Goal: Task Accomplishment & Management: Manage account settings

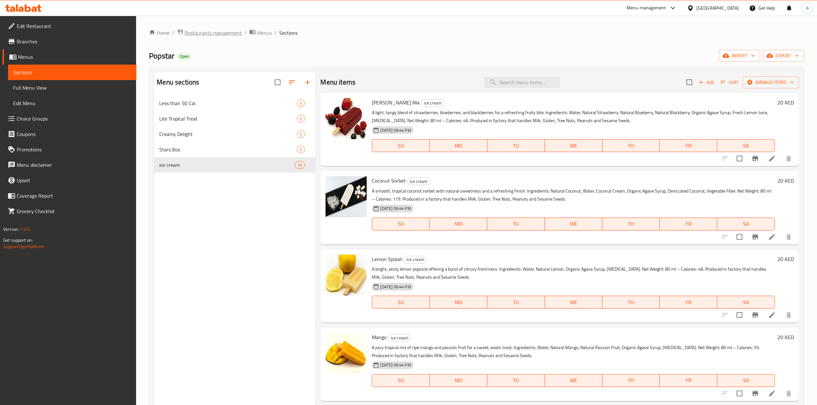
click at [212, 33] on span "Restaurants management" at bounding box center [213, 33] width 57 height 8
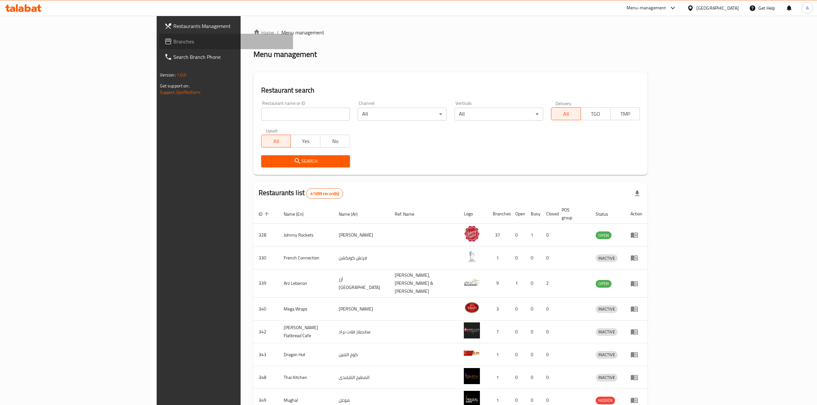
click at [173, 44] on span "Branches" at bounding box center [230, 42] width 115 height 8
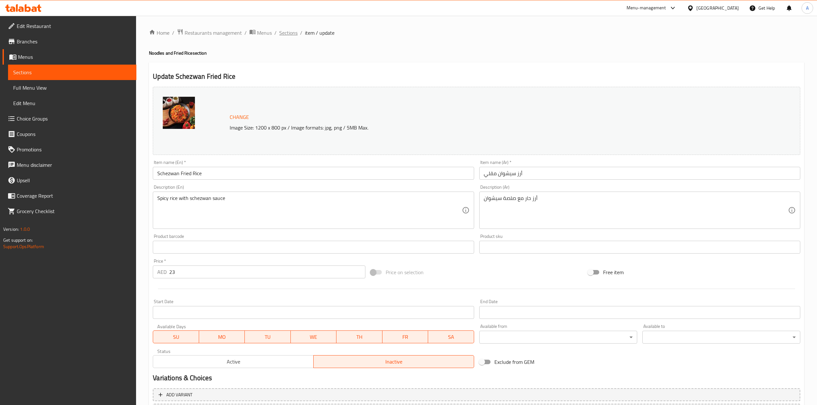
click at [279, 29] on span "Sections" at bounding box center [288, 33] width 18 height 8
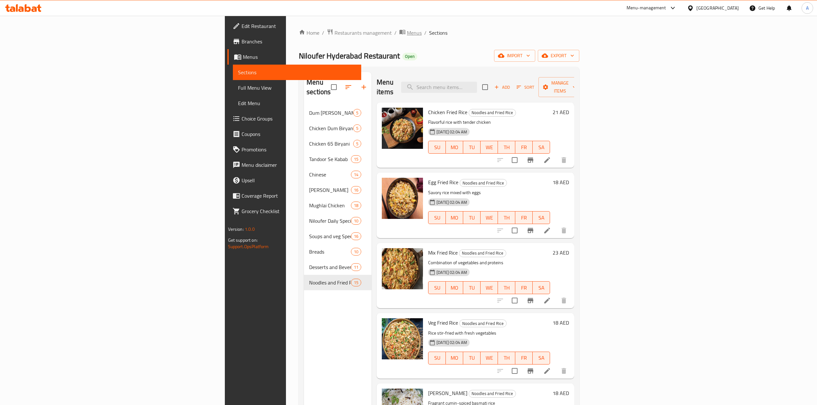
click at [407, 29] on span "Menus" at bounding box center [414, 33] width 15 height 8
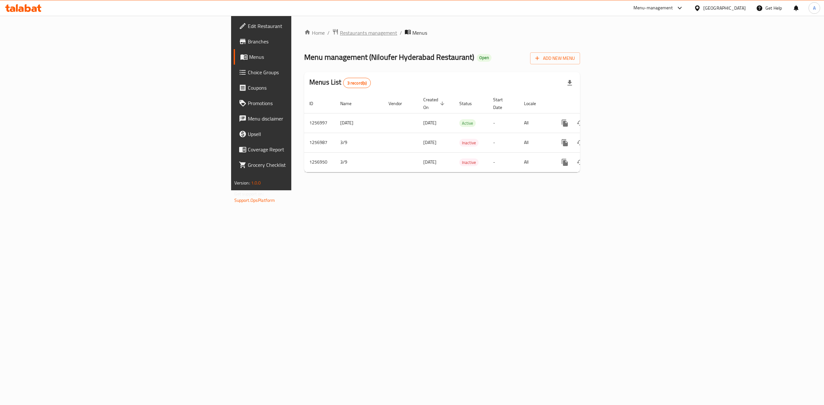
click at [340, 34] on span "Restaurants management" at bounding box center [368, 33] width 57 height 8
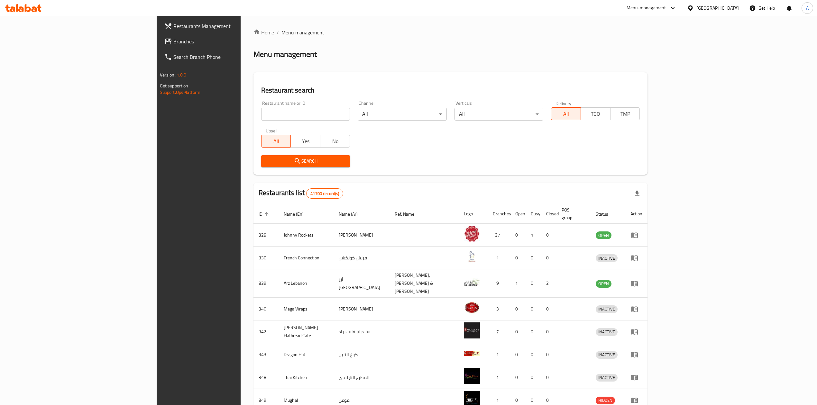
click at [261, 119] on input "search" at bounding box center [305, 114] width 89 height 13
paste input "765039"
type input "765039"
click at [261, 120] on input "765039" at bounding box center [305, 114] width 89 height 13
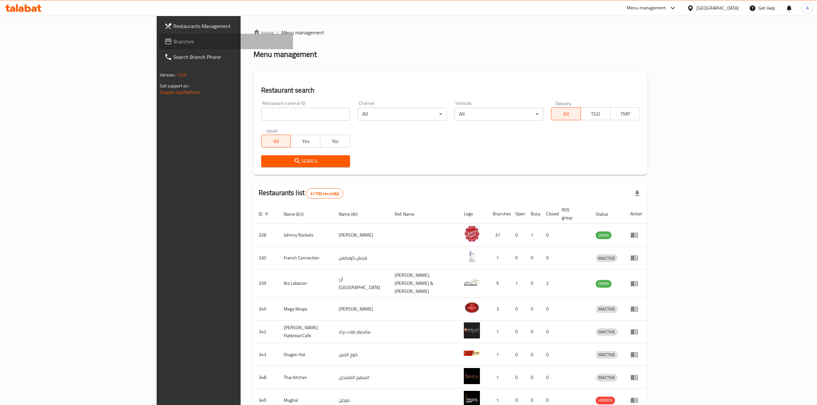
click at [173, 44] on span "Branches" at bounding box center [230, 42] width 115 height 8
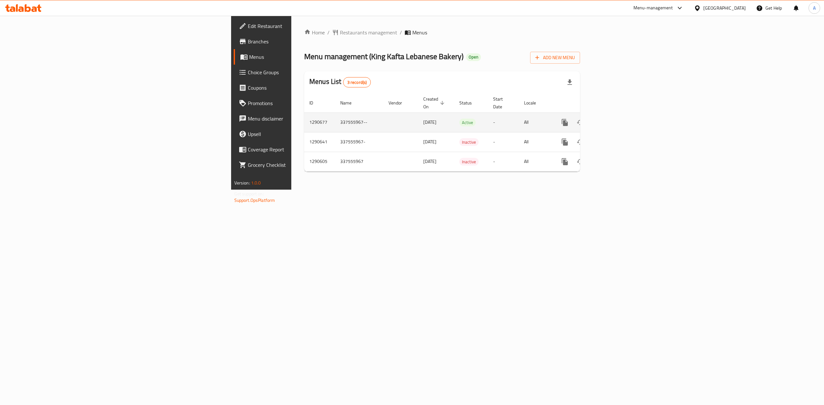
click at [304, 115] on td "1290677" at bounding box center [319, 123] width 31 height 20
copy td "1290677"
click at [528, 190] on div "Home / Restaurants management / Menus Menu management ( King Kafta Lebanese Bak…" at bounding box center [442, 103] width 302 height 174
click at [615, 119] on icon "enhanced table" at bounding box center [611, 123] width 8 height 8
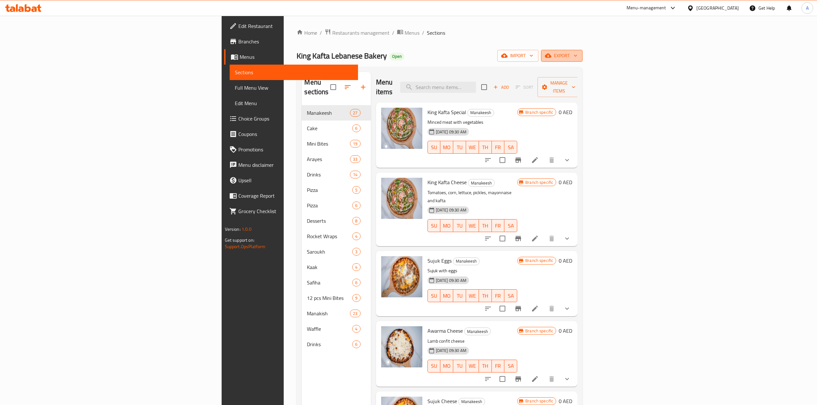
click at [578, 59] on span "export" at bounding box center [561, 56] width 31 height 8
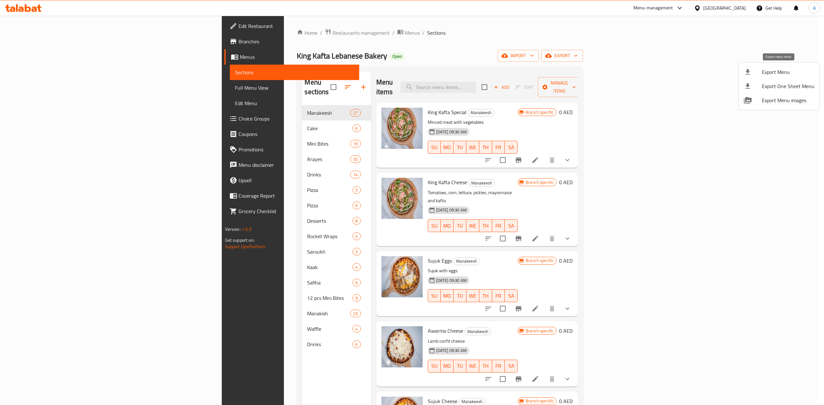
click at [755, 70] on div at bounding box center [753, 72] width 18 height 8
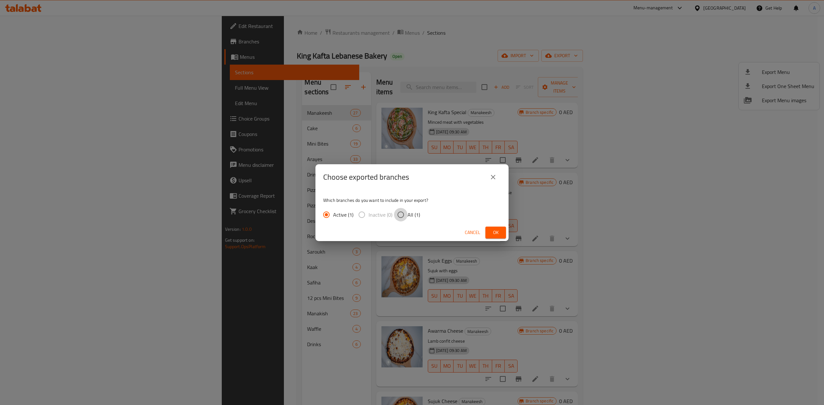
click at [403, 216] on input "All (1)" at bounding box center [401, 215] width 14 height 14
radio input "true"
click at [503, 231] on button "Ok" at bounding box center [495, 233] width 21 height 12
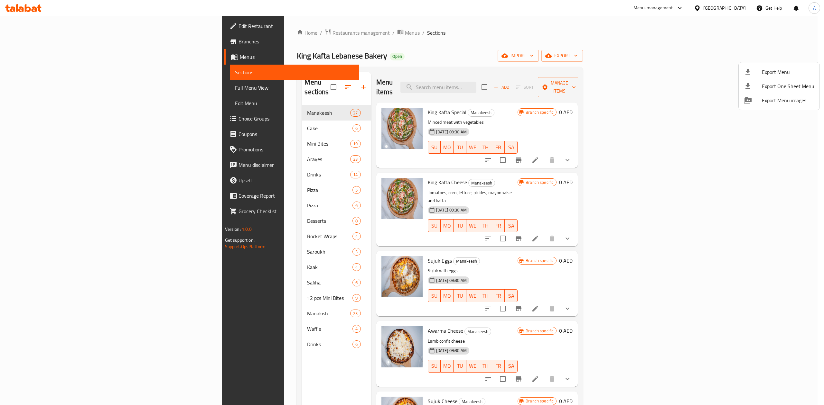
click at [780, 152] on div at bounding box center [412, 202] width 824 height 405
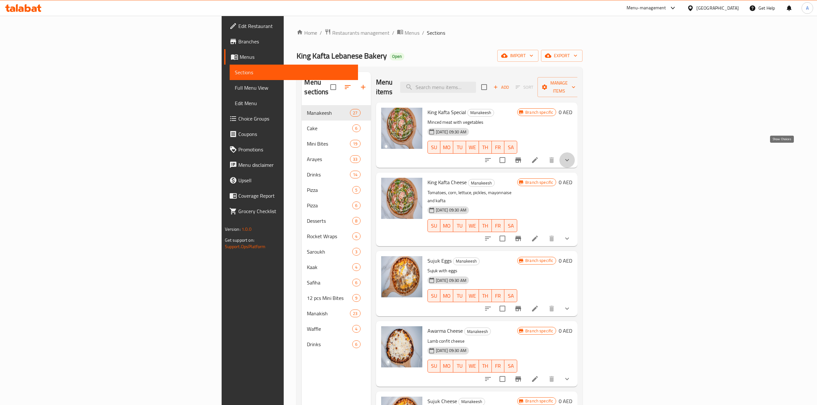
click at [569, 159] on icon "show more" at bounding box center [567, 160] width 4 height 2
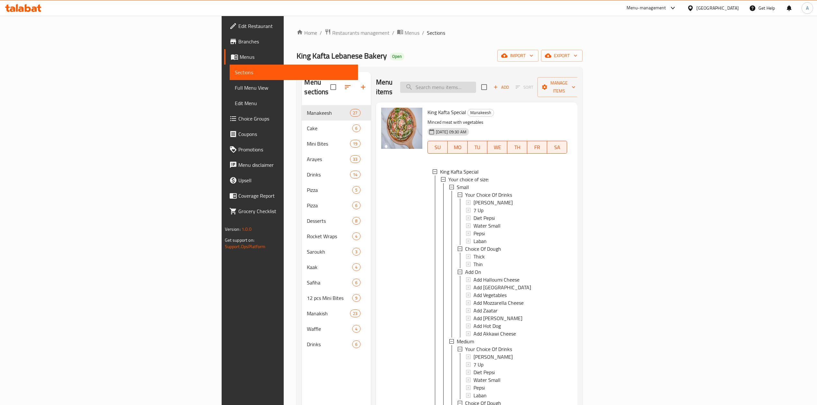
click at [476, 82] on input "search" at bounding box center [438, 87] width 76 height 11
paste input "9feec278-702c-43c6-ac22-f7b69c21d281"
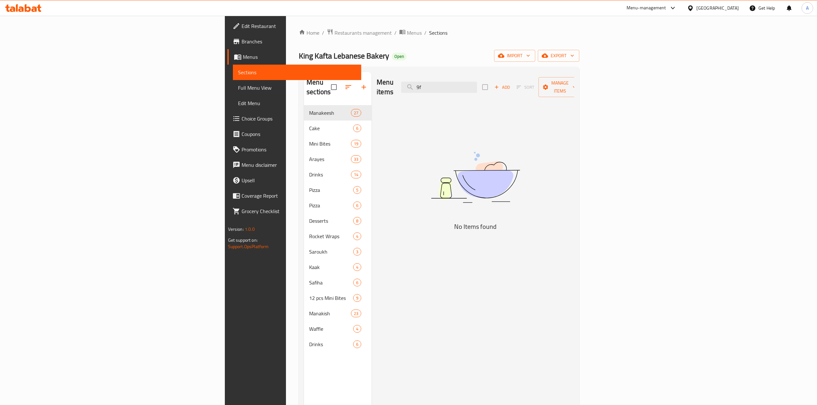
type input "9"
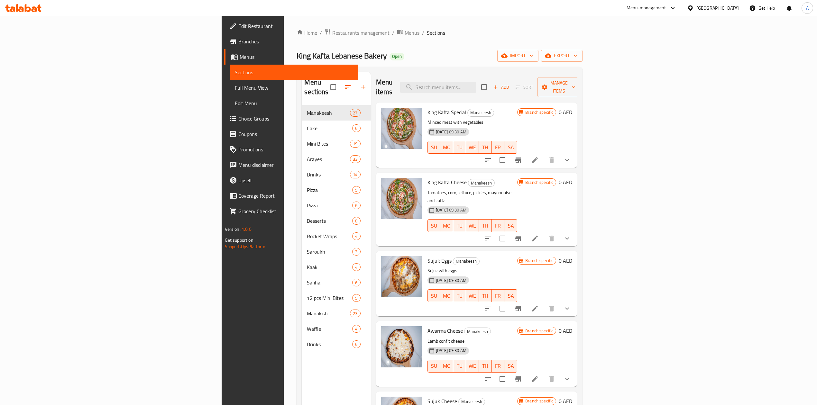
paste input "Kaaka lotus with nuts"
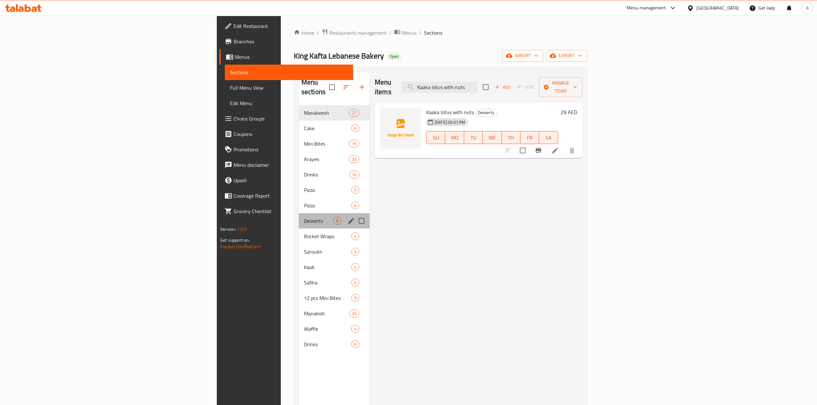
click at [299, 217] on div "Desserts 8" at bounding box center [334, 220] width 71 height 15
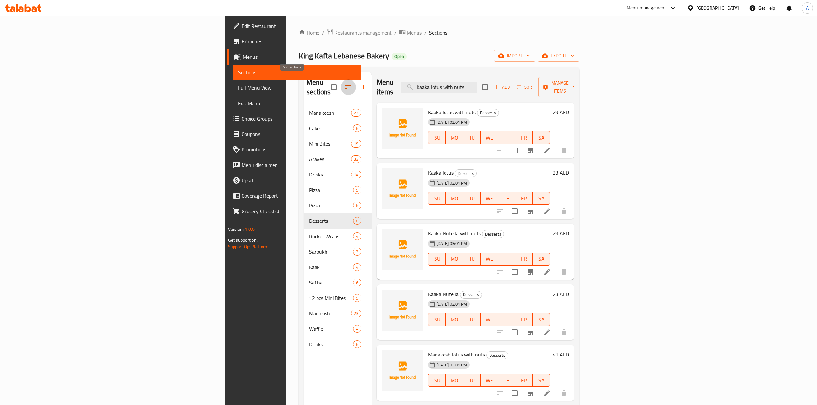
click at [341, 87] on button "button" at bounding box center [348, 86] width 15 height 15
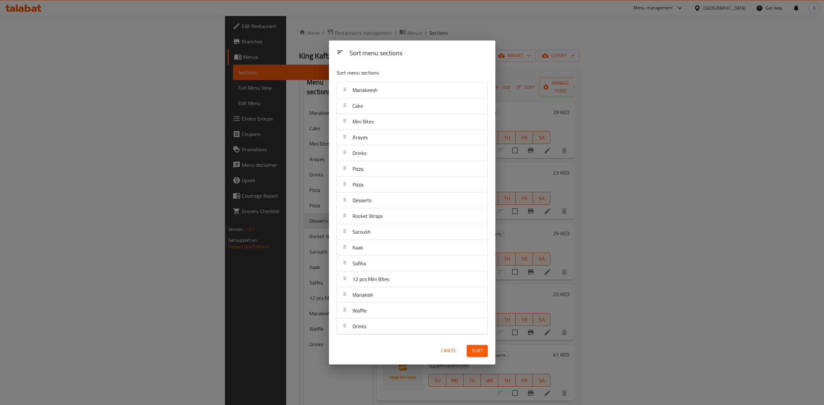
click at [383, 200] on div "Desserts" at bounding box center [412, 200] width 145 height 15
click at [475, 353] on span "Sort" at bounding box center [477, 351] width 11 height 8
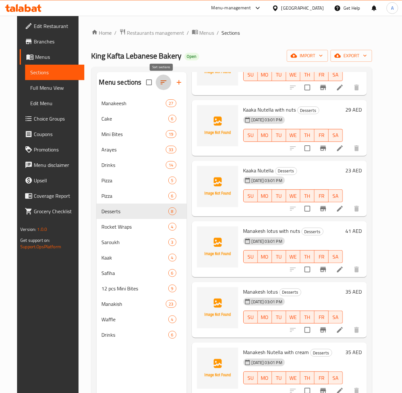
click at [163, 83] on icon "button" at bounding box center [164, 83] width 8 height 8
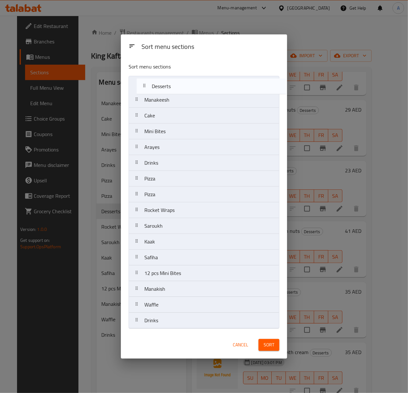
drag, startPoint x: 162, startPoint y: 198, endPoint x: 169, endPoint y: 88, distance: 110.9
click at [169, 88] on nav "Manakeesh Cake Mini Bites Arayes Drinks Pizza Pizza Desserts Rocket Wraps Sarou…" at bounding box center [204, 202] width 151 height 253
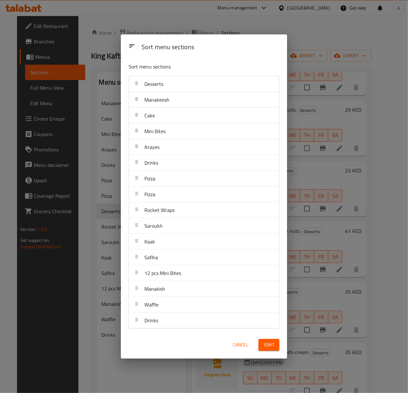
click at [272, 346] on span "Sort" at bounding box center [269, 345] width 11 height 8
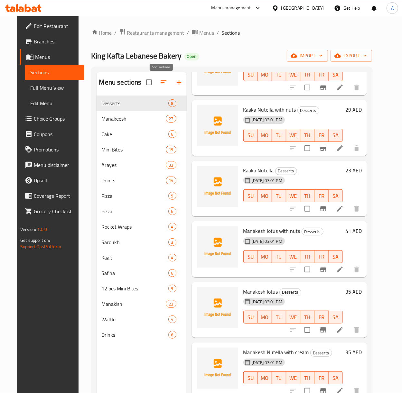
click at [164, 84] on icon "button" at bounding box center [164, 83] width 8 height 8
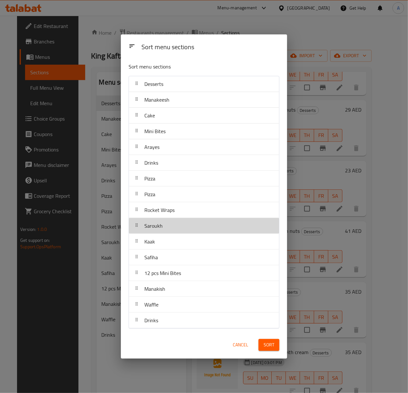
click at [181, 228] on div "Saroukh" at bounding box center [204, 225] width 145 height 15
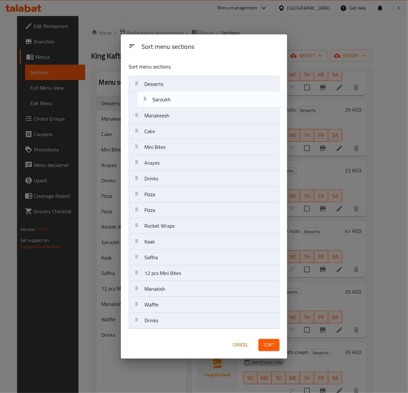
drag, startPoint x: 181, startPoint y: 228, endPoint x: 189, endPoint y: 97, distance: 131.9
click at [189, 97] on nav "Desserts Manakeesh Cake Mini Bites Arayes Drinks Pizza Pizza Rocket Wraps Sarou…" at bounding box center [204, 202] width 151 height 253
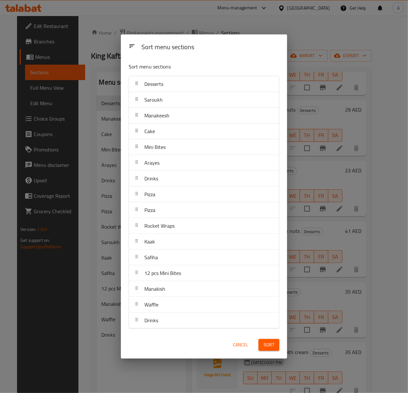
click at [274, 352] on div "Sort" at bounding box center [269, 345] width 29 height 20
click at [272, 342] on span "Sort" at bounding box center [269, 345] width 11 height 8
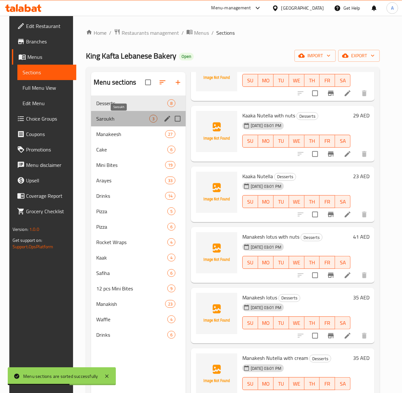
click at [111, 116] on span "Saroukh" at bounding box center [122, 119] width 53 height 8
drag, startPoint x: 111, startPoint y: 116, endPoint x: 120, endPoint y: 121, distance: 10.3
click at [111, 116] on span "Saroukh" at bounding box center [122, 119] width 53 height 8
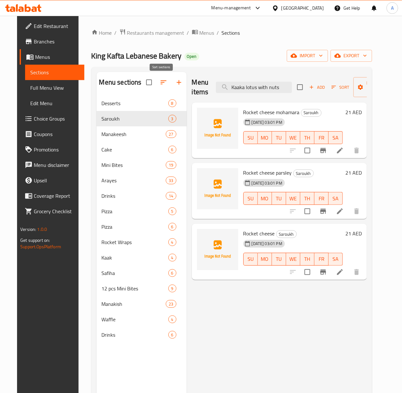
click at [160, 84] on icon "button" at bounding box center [164, 83] width 8 height 8
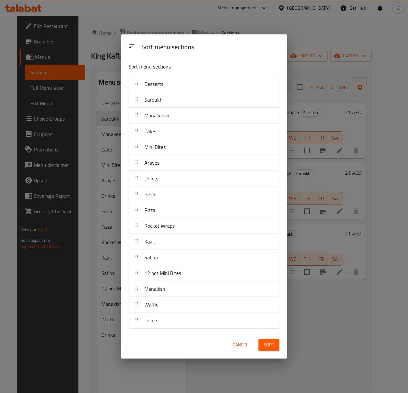
click at [180, 262] on div "Safiha" at bounding box center [204, 257] width 145 height 15
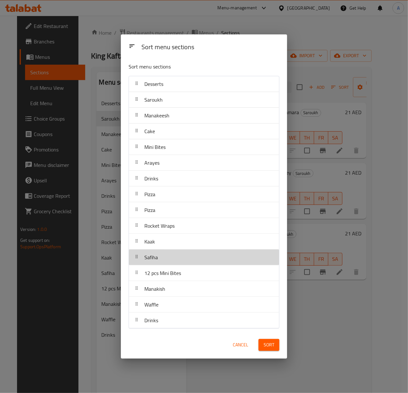
click at [180, 262] on div "Safiha" at bounding box center [204, 257] width 145 height 15
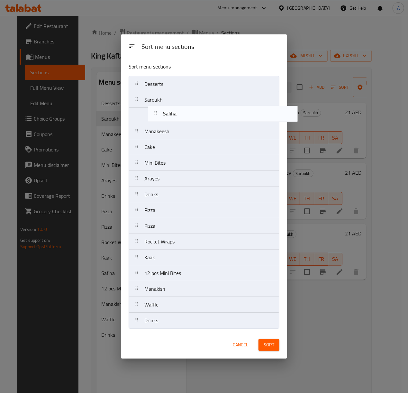
drag, startPoint x: 180, startPoint y: 254, endPoint x: 199, endPoint y: 109, distance: 145.4
click at [199, 109] on nav "Desserts Saroukh Manakeesh Cake Mini Bites Arayes Drinks Pizza Pizza Rocket Wra…" at bounding box center [204, 202] width 151 height 253
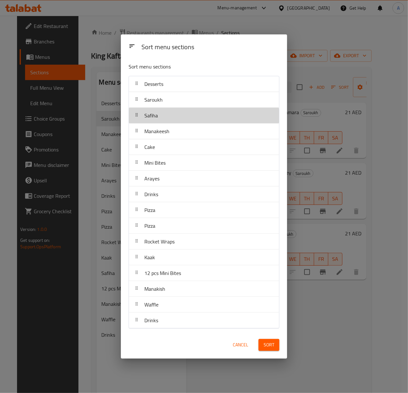
click at [193, 116] on div "Safiha" at bounding box center [204, 115] width 145 height 15
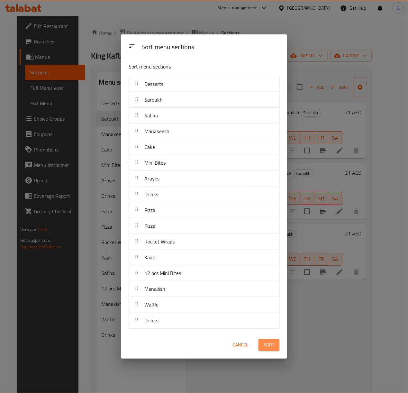
click at [266, 344] on span "Sort" at bounding box center [269, 345] width 11 height 8
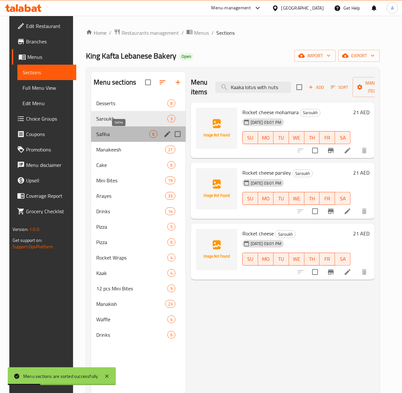
click at [104, 138] on span "Safiha" at bounding box center [122, 134] width 53 height 8
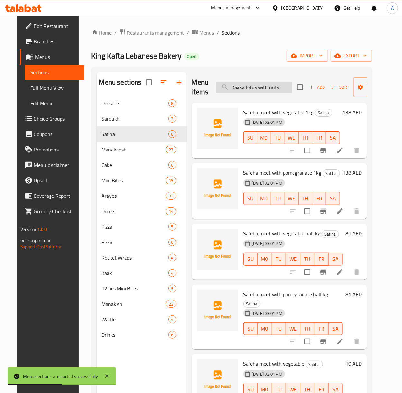
click at [266, 92] on input "Kaaka lotus with nuts" at bounding box center [254, 87] width 76 height 11
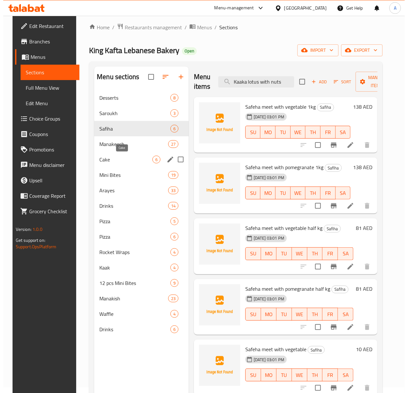
scroll to position [5, 0]
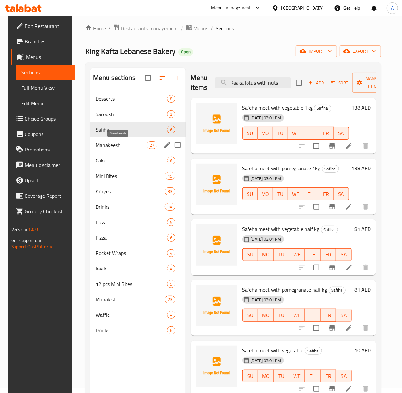
click at [106, 147] on span "Manakeesh" at bounding box center [121, 145] width 51 height 8
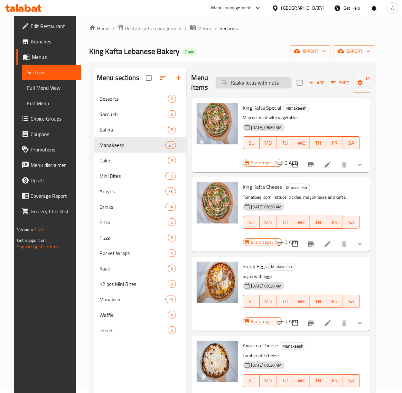
click at [245, 84] on input "Kaaka lotus with nuts" at bounding box center [254, 82] width 76 height 11
paste input "Cheese parsley"
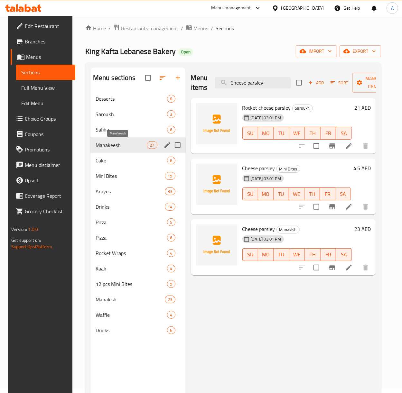
type input "Cheese parsley"
click at [115, 144] on span "Manakeesh" at bounding box center [121, 145] width 51 height 8
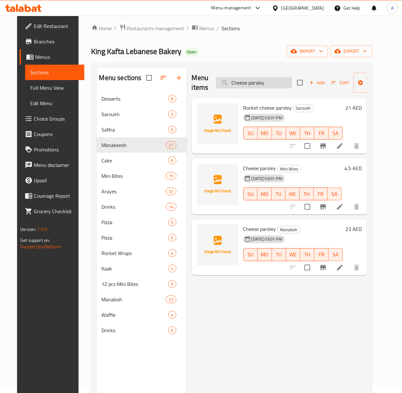
click at [267, 78] on input "Cheese parsley" at bounding box center [254, 82] width 76 height 11
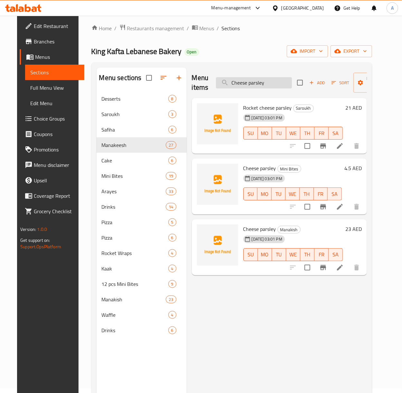
click at [267, 78] on input "Cheese parsley" at bounding box center [254, 82] width 76 height 11
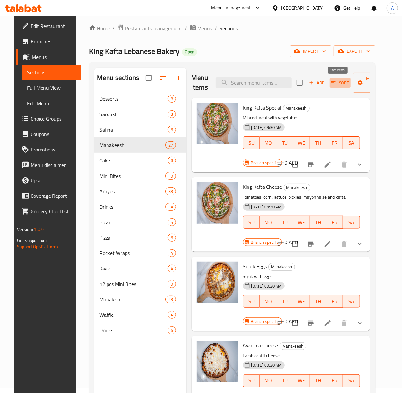
click at [331, 80] on icon "button" at bounding box center [334, 83] width 6 height 6
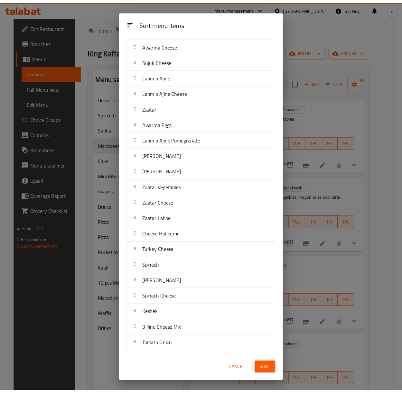
scroll to position [128, 0]
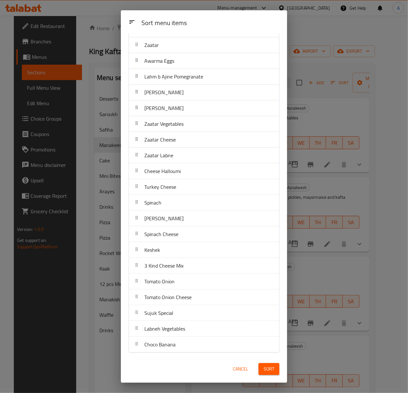
click at [239, 368] on span "Cancel" at bounding box center [240, 369] width 15 height 8
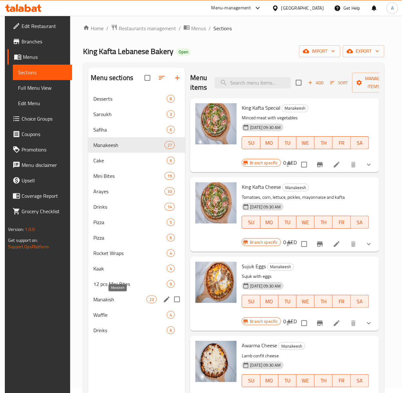
click at [102, 303] on span "Manakish" at bounding box center [119, 300] width 53 height 8
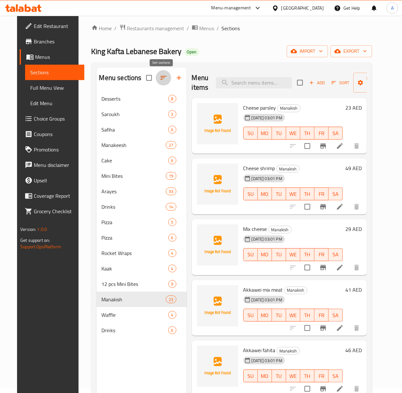
click at [161, 74] on icon "button" at bounding box center [164, 78] width 8 height 8
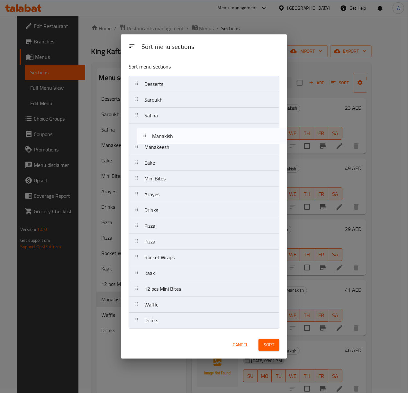
drag, startPoint x: 156, startPoint y: 296, endPoint x: 164, endPoint y: 140, distance: 155.9
click at [164, 140] on nav "Desserts Saroukh Safiha Manakeesh Cake Mini Bites Arayes Drinks Pizza Pizza Roc…" at bounding box center [204, 202] width 151 height 253
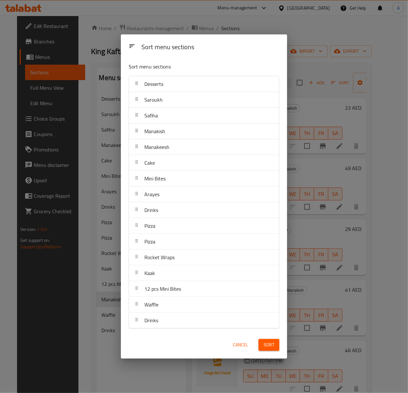
click at [234, 347] on span "Cancel" at bounding box center [240, 345] width 15 height 8
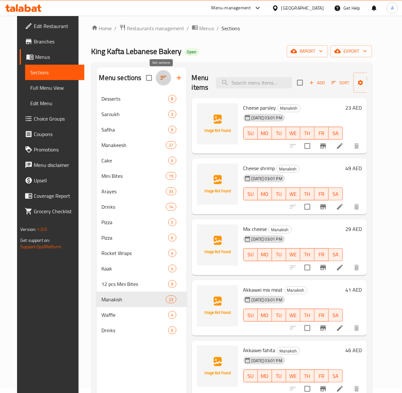
click at [161, 83] on button "button" at bounding box center [163, 77] width 15 height 15
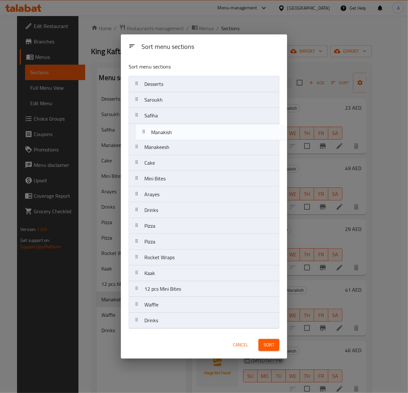
drag, startPoint x: 175, startPoint y: 293, endPoint x: 182, endPoint y: 127, distance: 166.2
click at [182, 127] on nav "Desserts Saroukh Safiha Manakeesh Cake Mini Bites Arayes Drinks Pizza Pizza Roc…" at bounding box center [204, 202] width 151 height 253
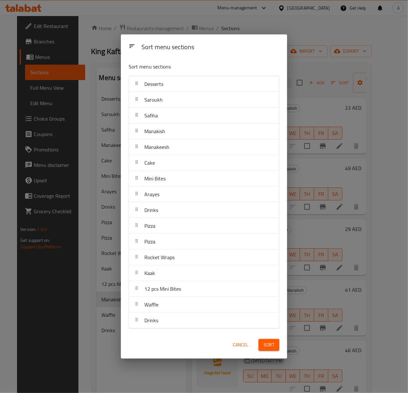
click at [282, 349] on div "Sort" at bounding box center [269, 345] width 29 height 20
click at [273, 349] on span "Sort" at bounding box center [269, 345] width 11 height 8
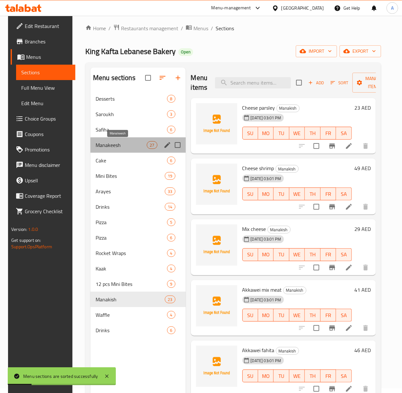
click at [104, 146] on span "Manakeesh" at bounding box center [121, 145] width 51 height 8
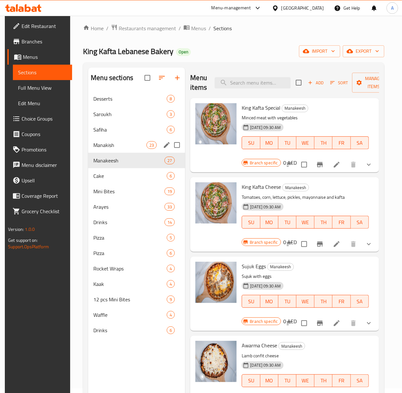
click at [112, 145] on span "Manakish" at bounding box center [119, 145] width 53 height 8
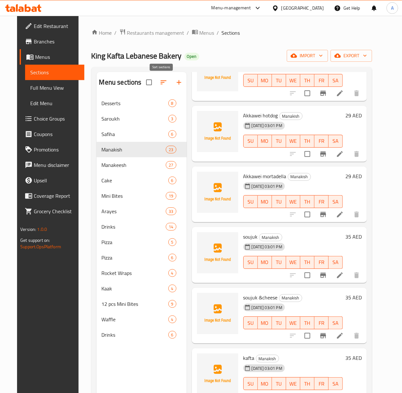
click at [164, 83] on icon "button" at bounding box center [164, 83] width 8 height 8
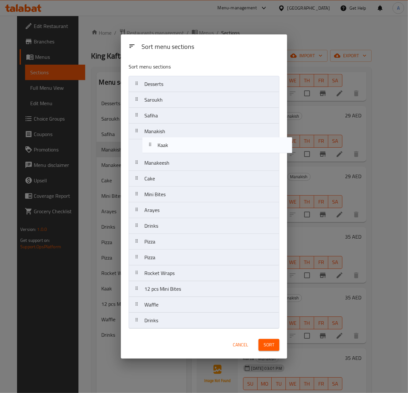
drag, startPoint x: 165, startPoint y: 275, endPoint x: 180, endPoint y: 143, distance: 132.8
click at [180, 143] on nav "Desserts Saroukh Safiha Manakish Manakeesh Cake Mini Bites Arayes Drinks Pizza …" at bounding box center [204, 202] width 151 height 253
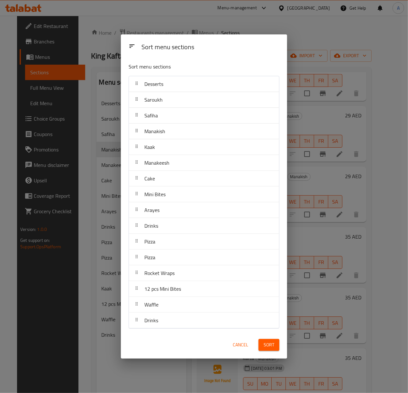
click at [270, 340] on button "Sort" at bounding box center [269, 345] width 21 height 12
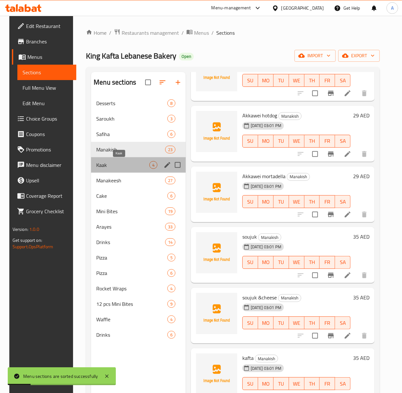
click at [102, 167] on span "Kaak" at bounding box center [122, 165] width 53 height 8
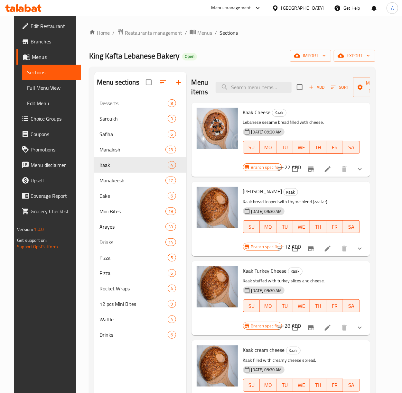
click at [22, 44] on icon at bounding box center [26, 42] width 8 height 8
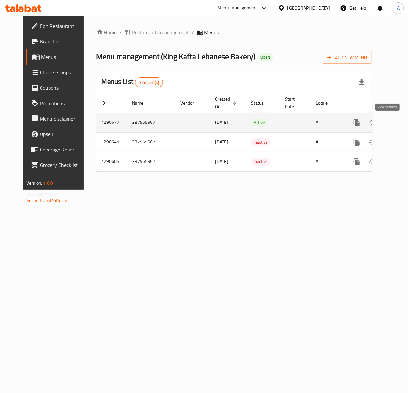
click at [400, 123] on icon "enhanced table" at bounding box center [404, 123] width 8 height 8
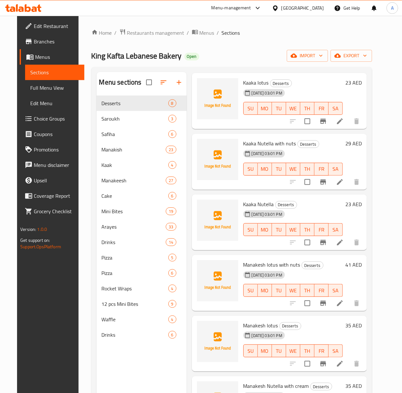
scroll to position [38, 0]
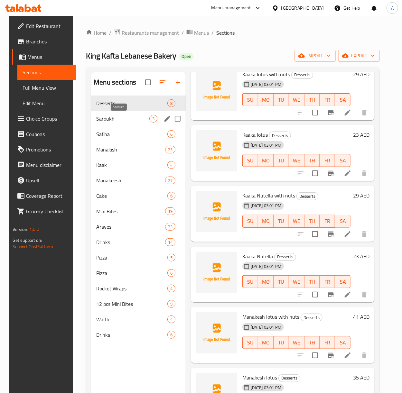
click at [121, 121] on span "Saroukh" at bounding box center [122, 119] width 53 height 8
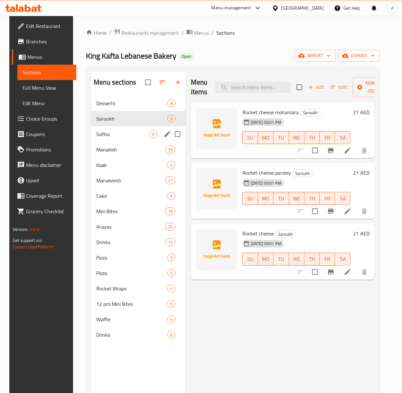
click at [111, 140] on div "Safiha 6" at bounding box center [138, 133] width 95 height 15
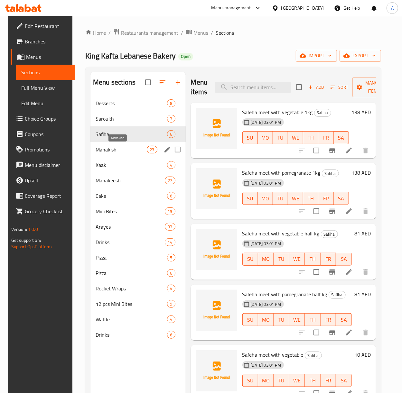
click at [111, 147] on span "Manakish" at bounding box center [121, 150] width 51 height 8
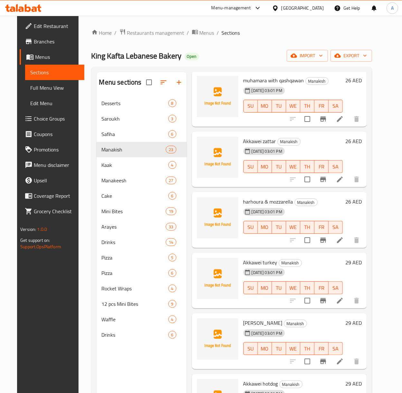
scroll to position [901, 0]
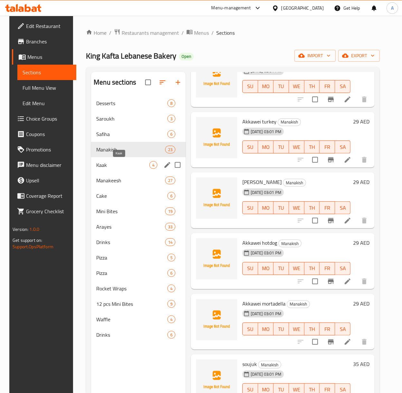
click at [99, 165] on span "Kaak" at bounding box center [122, 165] width 53 height 8
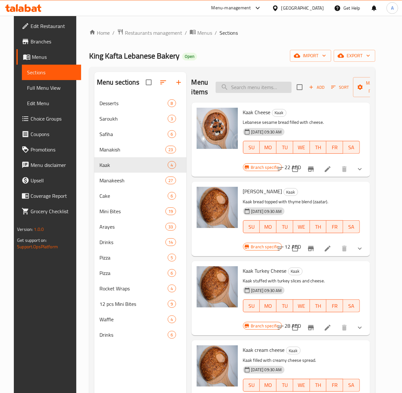
click at [260, 87] on input "search" at bounding box center [254, 87] width 76 height 11
paste input "Kaaka papparoni"
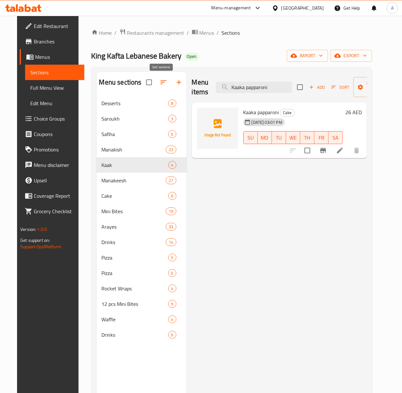
type input "Kaaka papparoni"
click at [160, 81] on icon "button" at bounding box center [164, 83] width 8 height 8
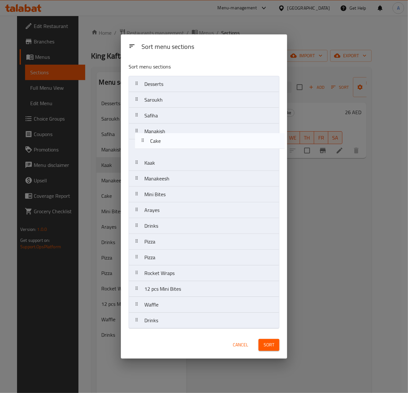
drag, startPoint x: 156, startPoint y: 185, endPoint x: 163, endPoint y: 153, distance: 33.6
click at [163, 149] on nav "Desserts Saroukh Safiha Manakish Kaak Manakeesh Cake Mini Bites Arayes Drinks P…" at bounding box center [204, 202] width 151 height 253
click at [163, 153] on nav "Desserts Saroukh Safiha Manakish Kaak Manakeesh Cake Mini Bites Arayes Drinks P…" at bounding box center [204, 202] width 151 height 253
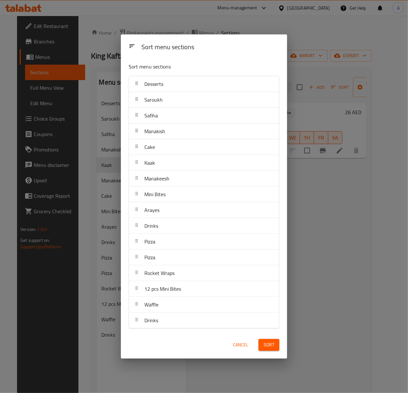
click at [163, 153] on nav "Desserts Saroukh Safiha Manakish Cake Kaak Manakeesh Mini Bites Arayes Drinks P…" at bounding box center [204, 202] width 151 height 253
click at [268, 349] on span "Sort" at bounding box center [269, 345] width 11 height 8
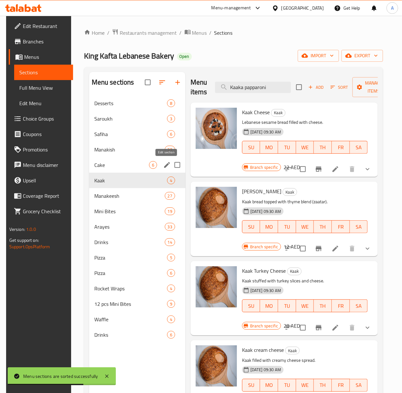
click at [166, 168] on icon "edit" at bounding box center [167, 165] width 8 height 8
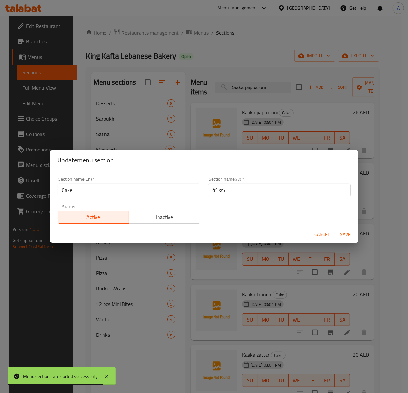
click at [321, 236] on span "Cancel" at bounding box center [322, 235] width 15 height 8
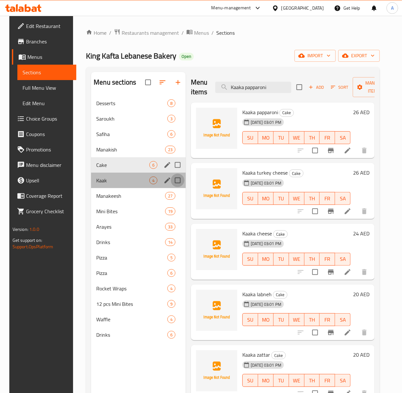
click at [171, 180] on input "Menu sections" at bounding box center [178, 181] width 14 height 14
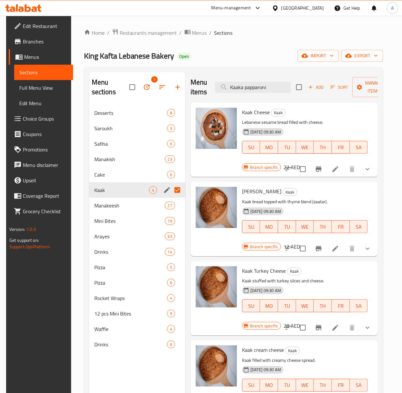
click at [178, 187] on input "Menu sections" at bounding box center [178, 190] width 14 height 14
checkbox input "false"
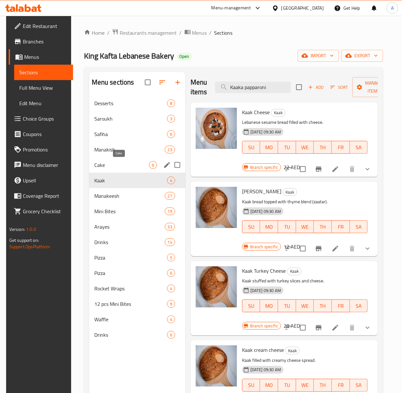
click at [133, 165] on span "Cake" at bounding box center [121, 165] width 55 height 8
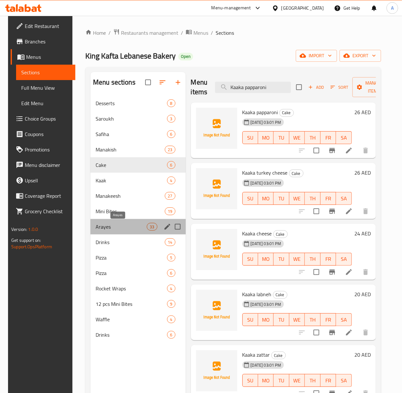
click at [111, 223] on span "Arayes" at bounding box center [121, 227] width 51 height 8
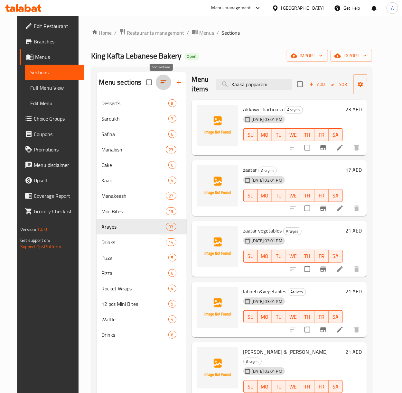
click at [165, 81] on icon "button" at bounding box center [164, 83] width 8 height 8
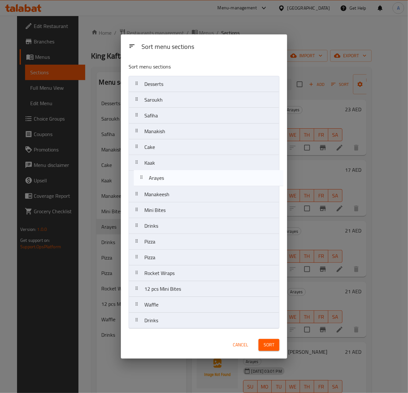
drag, startPoint x: 147, startPoint y: 210, endPoint x: 151, endPoint y: 176, distance: 34.4
click at [151, 176] on nav "Desserts Saroukh Safiha Manakish Cake Kaak Manakeesh Mini Bites Arayes Drinks P…" at bounding box center [204, 202] width 151 height 253
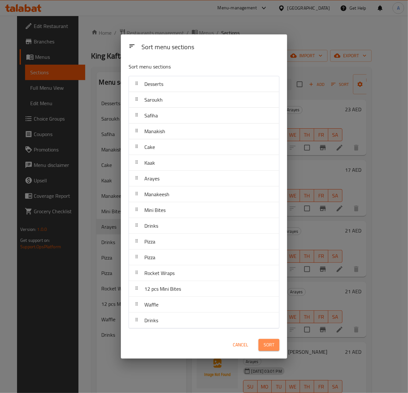
click at [272, 349] on span "Sort" at bounding box center [269, 345] width 11 height 8
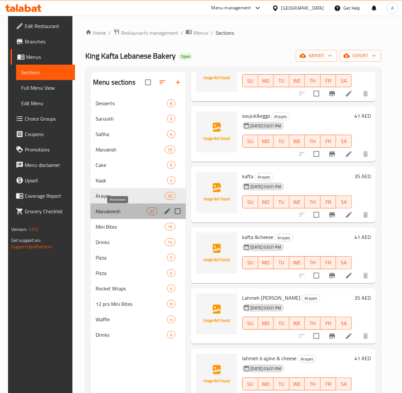
click at [117, 214] on span "Manakeesh" at bounding box center [121, 212] width 51 height 8
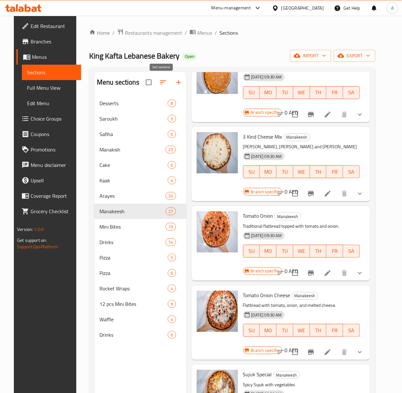
click at [160, 84] on icon "button" at bounding box center [163, 83] width 8 height 8
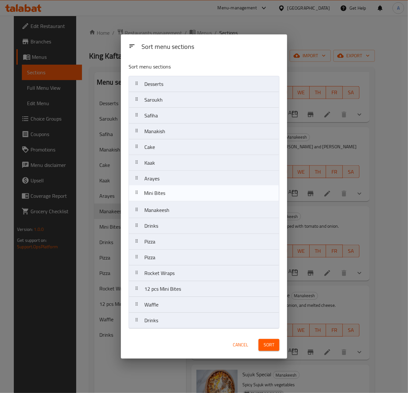
drag, startPoint x: 174, startPoint y: 213, endPoint x: 174, endPoint y: 194, distance: 18.7
click at [174, 194] on nav "Desserts Saroukh Safiha Manakish Cake Kaak Arayes Manakeesh Mini Bites Drinks P…" at bounding box center [204, 202] width 151 height 253
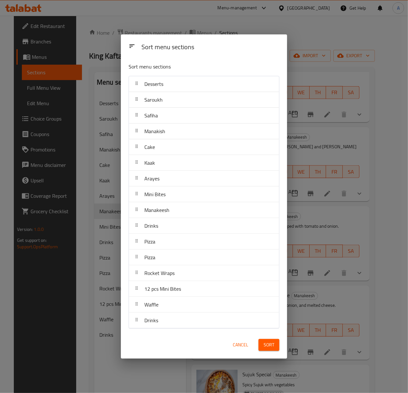
click at [274, 345] on span "Sort" at bounding box center [269, 345] width 11 height 8
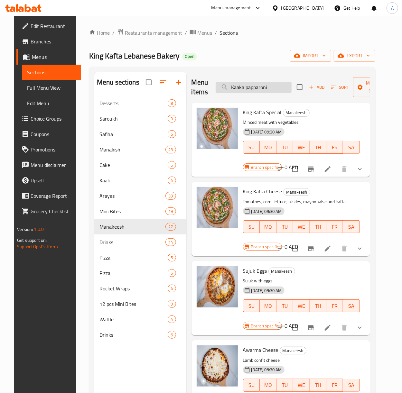
click at [272, 92] on input "Kaaka papparoni" at bounding box center [254, 87] width 76 height 11
paste input "Mini bites box (36)"
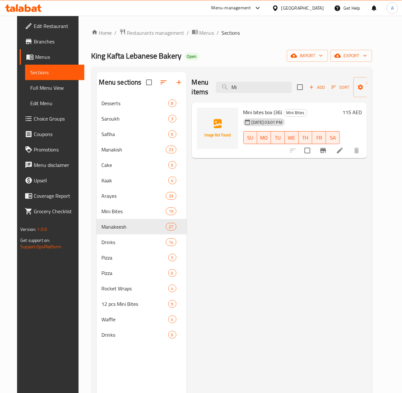
type input "M"
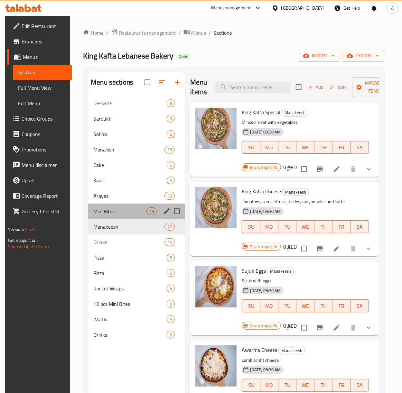
click at [123, 216] on div "Mini Bites 19" at bounding box center [136, 211] width 97 height 15
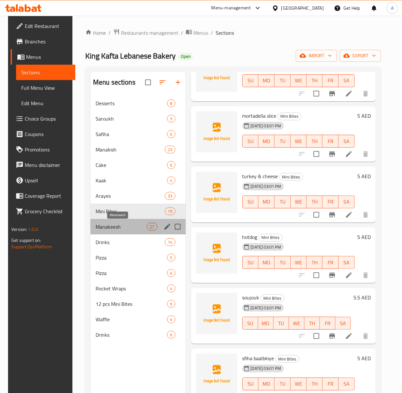
click at [111, 227] on span "Manakeesh" at bounding box center [121, 227] width 51 height 8
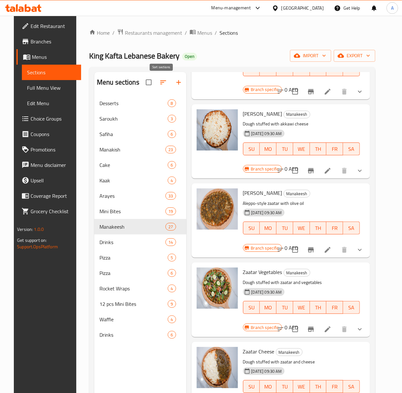
click at [160, 86] on icon "button" at bounding box center [163, 83] width 8 height 8
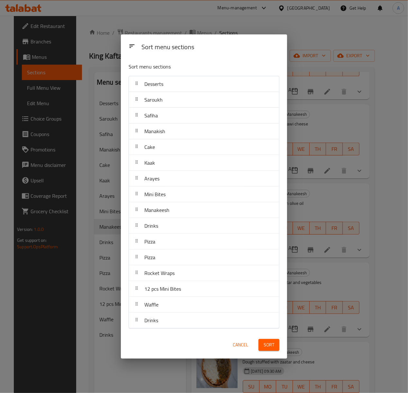
click at [243, 349] on span "Cancel" at bounding box center [240, 345] width 15 height 8
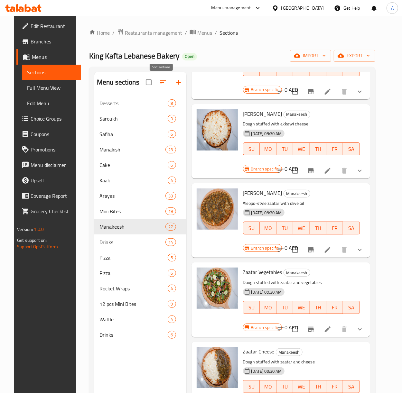
click at [160, 82] on icon "button" at bounding box center [163, 83] width 8 height 8
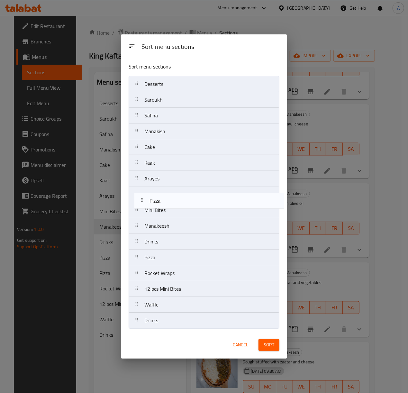
drag, startPoint x: 162, startPoint y: 247, endPoint x: 167, endPoint y: 203, distance: 43.5
click at [167, 203] on nav "Desserts Saroukh Safiha Manakish Cake Kaak Arayes Mini Bites Manakeesh Drinks P…" at bounding box center [204, 202] width 151 height 253
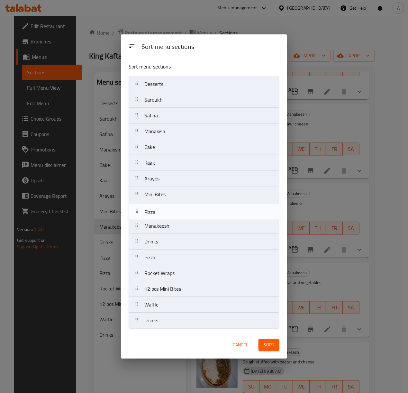
drag, startPoint x: 169, startPoint y: 194, endPoint x: 169, endPoint y: 214, distance: 19.3
click at [169, 214] on nav "Desserts Saroukh Safiha Manakish Cake Kaak Arayes Pizza Mini Bites Manakeesh Dr…" at bounding box center [204, 202] width 151 height 253
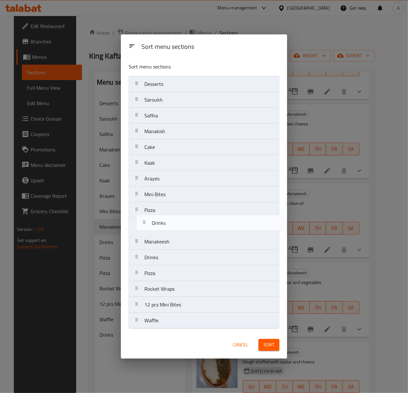
drag, startPoint x: 173, startPoint y: 322, endPoint x: 180, endPoint y: 221, distance: 101.0
click at [180, 221] on nav "Desserts Saroukh Safiha Manakish Cake Kaak Arayes Mini Bites Pizza Manakeesh Dr…" at bounding box center [204, 202] width 151 height 253
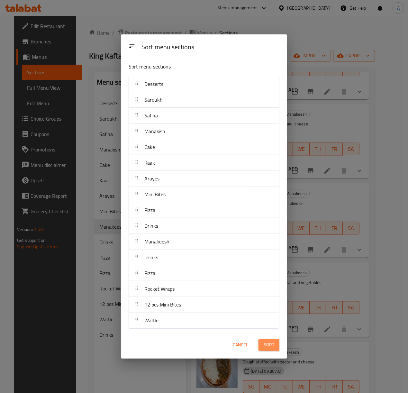
click at [274, 346] on span "Sort" at bounding box center [269, 345] width 11 height 8
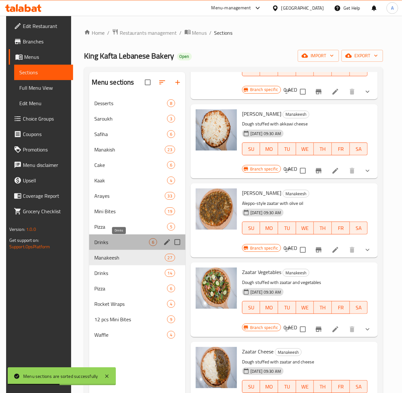
click at [125, 243] on span "Drinks" at bounding box center [121, 242] width 55 height 8
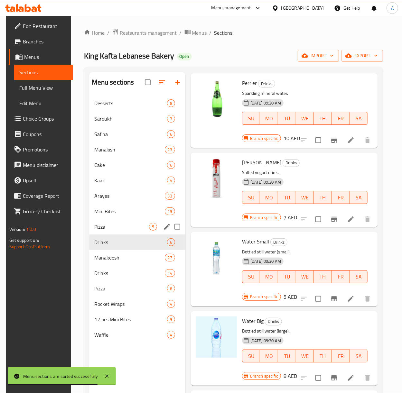
click at [116, 221] on div "Pizza 5" at bounding box center [137, 226] width 96 height 15
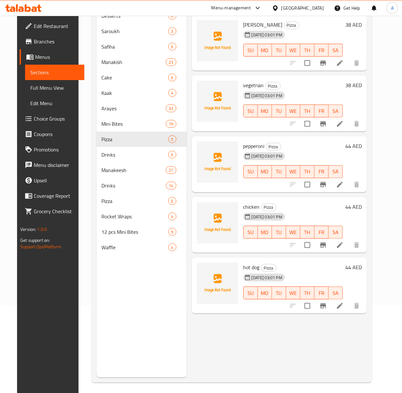
scroll to position [90, 0]
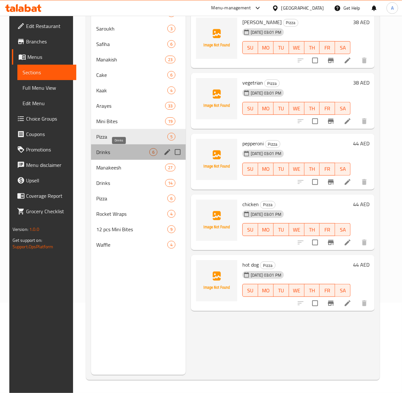
click at [112, 150] on span "Drinks" at bounding box center [122, 152] width 53 height 8
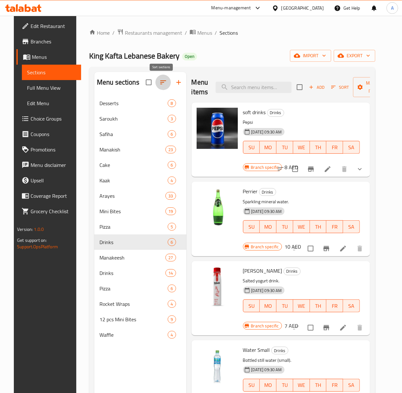
click at [163, 83] on icon "button" at bounding box center [163, 83] width 8 height 8
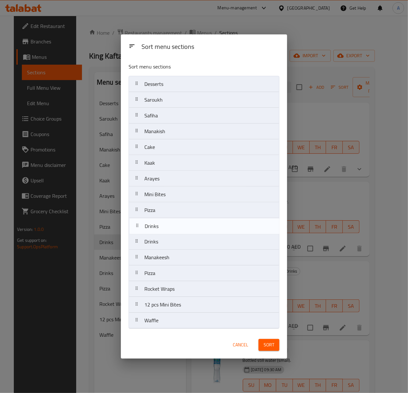
drag, startPoint x: 165, startPoint y: 258, endPoint x: 165, endPoint y: 224, distance: 33.8
click at [165, 224] on nav "Desserts Saroukh Safiha Manakish Cake Kaak Arayes Mini Bites Pizza Drinks Manak…" at bounding box center [204, 202] width 151 height 253
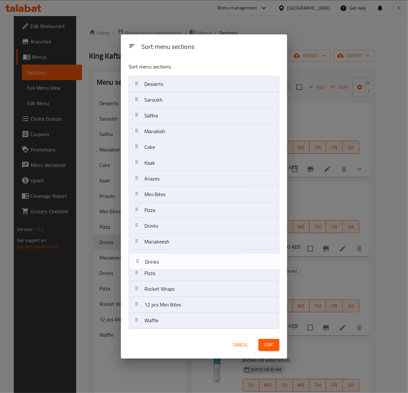
drag, startPoint x: 164, startPoint y: 242, endPoint x: 165, endPoint y: 264, distance: 21.9
click at [165, 264] on nav "Desserts Saroukh Safiha Manakish Cake Kaak Arayes Mini Bites Pizza Drinks Drink…" at bounding box center [204, 202] width 151 height 253
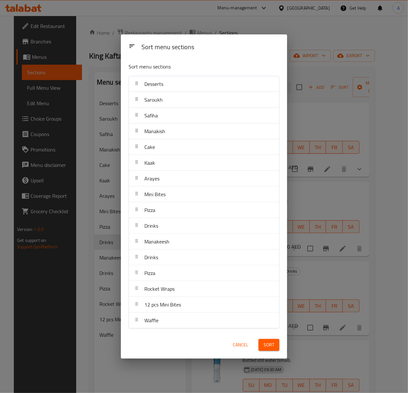
click at [268, 353] on div "Sort" at bounding box center [269, 345] width 29 height 20
click at [269, 347] on span "Sort" at bounding box center [269, 345] width 11 height 8
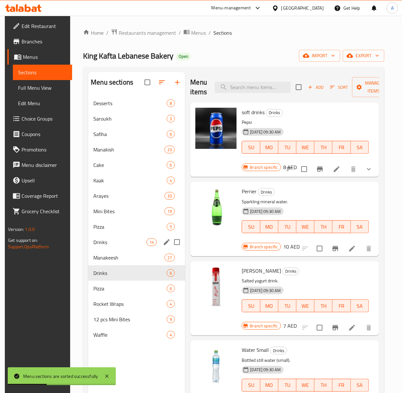
click at [109, 248] on div "Drinks 14" at bounding box center [136, 242] width 97 height 15
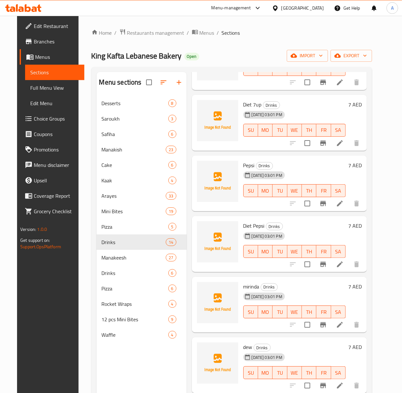
scroll to position [214, 0]
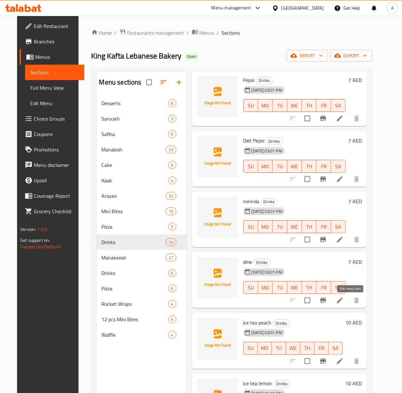
drag, startPoint x: 348, startPoint y: 302, endPoint x: 220, endPoint y: 241, distance: 141.8
click at [220, 241] on div at bounding box center [217, 219] width 46 height 51
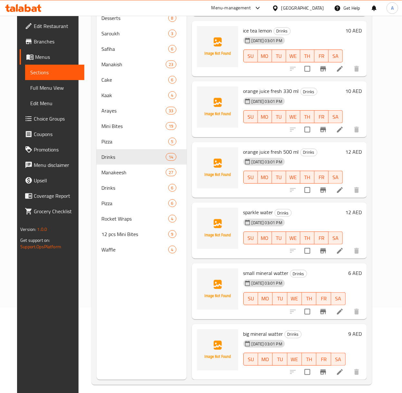
scroll to position [90, 0]
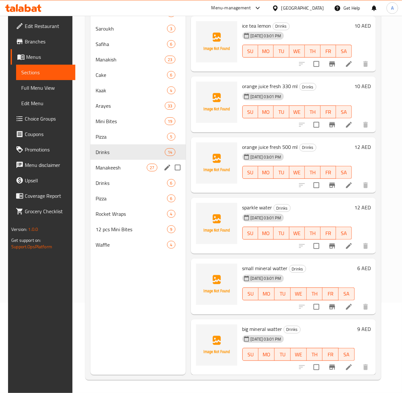
drag, startPoint x: 173, startPoint y: 164, endPoint x: 173, endPoint y: 176, distance: 11.6
click at [173, 164] on input "Menu sections" at bounding box center [178, 168] width 14 height 14
checkbox input "true"
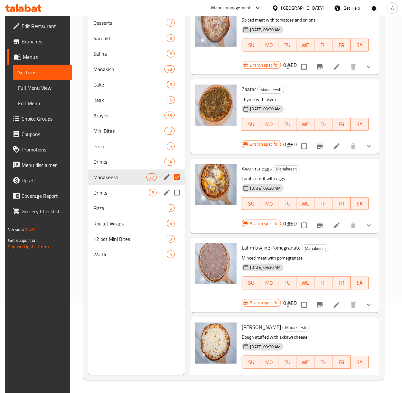
click at [174, 192] on input "Menu sections" at bounding box center [177, 193] width 14 height 14
checkbox input "true"
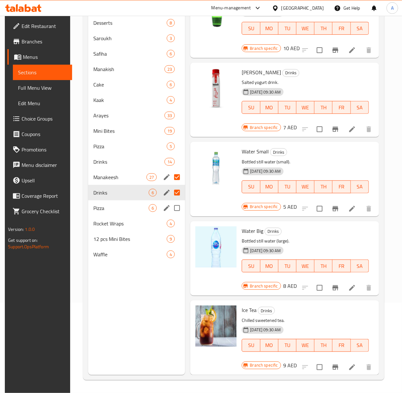
scroll to position [115, 0]
click at [178, 208] on input "Menu sections" at bounding box center [177, 208] width 14 height 14
checkbox input "true"
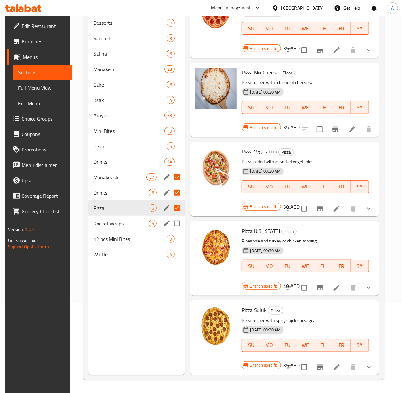
click at [181, 219] on input "Menu sections" at bounding box center [177, 224] width 14 height 14
checkbox input "true"
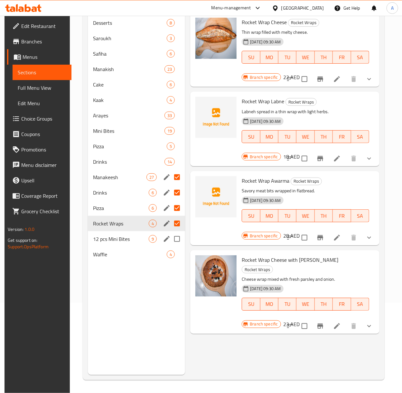
click at [178, 242] on input "Menu sections" at bounding box center [177, 239] width 14 height 14
checkbox input "true"
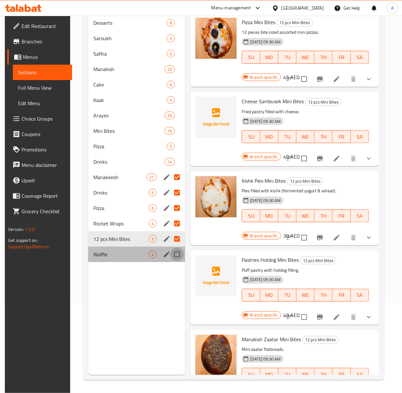
click at [178, 254] on input "Menu sections" at bounding box center [177, 255] width 14 height 14
checkbox input "true"
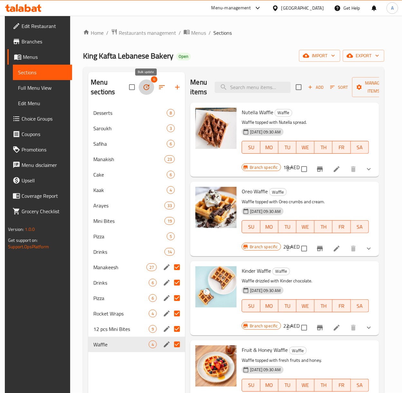
click at [144, 87] on icon "button" at bounding box center [147, 87] width 8 height 8
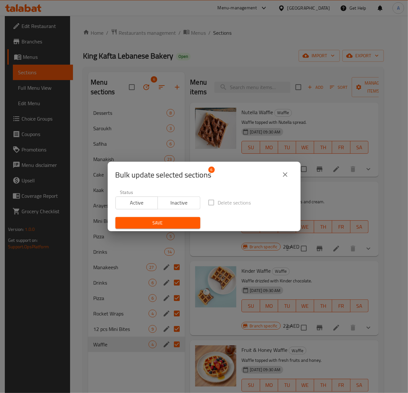
click at [165, 200] on span "Inactive" at bounding box center [179, 202] width 37 height 9
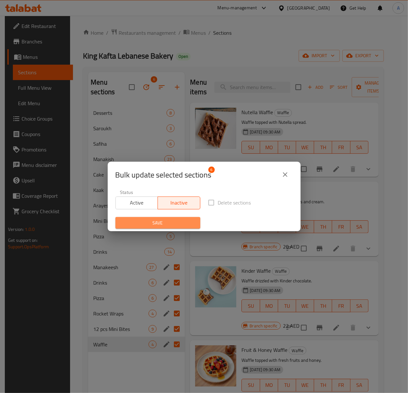
click at [162, 225] on span "Save" at bounding box center [158, 223] width 75 height 8
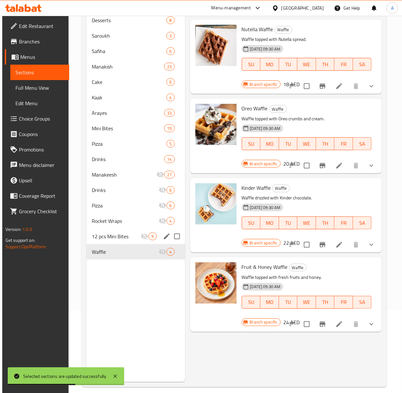
scroll to position [90, 0]
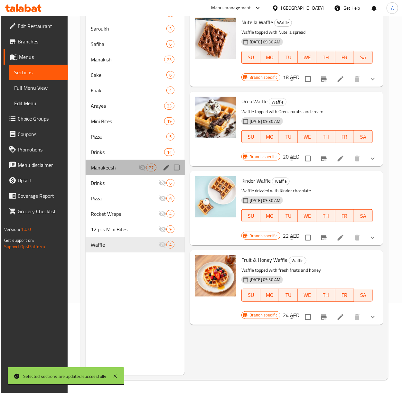
click at [101, 173] on div "Manakeesh 27" at bounding box center [135, 167] width 99 height 15
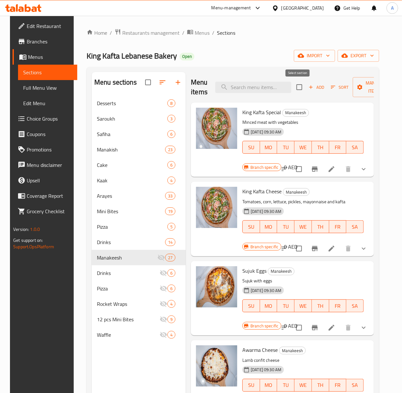
click at [295, 88] on input "checkbox" at bounding box center [300, 87] width 14 height 14
checkbox input "true"
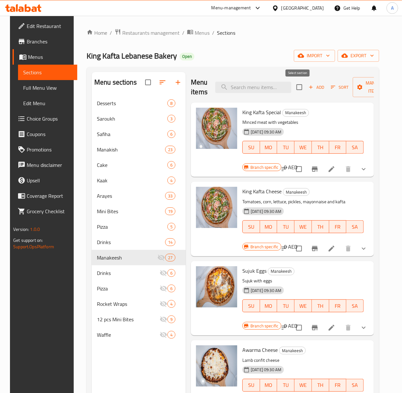
checkbox input "true"
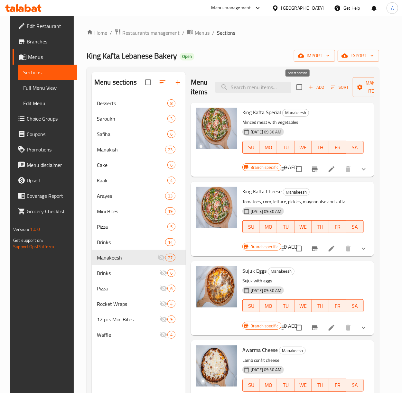
checkbox input "true"
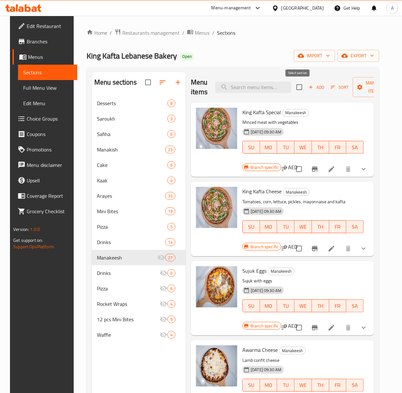
checkbox input "true"
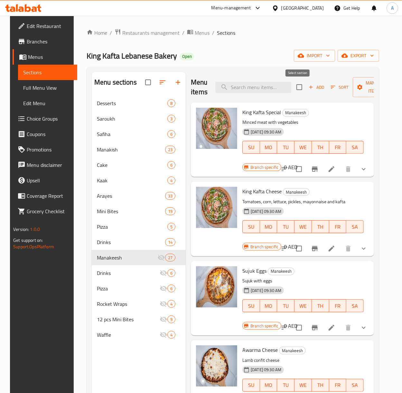
checkbox input "true"
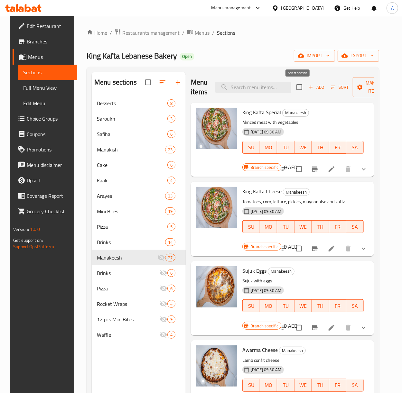
checkbox input "true"
click at [360, 85] on icon "button" at bounding box center [360, 87] width 6 height 6
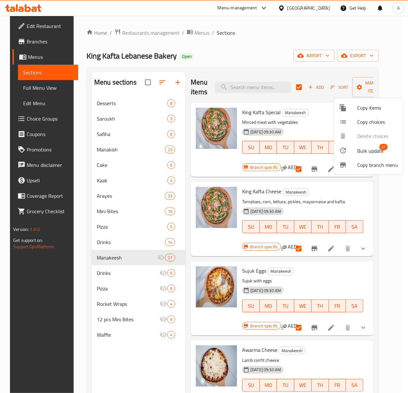
click at [364, 145] on li "Bulk update 27" at bounding box center [368, 150] width 69 height 15
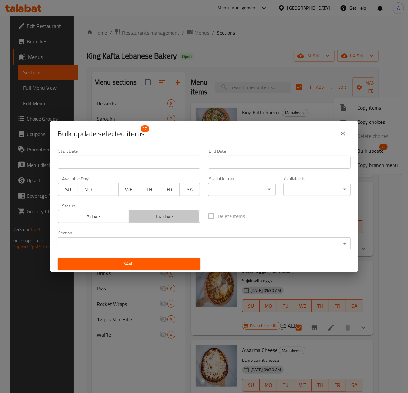
click at [160, 219] on span "Inactive" at bounding box center [165, 216] width 66 height 9
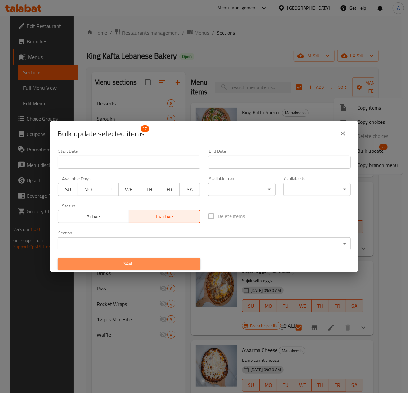
click at [164, 261] on span "Save" at bounding box center [129, 264] width 133 height 8
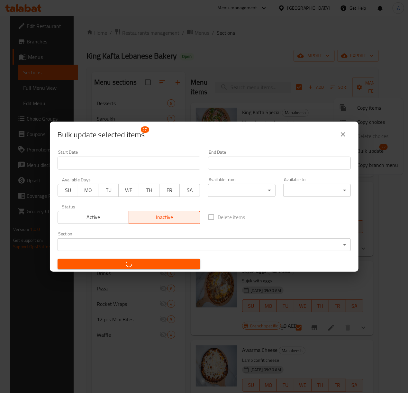
checkbox input "false"
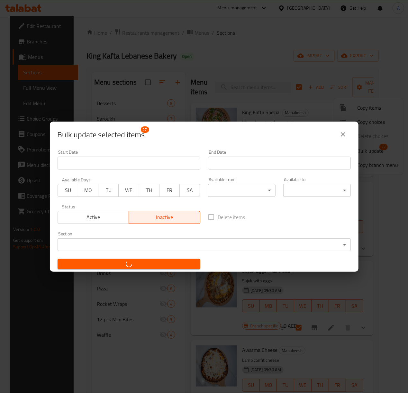
checkbox input "false"
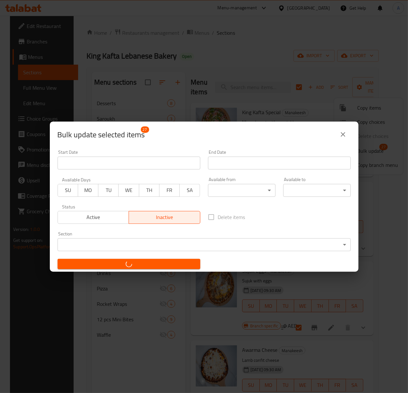
checkbox input "false"
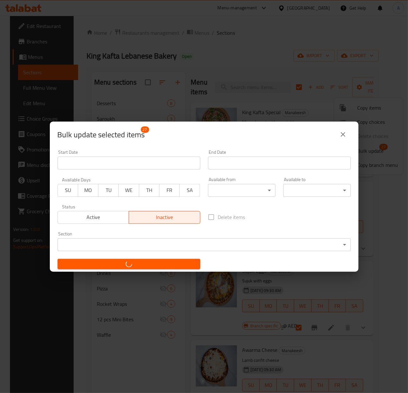
checkbox input "false"
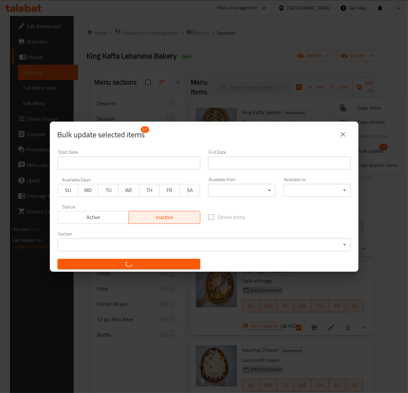
checkbox input "false"
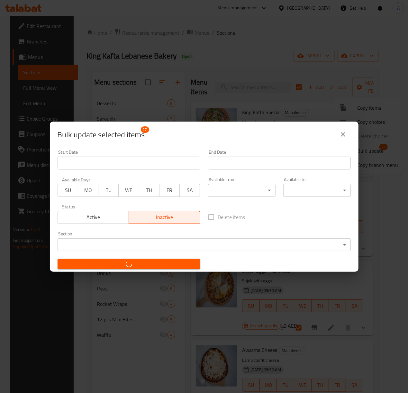
checkbox input "false"
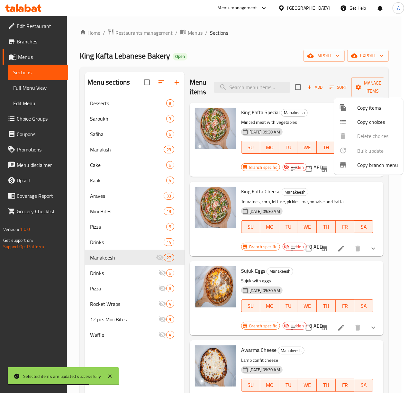
click at [132, 275] on div at bounding box center [204, 196] width 408 height 393
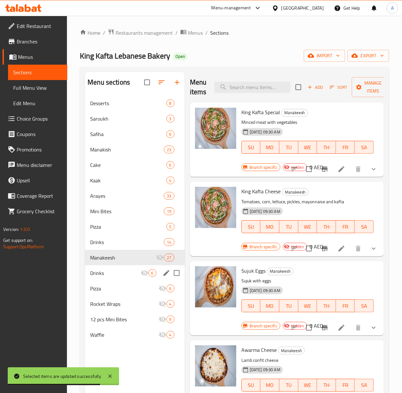
click at [115, 278] on div "Drinks 6" at bounding box center [135, 272] width 100 height 15
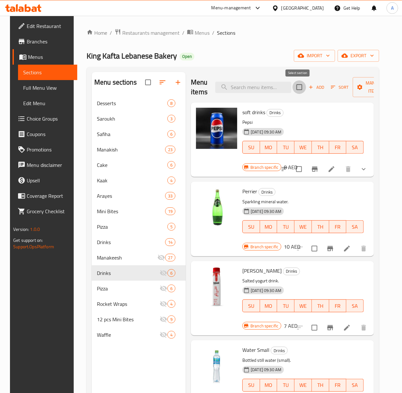
click at [299, 84] on input "checkbox" at bounding box center [300, 87] width 14 height 14
checkbox input "true"
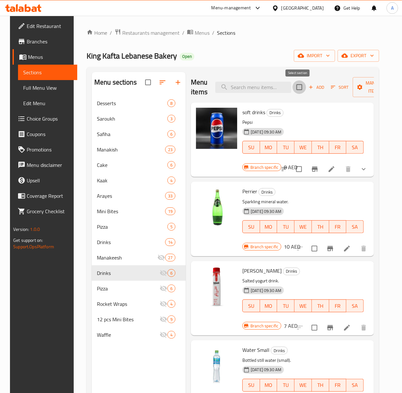
checkbox input "true"
click at [376, 89] on span "Manage items" at bounding box center [374, 87] width 33 height 16
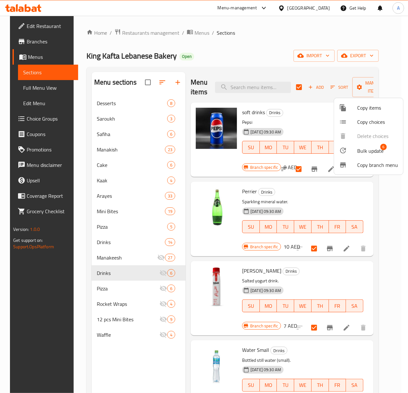
click at [358, 152] on span "Bulk update" at bounding box center [371, 151] width 26 height 8
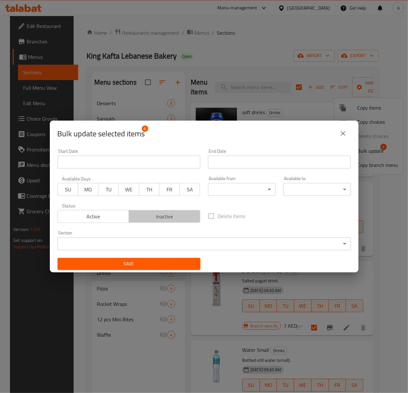
click at [166, 215] on span "Inactive" at bounding box center [165, 216] width 66 height 9
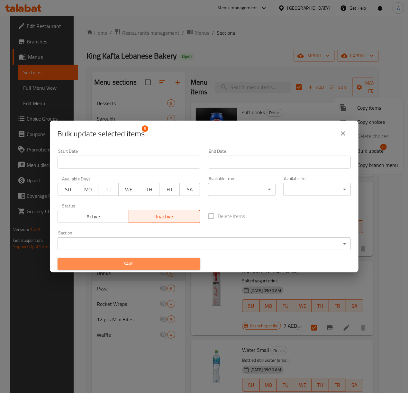
click at [130, 263] on span "Save" at bounding box center [129, 264] width 133 height 8
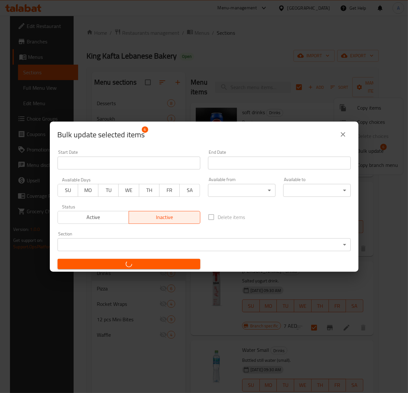
checkbox input "false"
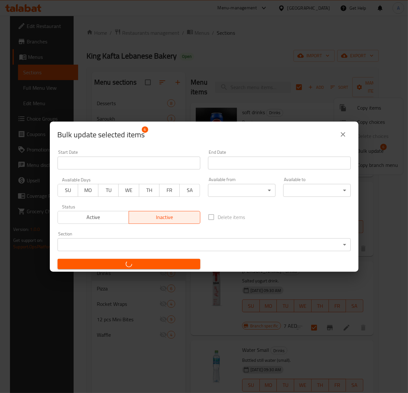
checkbox input "false"
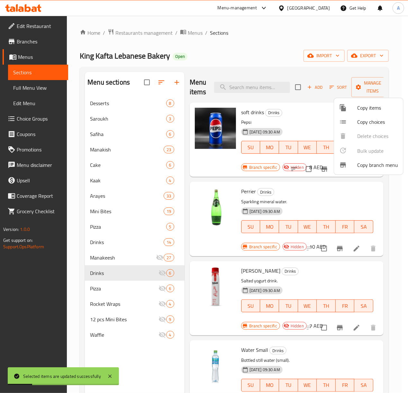
click at [322, 115] on div at bounding box center [204, 196] width 408 height 393
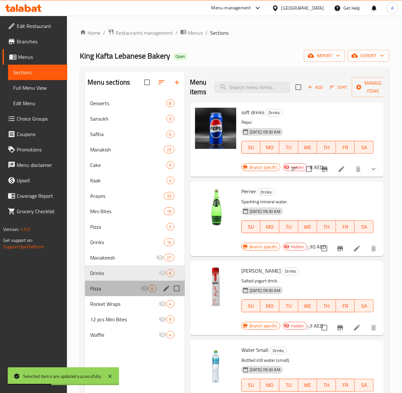
click at [110, 294] on div "Pizza 6" at bounding box center [135, 288] width 100 height 15
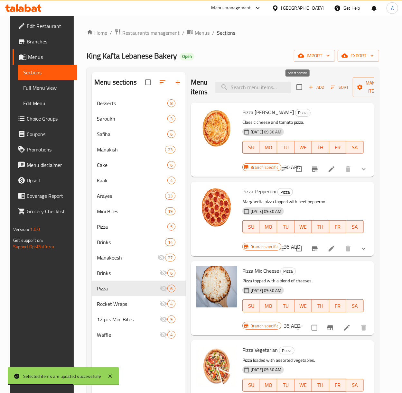
click at [298, 89] on input "checkbox" at bounding box center [300, 87] width 14 height 14
checkbox input "true"
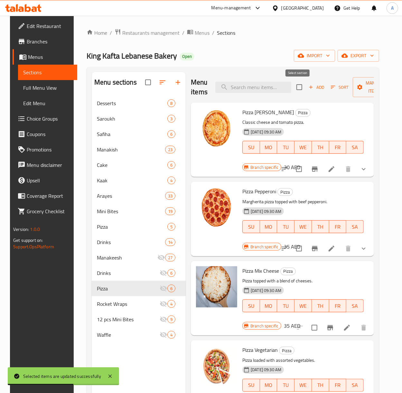
checkbox input "true"
click at [371, 88] on span "Manage items" at bounding box center [374, 87] width 33 height 16
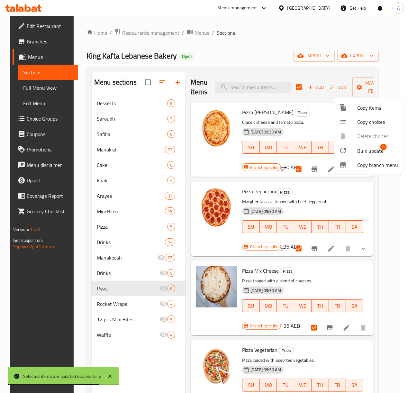
click at [358, 151] on span "Bulk update" at bounding box center [371, 151] width 26 height 8
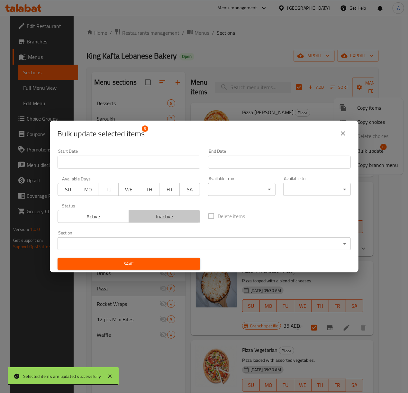
click at [163, 215] on span "Inactive" at bounding box center [165, 216] width 66 height 9
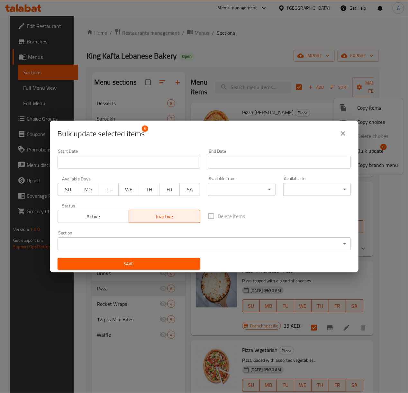
click at [157, 254] on div "Save" at bounding box center [129, 264] width 151 height 20
click at [157, 261] on span "Save" at bounding box center [129, 264] width 133 height 8
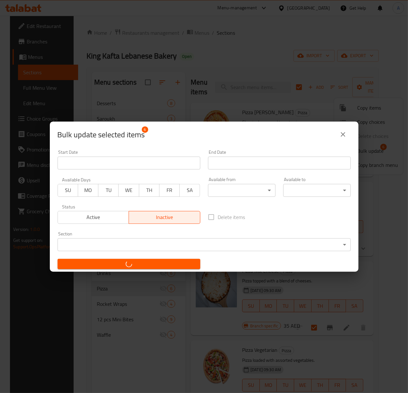
checkbox input "false"
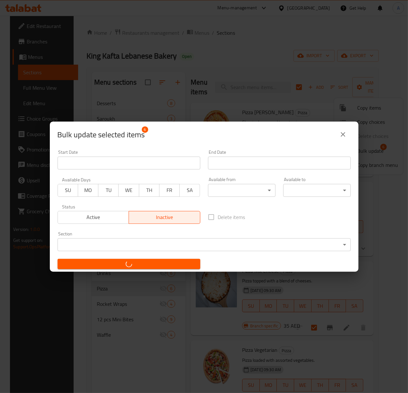
checkbox input "false"
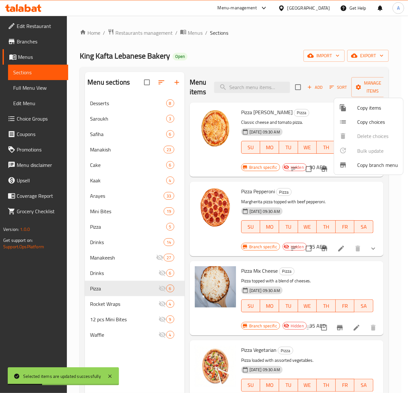
click at [115, 307] on div at bounding box center [204, 196] width 408 height 393
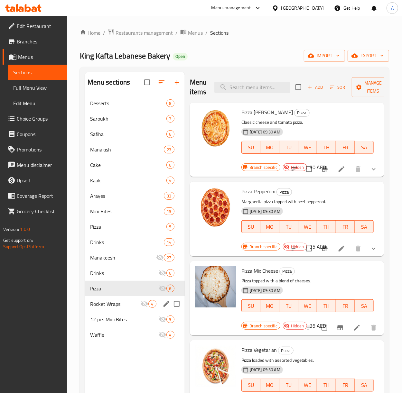
click at [116, 300] on div "Rocket Wraps 4" at bounding box center [135, 303] width 100 height 15
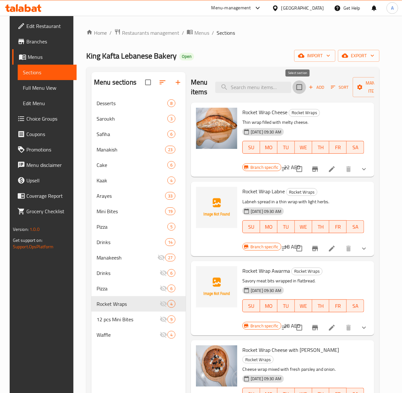
click at [297, 87] on input "checkbox" at bounding box center [300, 87] width 14 height 14
checkbox input "true"
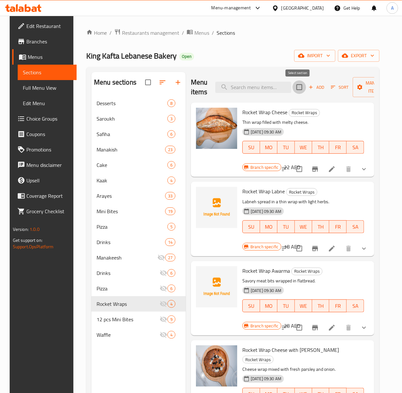
checkbox input "true"
click at [367, 87] on span "Manage items" at bounding box center [374, 87] width 33 height 16
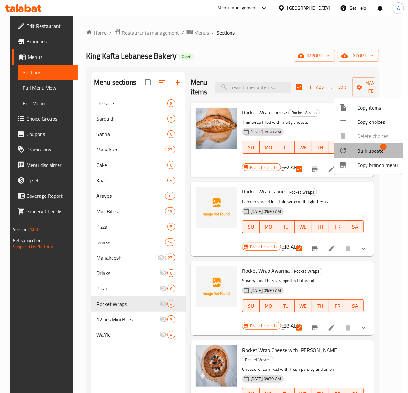
click at [357, 153] on div at bounding box center [349, 151] width 18 height 8
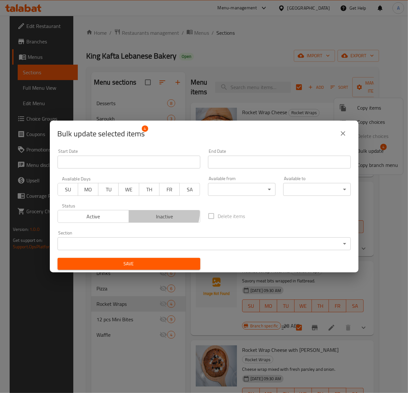
click at [156, 212] on span "Inactive" at bounding box center [165, 216] width 66 height 9
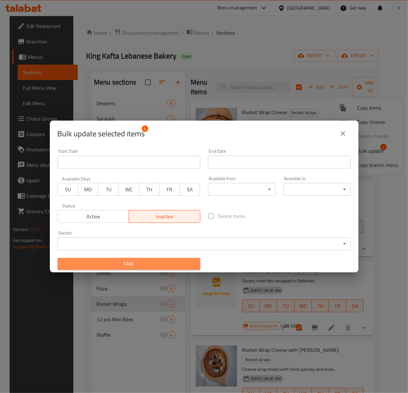
click at [145, 265] on span "Save" at bounding box center [129, 264] width 133 height 8
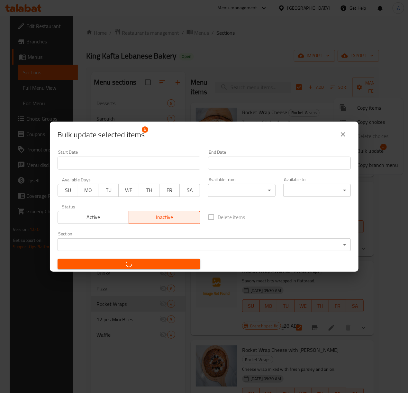
checkbox input "false"
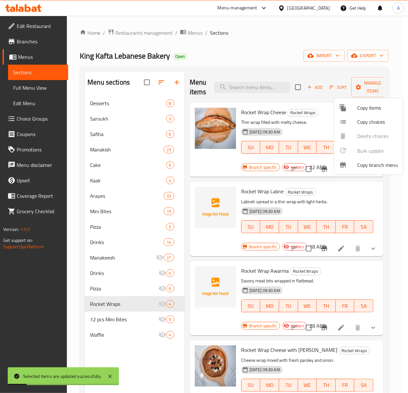
click at [116, 321] on div at bounding box center [204, 196] width 408 height 393
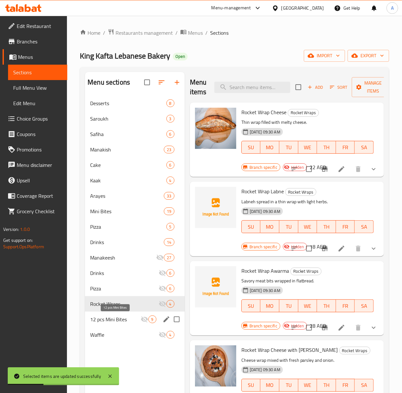
click at [102, 317] on span "12 pcs Mini Bites" at bounding box center [115, 320] width 50 height 8
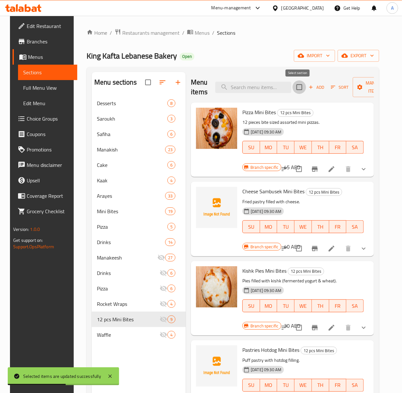
click at [300, 86] on input "checkbox" at bounding box center [300, 87] width 14 height 14
checkbox input "true"
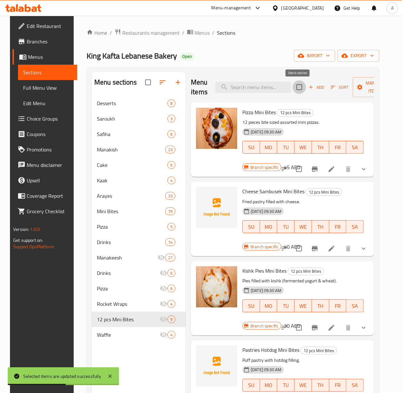
checkbox input "true"
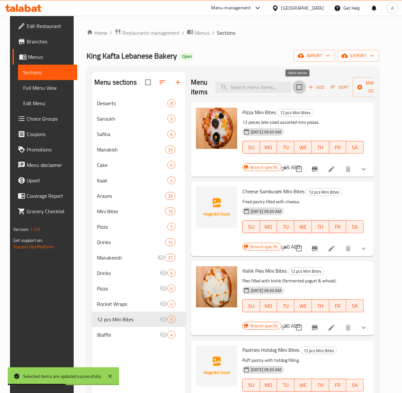
checkbox input "true"
click at [375, 91] on span "Manage items" at bounding box center [374, 87] width 33 height 16
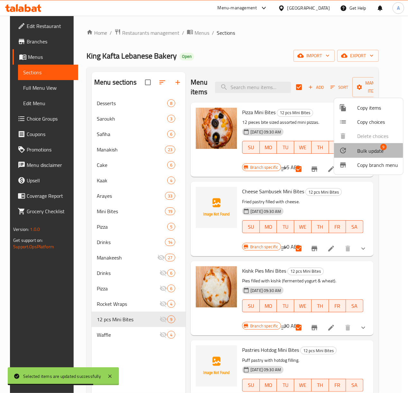
click at [350, 151] on div at bounding box center [349, 151] width 18 height 8
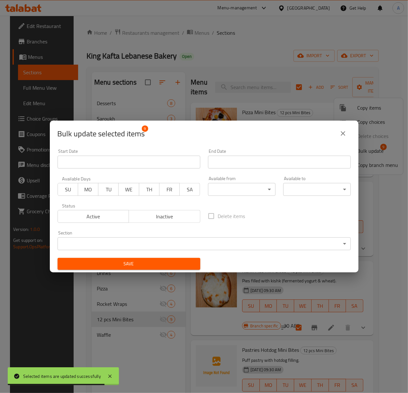
click at [175, 217] on span "Inactive" at bounding box center [165, 216] width 66 height 9
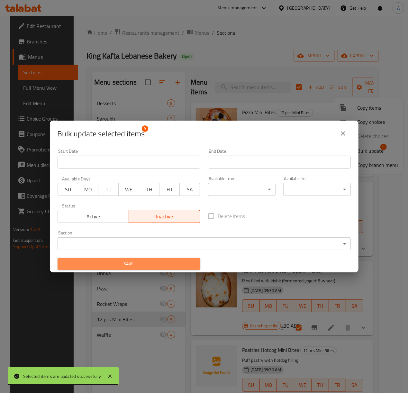
click at [164, 259] on button "Save" at bounding box center [129, 264] width 143 height 12
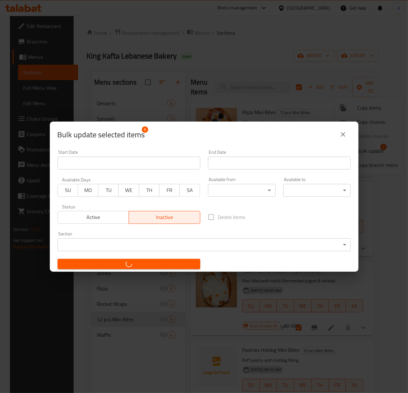
checkbox input "false"
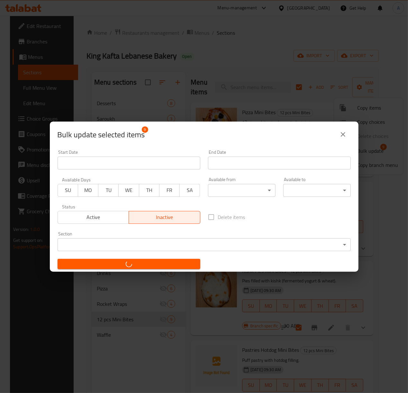
checkbox input "false"
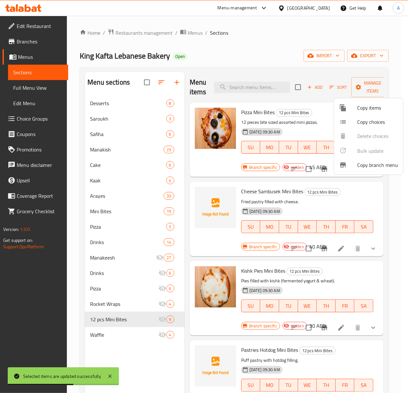
drag, startPoint x: 128, startPoint y: 335, endPoint x: 131, endPoint y: 330, distance: 5.6
click at [128, 335] on div at bounding box center [204, 196] width 408 height 393
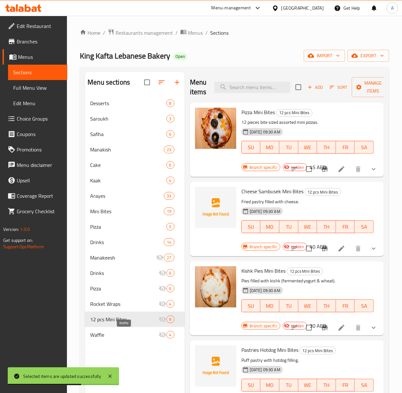
click at [130, 335] on span "Waffle" at bounding box center [124, 335] width 68 height 8
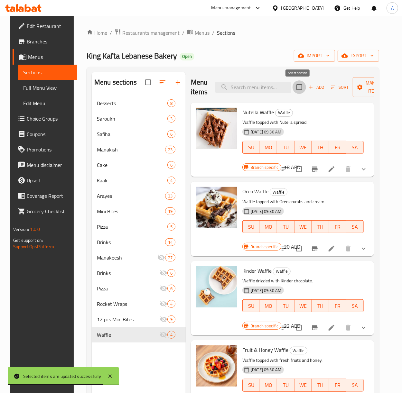
click at [300, 89] on input "checkbox" at bounding box center [300, 87] width 14 height 14
checkbox input "true"
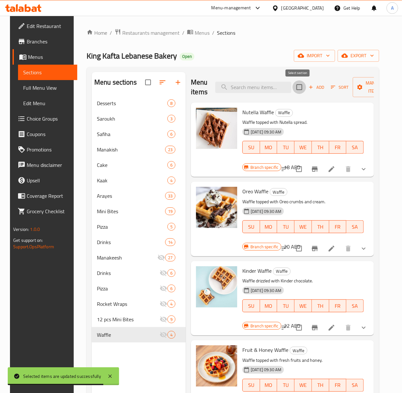
checkbox input "true"
click at [371, 92] on span "Manage items" at bounding box center [374, 87] width 33 height 16
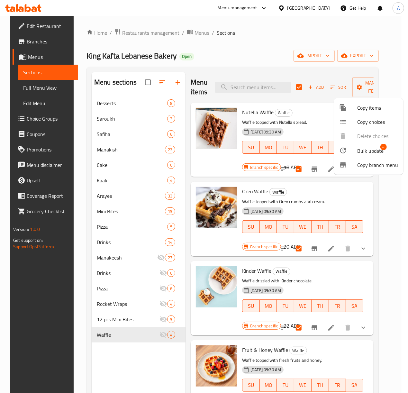
click at [360, 151] on span "Bulk update" at bounding box center [371, 151] width 26 height 8
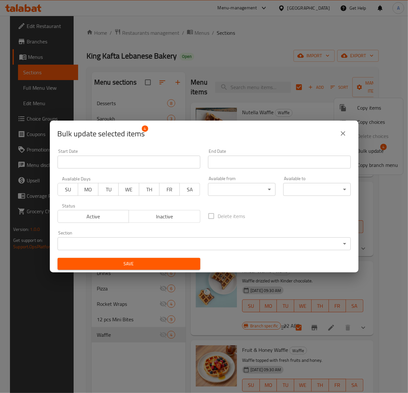
click at [164, 218] on span "Inactive" at bounding box center [165, 216] width 66 height 9
click at [143, 268] on button "Save" at bounding box center [129, 264] width 143 height 12
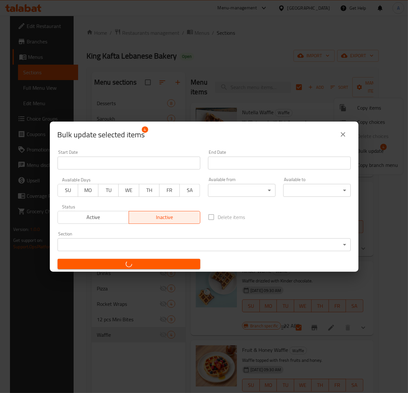
checkbox input "false"
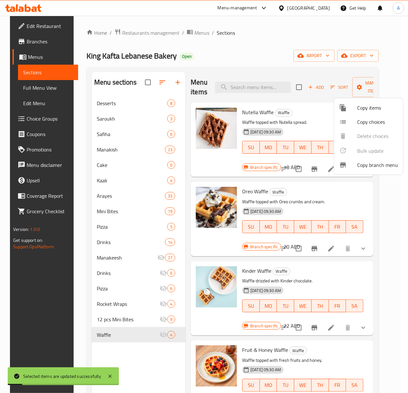
click at [261, 69] on div at bounding box center [204, 196] width 408 height 393
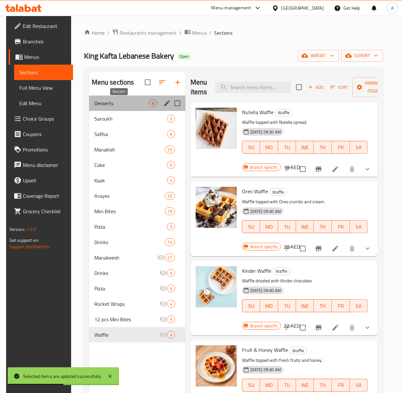
click at [133, 103] on span "Desserts" at bounding box center [121, 103] width 55 height 8
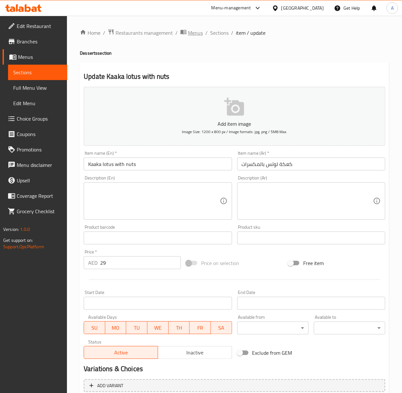
click at [194, 30] on span "Menus" at bounding box center [195, 33] width 15 height 8
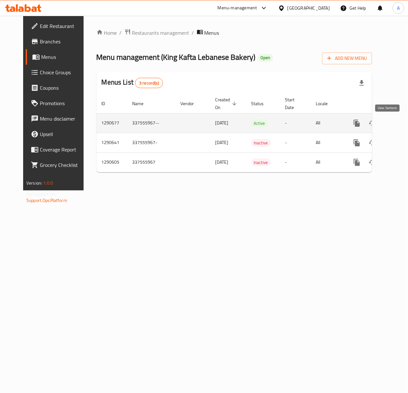
click at [400, 121] on icon "enhanced table" at bounding box center [404, 123] width 8 height 8
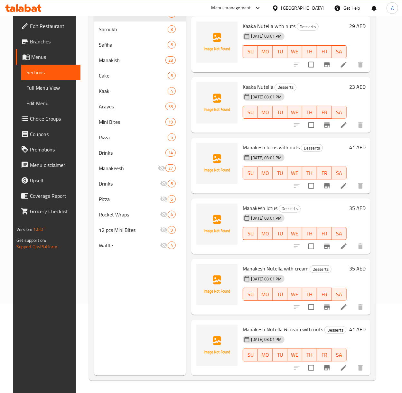
scroll to position [90, 0]
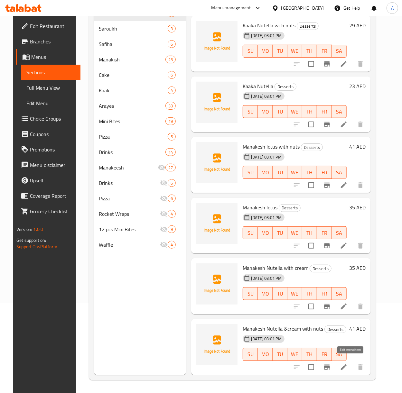
click at [348, 364] on icon at bounding box center [344, 368] width 8 height 8
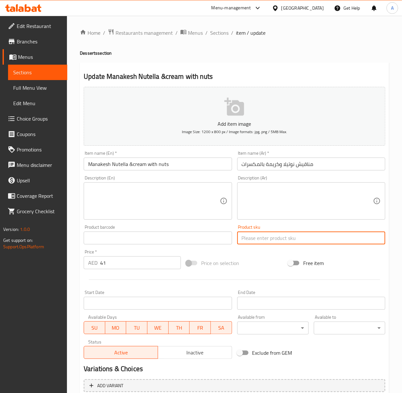
click at [247, 240] on input "text" at bounding box center [311, 238] width 148 height 13
paste input "sk-0189"
type input "sk-0189"
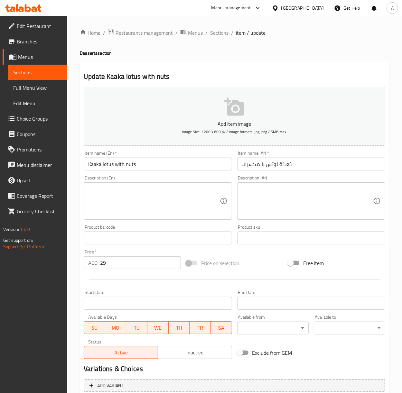
click at [259, 240] on input "text" at bounding box center [311, 238] width 148 height 13
drag, startPoint x: 259, startPoint y: 240, endPoint x: 247, endPoint y: 243, distance: 12.1
click at [259, 240] on input "text" at bounding box center [311, 238] width 148 height 13
paste input "sk-0206"
type input "sk-0206"
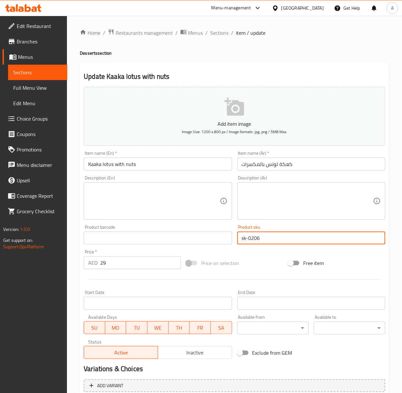
click at [136, 162] on input "Kaaka lotus with nuts" at bounding box center [158, 164] width 148 height 13
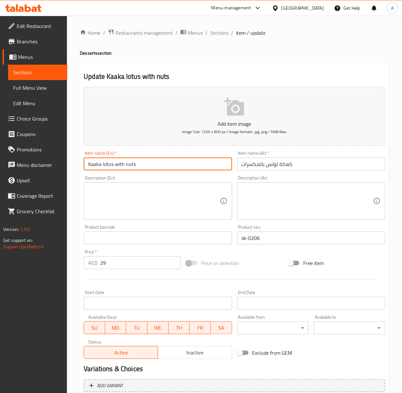
click at [220, 34] on span "Sections" at bounding box center [219, 33] width 18 height 8
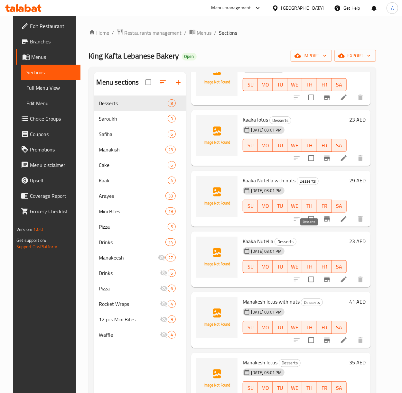
scroll to position [124, 0]
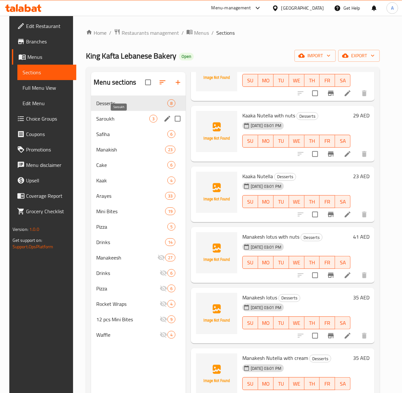
click at [116, 119] on span "Saroukh" at bounding box center [122, 119] width 53 height 8
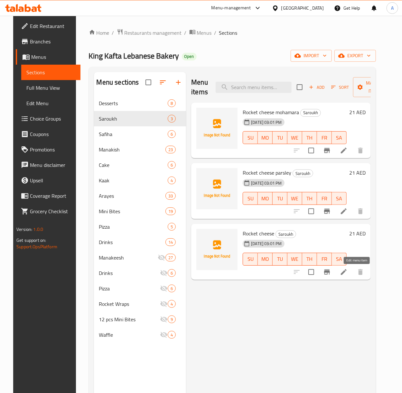
click at [331, 279] on div at bounding box center [328, 272] width 79 height 15
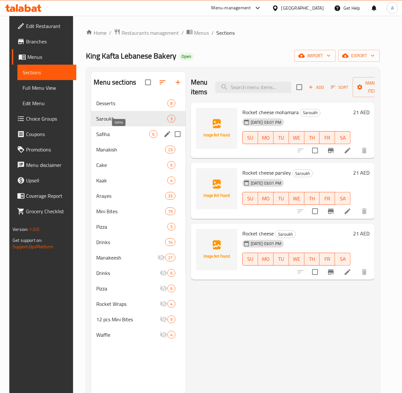
click at [96, 131] on span "Safiha" at bounding box center [122, 134] width 53 height 8
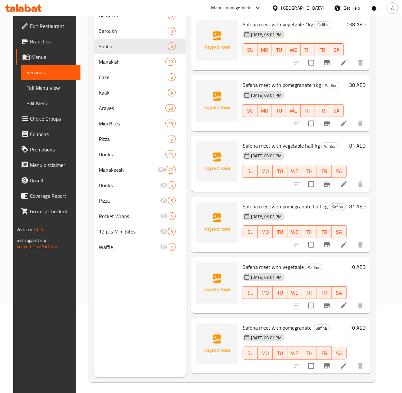
scroll to position [90, 0]
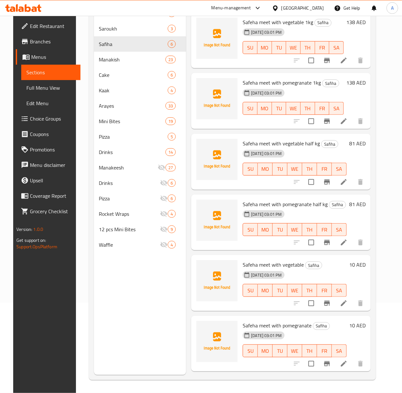
click at [89, 138] on div "Menu sections Desserts 8 Saroukh 3 Safiha 6 Manakish 23 Cake 6 Kaak 4 Arayes 33…" at bounding box center [232, 179] width 287 height 404
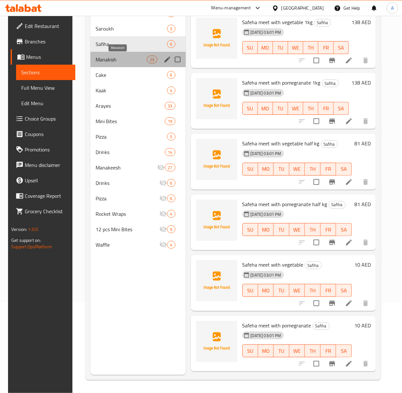
click at [117, 62] on span "Manakish" at bounding box center [121, 60] width 51 height 8
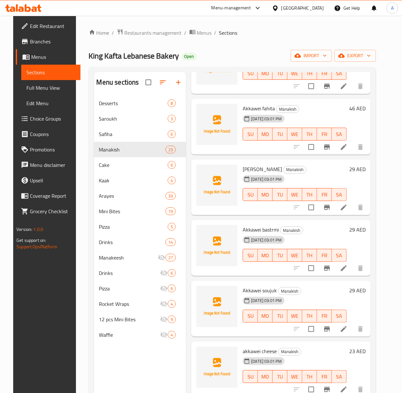
scroll to position [260, 0]
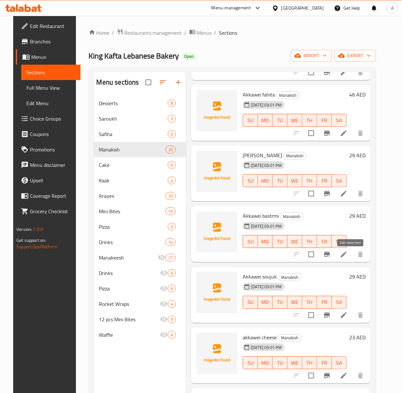
click at [298, 262] on div at bounding box center [328, 254] width 79 height 15
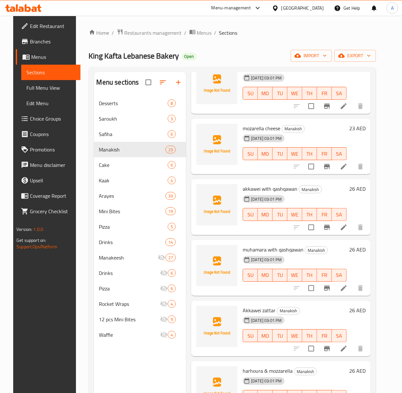
scroll to position [604, 0]
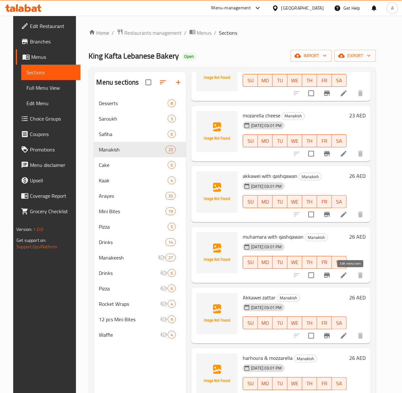
click at [323, 284] on div "Menu items Add Sort Manage items Cheese parsley Manakish 25-09-2025 03:01 PM SU…" at bounding box center [278, 268] width 185 height 393
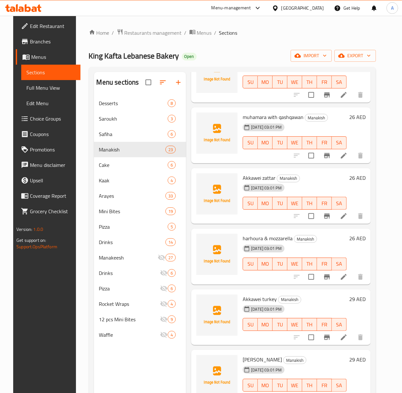
scroll to position [775, 0]
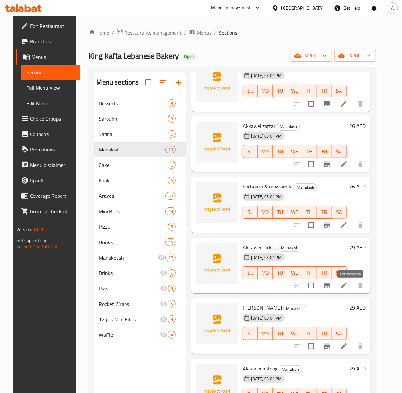
click at [309, 179] on div "harhoura & mozzarella Manakish 25-09-2025 03:01 PM SU MO TU WE TH FR SA 26 AED" at bounding box center [281, 205] width 180 height 56
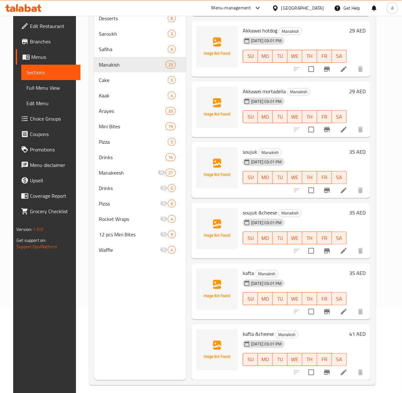
scroll to position [86, 0]
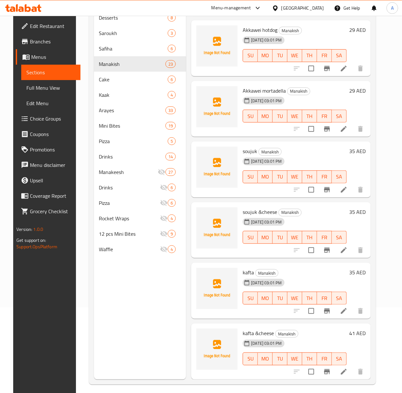
click at [297, 202] on div "soujuk &cheese Manakish 25-09-2025 03:01 PM SU MO TU WE TH FR SA 35 AED" at bounding box center [281, 230] width 180 height 56
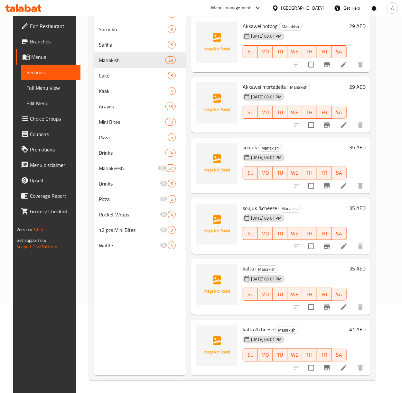
scroll to position [90, 0]
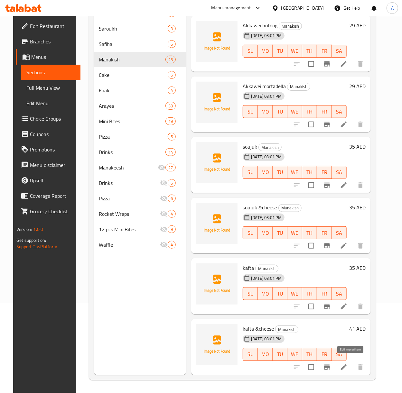
click at [282, 261] on div "kafta Manakish 25-09-2025 03:01 PM SU MO TU WE TH FR SA" at bounding box center [294, 286] width 109 height 51
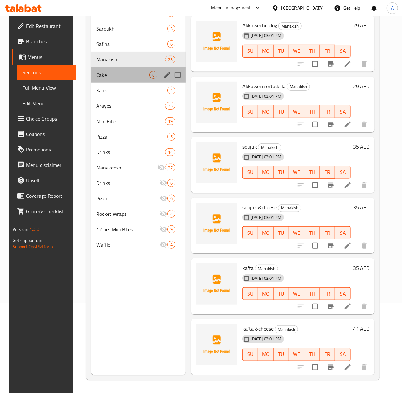
click at [91, 79] on div "Cake 6" at bounding box center [138, 74] width 95 height 15
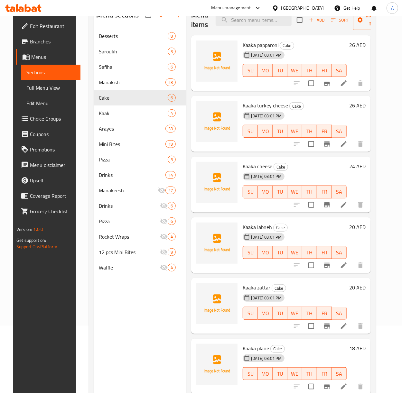
scroll to position [90, 0]
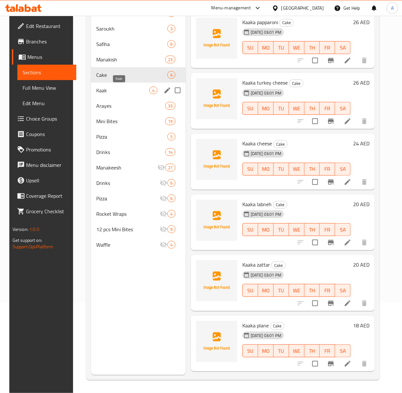
click at [124, 89] on span "Kaak" at bounding box center [122, 91] width 53 height 8
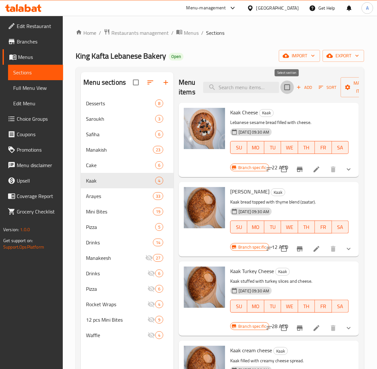
click at [285, 90] on input "checkbox" at bounding box center [287, 87] width 14 height 14
checkbox input "true"
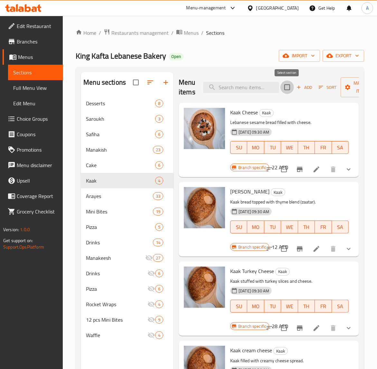
checkbox input "true"
click at [349, 88] on icon "button" at bounding box center [347, 87] width 6 height 6
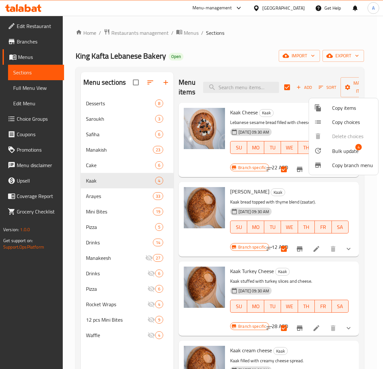
click at [341, 153] on span "Bulk update" at bounding box center [345, 151] width 26 height 8
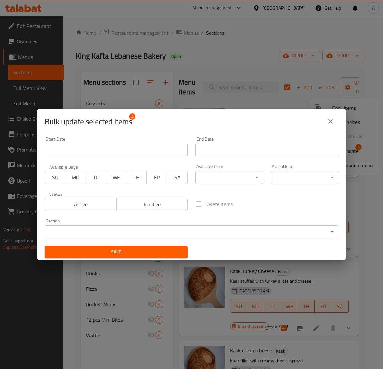
click at [157, 202] on span "Inactive" at bounding box center [152, 204] width 66 height 9
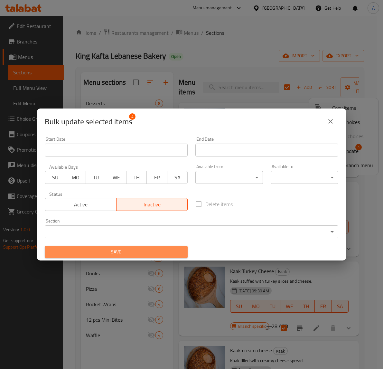
click at [137, 255] on span "Save" at bounding box center [116, 252] width 133 height 8
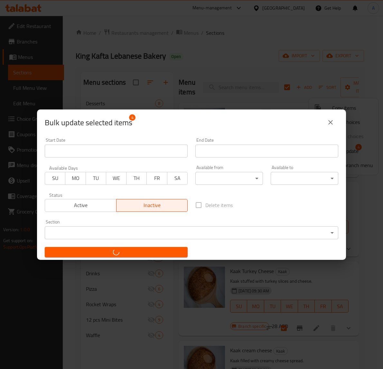
checkbox input "false"
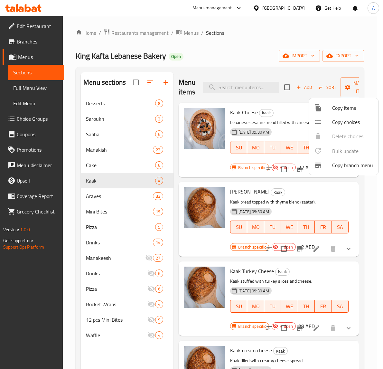
click at [164, 180] on div at bounding box center [191, 184] width 383 height 369
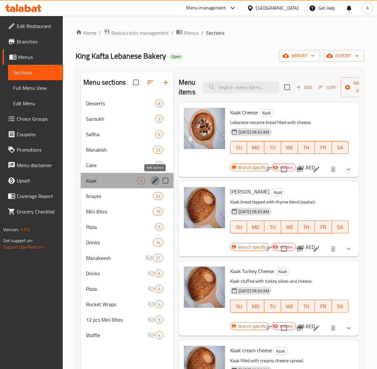
click at [154, 181] on icon "edit" at bounding box center [155, 181] width 6 height 6
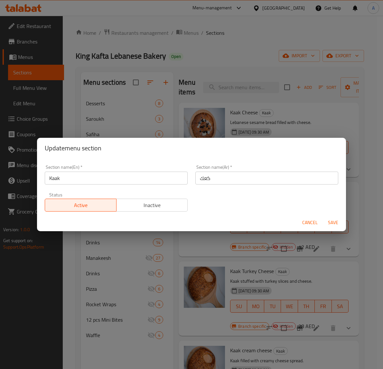
click at [160, 203] on span "Inactive" at bounding box center [152, 204] width 66 height 9
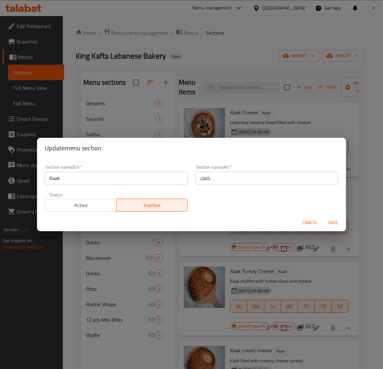
click at [326, 221] on span "Save" at bounding box center [332, 223] width 15 height 8
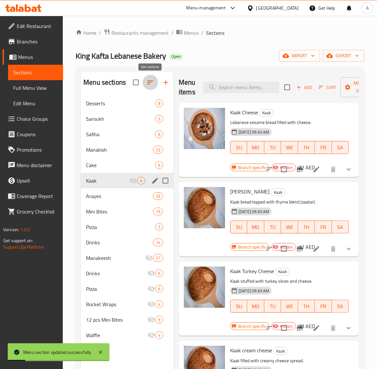
click at [149, 81] on icon "button" at bounding box center [150, 82] width 6 height 4
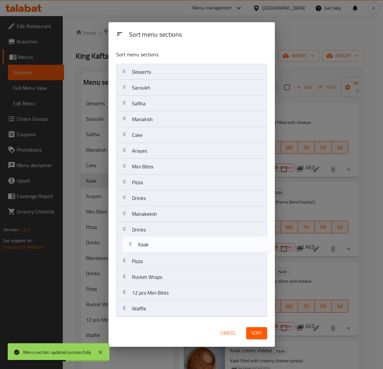
drag, startPoint x: 160, startPoint y: 150, endPoint x: 166, endPoint y: 250, distance: 99.6
click at [166, 250] on nav "Desserts Saroukh Safiha Manakish Cake Kaak Arayes Mini Bites Pizza Drinks Manak…" at bounding box center [191, 190] width 151 height 253
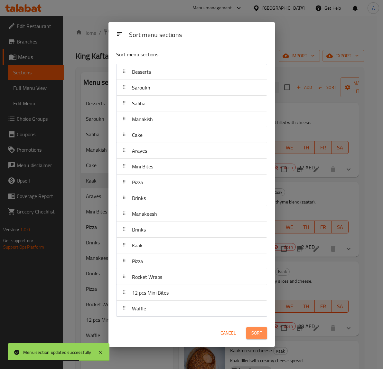
click at [251, 338] on button "Sort" at bounding box center [256, 333] width 21 height 12
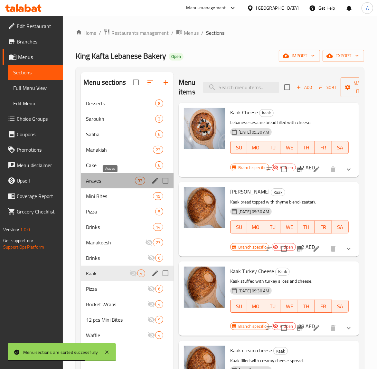
click at [105, 183] on span "Arayes" at bounding box center [110, 181] width 49 height 8
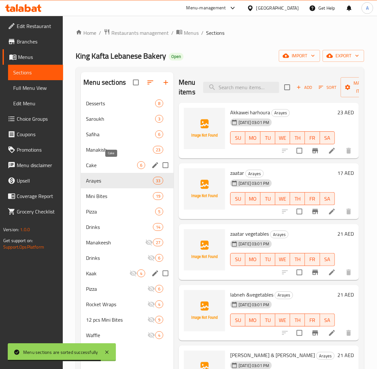
click at [108, 162] on span "Cake" at bounding box center [111, 165] width 51 height 8
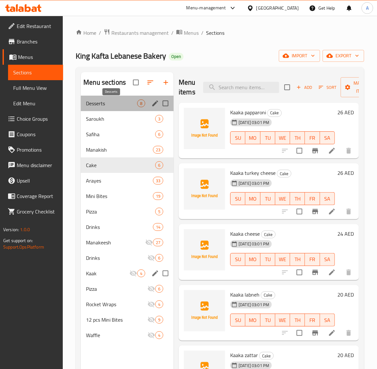
click at [97, 103] on span "Desserts" at bounding box center [111, 103] width 51 height 8
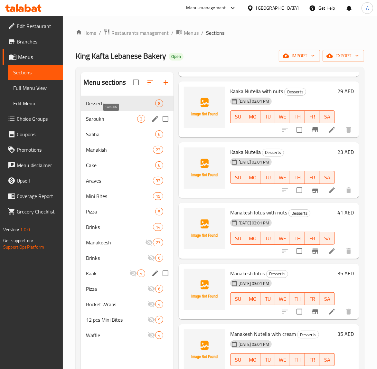
click at [96, 118] on span "Saroukh" at bounding box center [111, 119] width 51 height 8
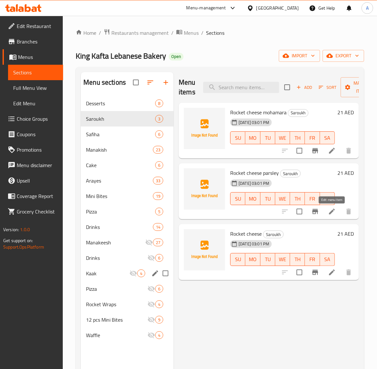
click at [306, 222] on div "Menu items Add Sort Manage items Rocket cheese mohamara Saroukh 25-09-2025 03:0…" at bounding box center [265, 256] width 185 height 369
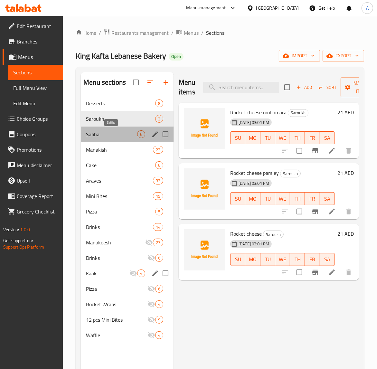
click at [104, 136] on span "Safiha" at bounding box center [111, 134] width 51 height 8
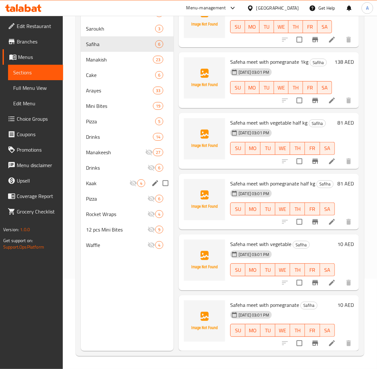
scroll to position [90, 0]
click at [329, 340] on icon at bounding box center [332, 343] width 6 height 6
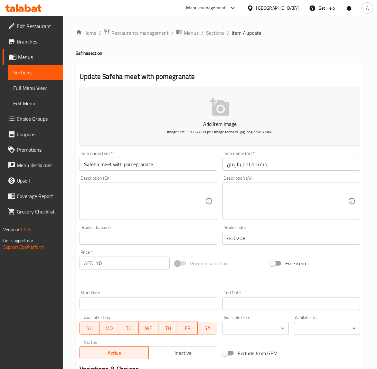
click at [109, 165] on input "Safeha meet with pomegranate" at bounding box center [148, 164] width 138 height 13
click at [171, 165] on input "Safeha meat with pomegranate" at bounding box center [148, 164] width 138 height 13
type input "Safeha meat with pomegranate"
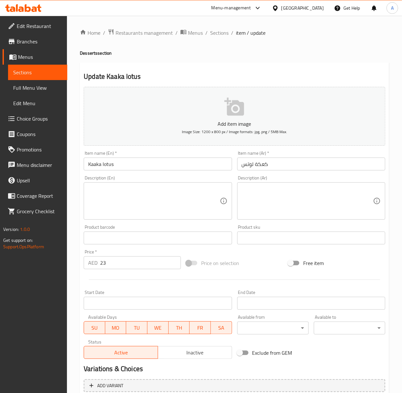
click at [264, 236] on input "text" at bounding box center [311, 238] width 148 height 13
paste input "sk-0205"
type input "sk-0205"
click at [248, 243] on input "text" at bounding box center [311, 238] width 148 height 13
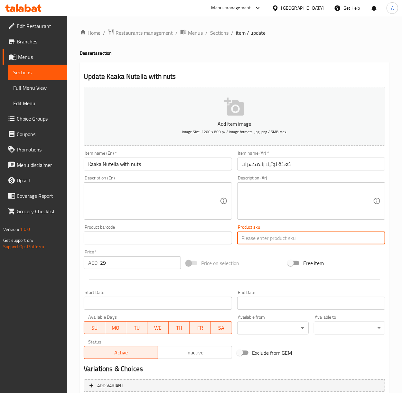
click at [248, 243] on input "text" at bounding box center [311, 238] width 148 height 13
paste input "sk-0204"
type input "sk-0204"
click at [249, 237] on input "text" at bounding box center [311, 238] width 148 height 13
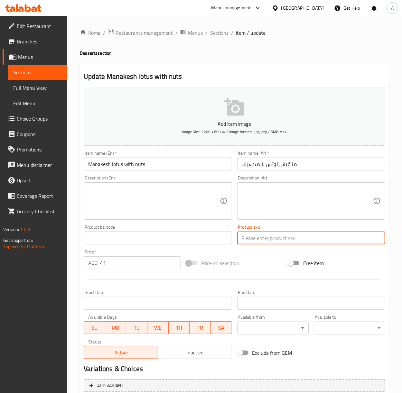
paste input "sk-0203"
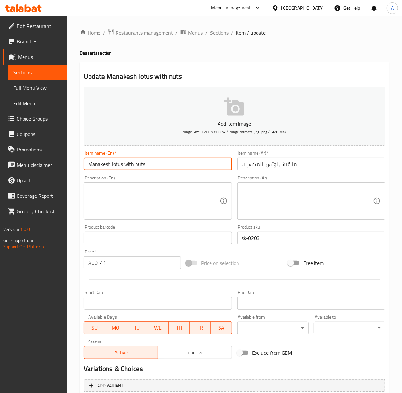
click at [160, 161] on input "Manakesh lotus with nuts" at bounding box center [158, 164] width 148 height 13
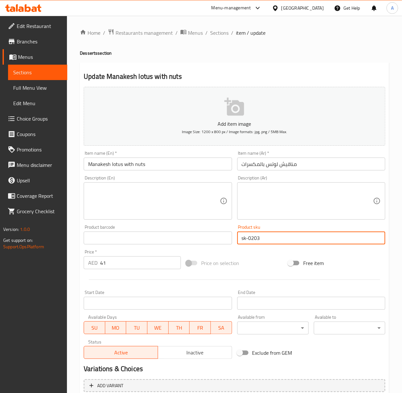
click at [267, 240] on input "sk-0203" at bounding box center [311, 238] width 148 height 13
paste input "192"
type input "sk-0192"
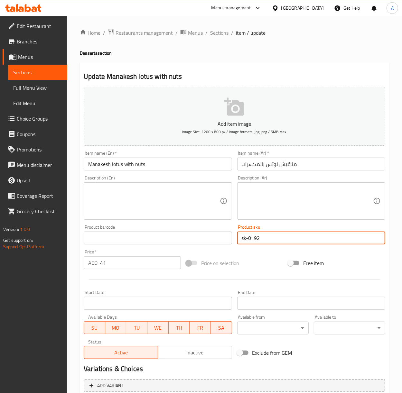
click at [250, 241] on input "text" at bounding box center [311, 238] width 148 height 13
paste input "sk-0192"
click at [147, 165] on input "Manakesh lotus" at bounding box center [158, 164] width 148 height 13
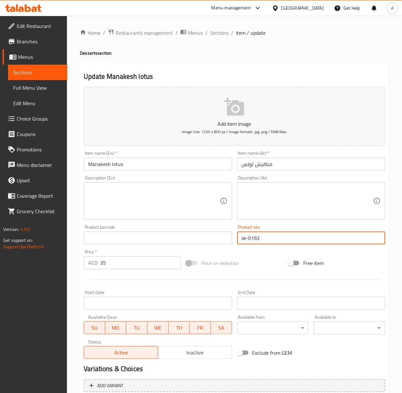
click at [259, 238] on input "sk-0192" at bounding box center [311, 238] width 148 height 13
paste input "1"
type input "sk-0191"
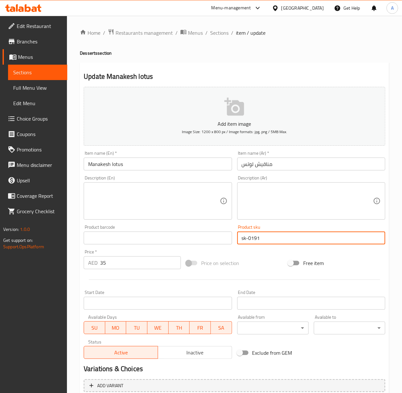
click at [169, 165] on input "Manakesh lotus" at bounding box center [158, 164] width 148 height 13
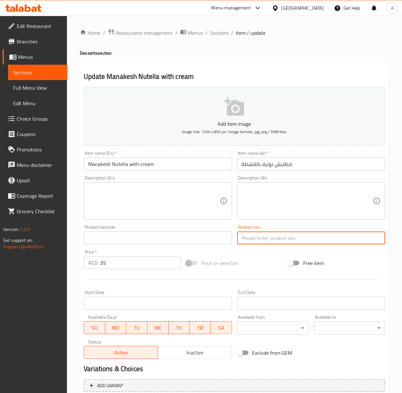
click at [273, 233] on input "text" at bounding box center [311, 238] width 148 height 13
paste input "sk-0190"
type input "sk-0190"
click at [288, 244] on input "sk-0190" at bounding box center [311, 238] width 148 height 13
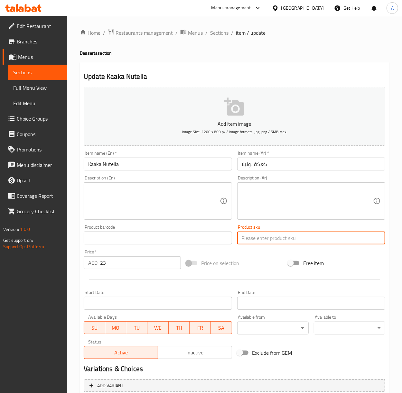
click at [254, 237] on input "text" at bounding box center [311, 238] width 148 height 13
paste input "sk-0203"
type input "sk-0203"
click at [159, 158] on input "Kaaka Nutella" at bounding box center [158, 164] width 148 height 13
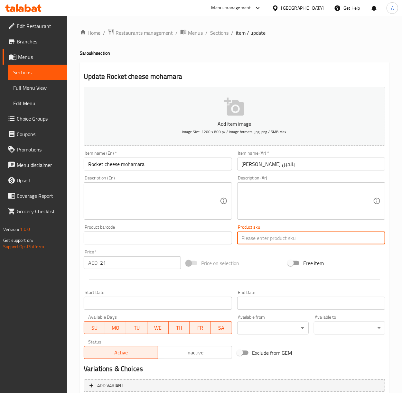
click at [264, 244] on input "text" at bounding box center [311, 238] width 148 height 13
paste input "sk-0216"
type input "sk-0216"
click at [265, 242] on input "text" at bounding box center [311, 238] width 148 height 13
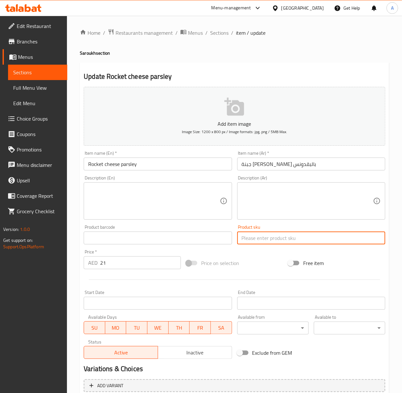
paste input "sk-0215"
type input "sk-0215"
click at [252, 238] on input "text" at bounding box center [311, 238] width 148 height 13
paste input "sk-0214"
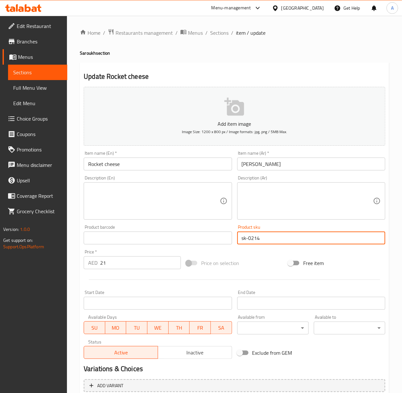
type input "sk-0214"
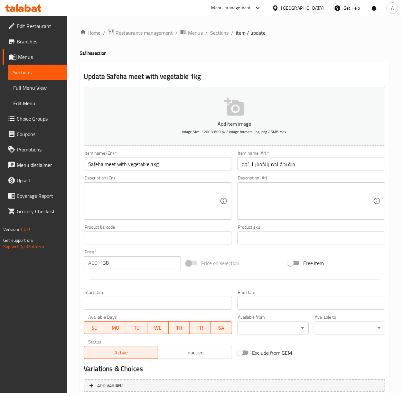
click at [293, 237] on input "text" at bounding box center [311, 238] width 148 height 13
paste input "sk-0213"
type input "sk-0213"
click at [277, 241] on input "text" at bounding box center [311, 238] width 148 height 13
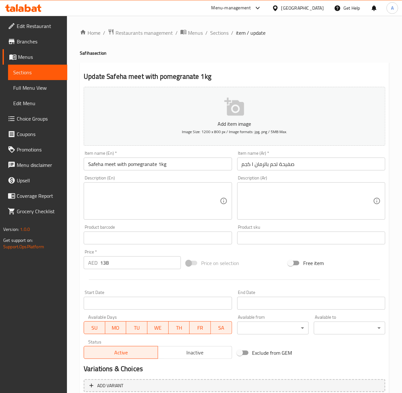
click at [277, 241] on input "text" at bounding box center [311, 238] width 148 height 13
paste input "sk-0212"
type input "sk-0212"
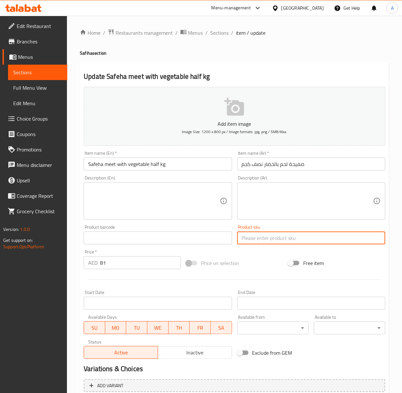
click at [302, 237] on input "text" at bounding box center [311, 238] width 148 height 13
paste input "sk-0211"
type input "sk-0211"
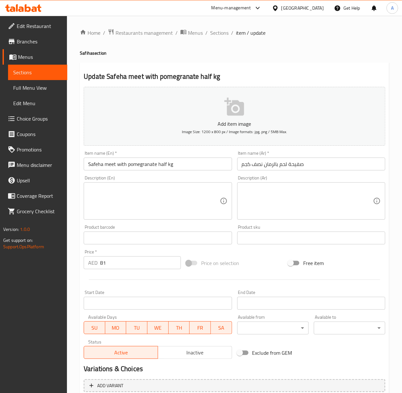
click at [250, 246] on div "Product sku Product sku" at bounding box center [311, 234] width 153 height 25
click at [252, 237] on input "text" at bounding box center [311, 238] width 148 height 13
paste input "sk-0210"
type input "sk-0210"
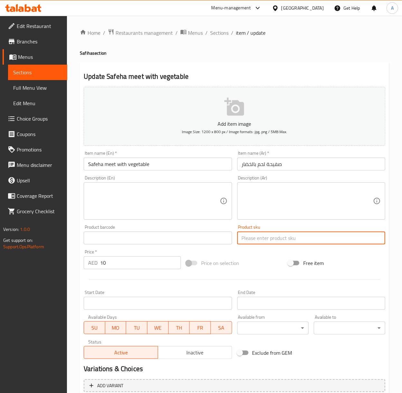
click at [280, 238] on input "text" at bounding box center [311, 238] width 148 height 13
paste input "sk-0209"
type input "sk-0209"
click at [252, 245] on input "text" at bounding box center [311, 238] width 148 height 13
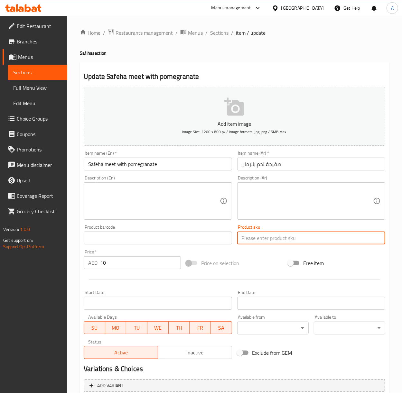
paste input "sk-0208"
type input "sk-0208"
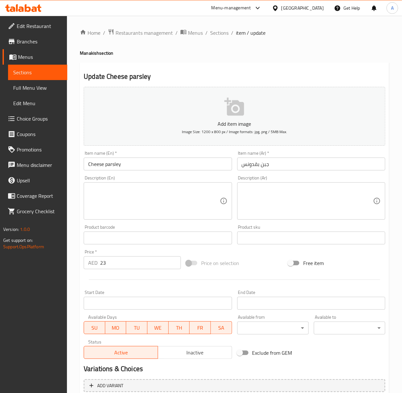
click at [262, 240] on input "text" at bounding box center [311, 238] width 148 height 13
paste input "sk-0207"
type input "sk-0207"
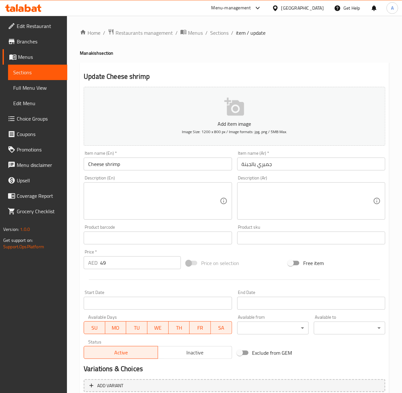
click at [254, 236] on input "text" at bounding box center [311, 238] width 148 height 13
paste input "sk-0179"
type input "sk-0179"
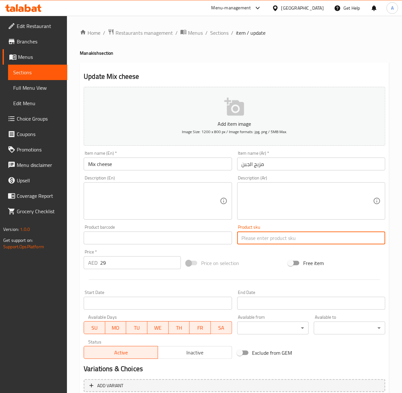
click at [281, 240] on input "text" at bounding box center [311, 238] width 148 height 13
paste input "sk-0178"
type input "sk-0178"
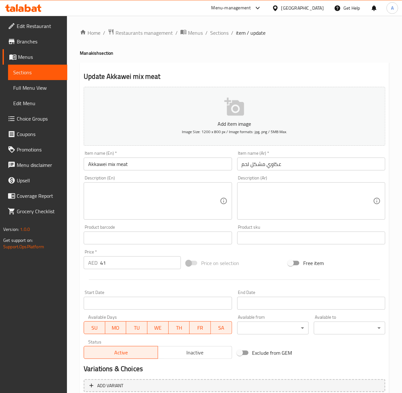
click at [272, 242] on input "text" at bounding box center [311, 238] width 148 height 13
paste input "sk-0177"
type input "sk-0177"
click at [250, 242] on input "text" at bounding box center [311, 238] width 148 height 13
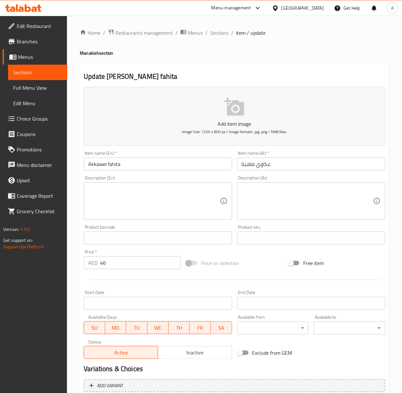
paste input "sk-0176"
type input "sk-0176"
click at [275, 245] on div "Product sku Product sku" at bounding box center [311, 234] width 153 height 25
click at [275, 241] on input "text" at bounding box center [311, 238] width 148 height 13
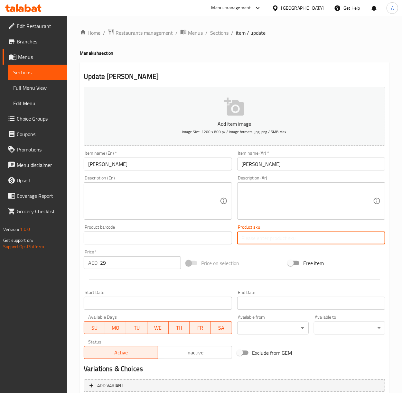
paste input "sk-0175"
type input "sk-0175"
click at [241, 242] on input "text" at bounding box center [311, 238] width 148 height 13
paste input "sk-0174"
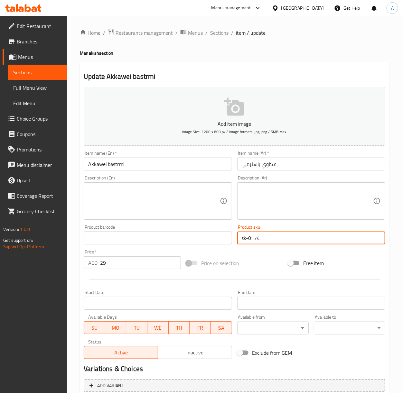
type input "sk-0174"
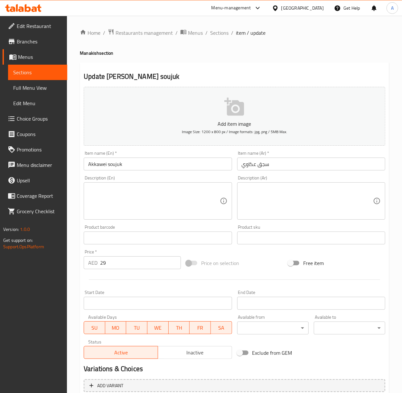
click at [269, 242] on input "text" at bounding box center [311, 238] width 148 height 13
paste input "sk-0173"
type input "sk-0173"
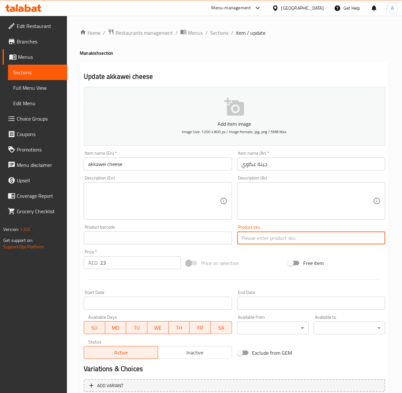
click at [263, 237] on input "text" at bounding box center [311, 238] width 148 height 13
paste input "psk-53"
type input "psk-53"
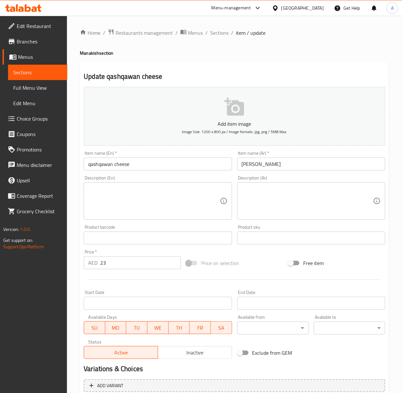
click at [251, 232] on div "Product sku Product sku" at bounding box center [311, 235] width 148 height 20
click at [253, 242] on input "text" at bounding box center [311, 238] width 148 height 13
paste input "psk-54"
type input "psk-54"
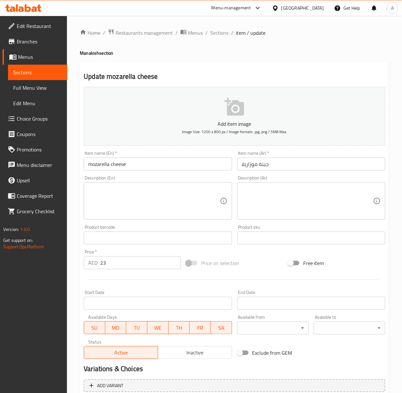
click at [299, 245] on div "Product sku Product sku" at bounding box center [311, 234] width 153 height 25
click at [300, 243] on input "text" at bounding box center [311, 238] width 148 height 13
paste input "psk-55"
type input "psk-55"
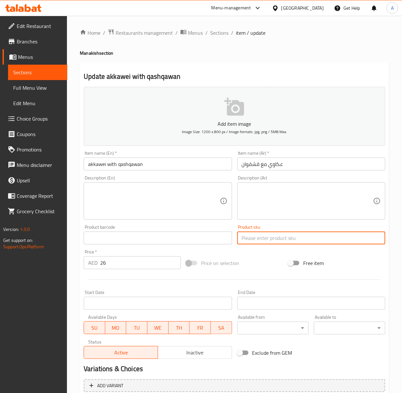
click at [256, 241] on input "text" at bounding box center [311, 238] width 148 height 13
paste input "psk-56"
type input "psk-56"
click at [284, 240] on input "text" at bounding box center [311, 238] width 148 height 13
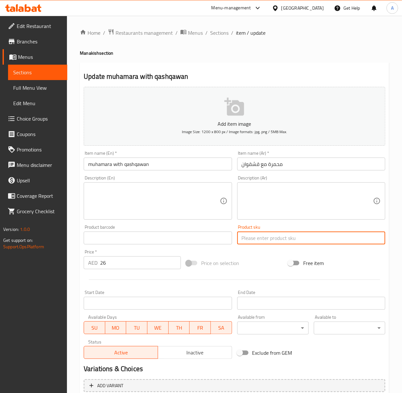
paste input "psk-57"
type input "psk-57"
click at [271, 237] on input "text" at bounding box center [311, 238] width 148 height 13
paste input "psk-58"
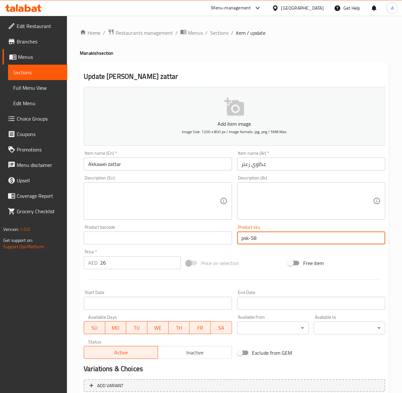
type input "psk-58"
click at [287, 239] on input "text" at bounding box center [311, 238] width 148 height 13
paste input "psk-59"
type input "psk-59"
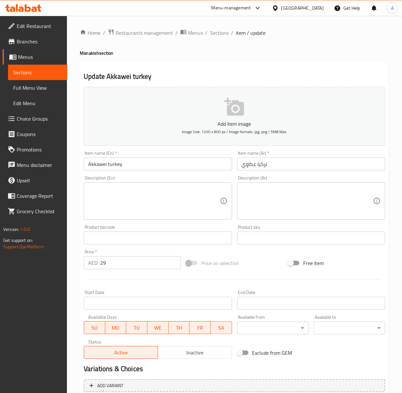
click at [254, 241] on input "text" at bounding box center [311, 238] width 148 height 13
paste input "psk-60"
type input "psk-60"
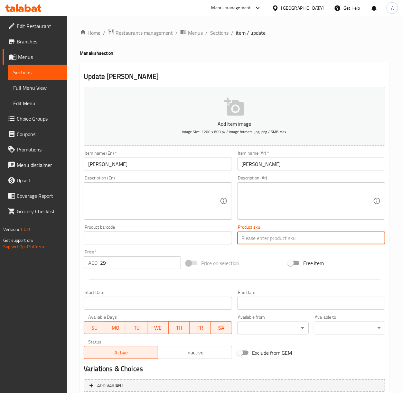
click at [273, 240] on input "text" at bounding box center [311, 238] width 148 height 13
paste input "psk-61"
type input "psk-61"
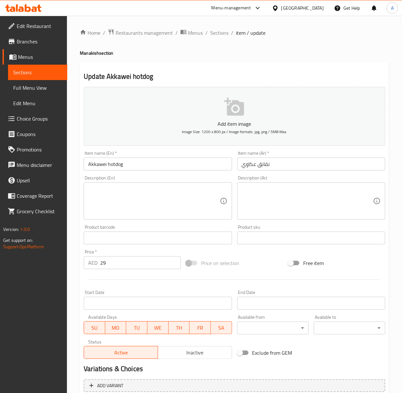
click at [275, 247] on div "Product sku Product sku" at bounding box center [311, 234] width 153 height 25
click at [275, 246] on div "Product sku Product sku" at bounding box center [311, 234] width 153 height 25
click at [278, 236] on input "text" at bounding box center [311, 238] width 148 height 13
paste input "psk-62"
type input "psk-62"
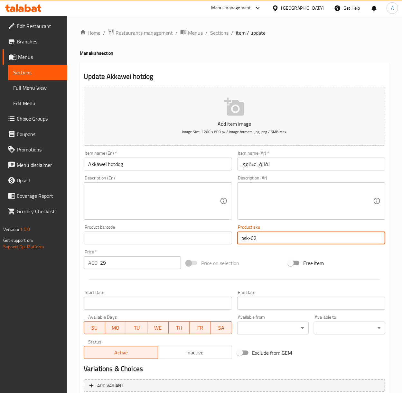
click at [286, 243] on input "text" at bounding box center [311, 238] width 148 height 13
paste input "psk-63"
type input "psk-63"
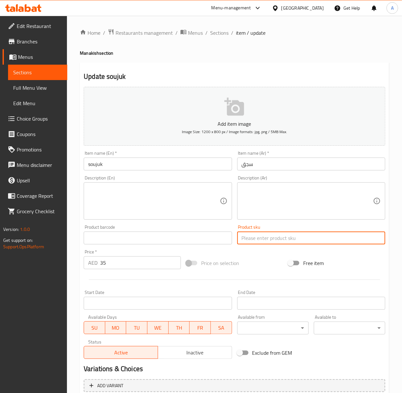
click at [251, 240] on input "text" at bounding box center [311, 238] width 148 height 13
paste input "psk-64"
type input "psk-64"
click at [274, 234] on input "text" at bounding box center [311, 238] width 148 height 13
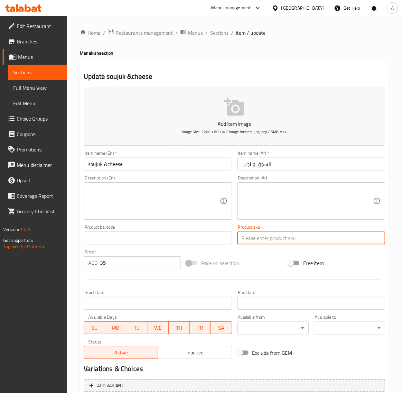
paste input "psk-65"
type input "psk-65"
click at [265, 240] on input "text" at bounding box center [311, 238] width 148 height 13
paste input "psk-66"
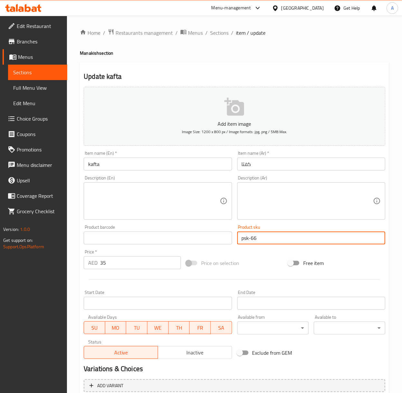
type input "psk-66"
click at [270, 240] on input "text" at bounding box center [311, 238] width 148 height 13
paste input "psk-67"
type input "psk-67"
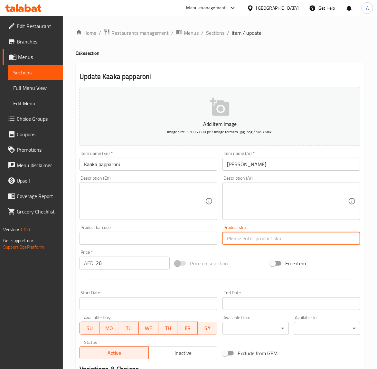
click at [274, 239] on input "text" at bounding box center [291, 238] width 138 height 13
paste input "sk-0187"
type input "sk-0187"
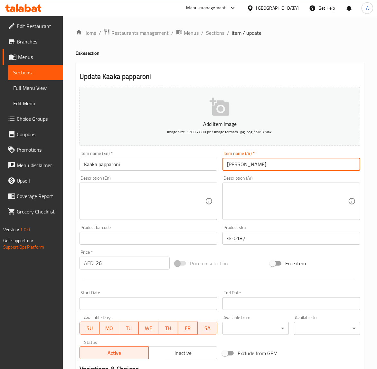
click at [256, 165] on input "كاكا باباروني" at bounding box center [291, 164] width 138 height 13
paste input "كة بب"
type input "كعكة ببروني"
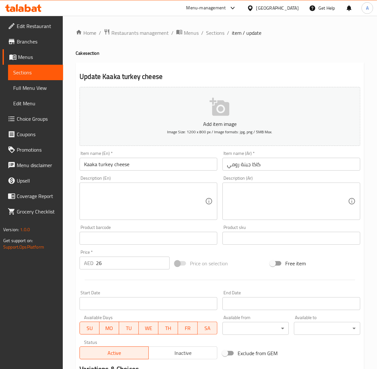
click at [247, 237] on input "text" at bounding box center [291, 238] width 138 height 13
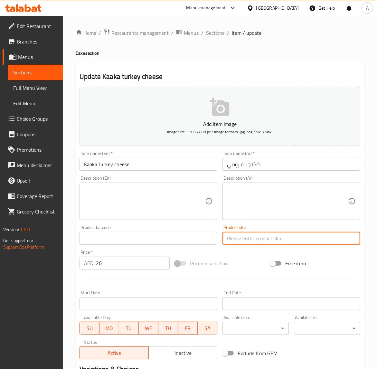
paste input "sk-0186"
type input "sk-0186"
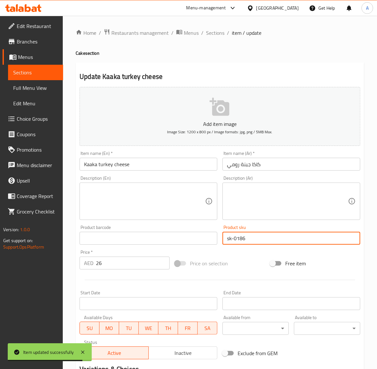
click at [250, 166] on input "كاكا جبنة رومي" at bounding box center [291, 164] width 138 height 13
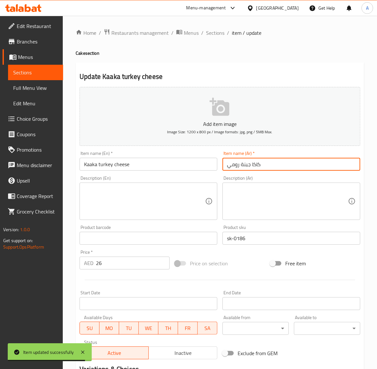
click at [250, 166] on input "كاكا جبنة رومي" at bounding box center [291, 164] width 138 height 13
paste input "كة تركي وجبنة"
type input "كعكة تركي وجبنة"
click at [129, 166] on input "Kaaka turkey cheese" at bounding box center [148, 164] width 138 height 13
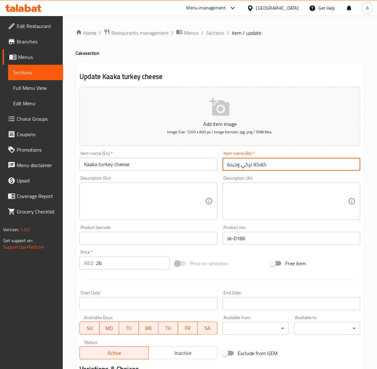
drag, startPoint x: 252, startPoint y: 163, endPoint x: 223, endPoint y: 163, distance: 29.3
click at [223, 163] on input "كعكة تركي وجبنة" at bounding box center [291, 164] width 138 height 13
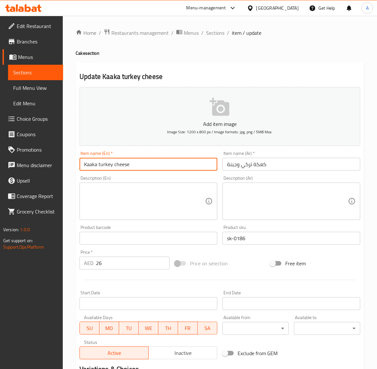
click at [131, 162] on input "Kaaka turkey cheese" at bounding box center [148, 164] width 138 height 13
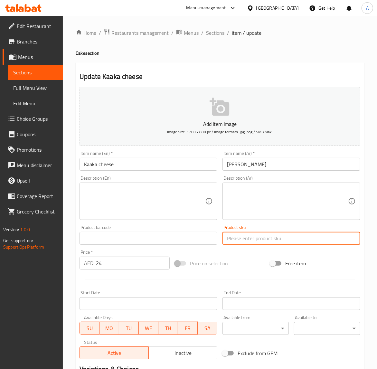
click at [245, 232] on input "text" at bounding box center [291, 238] width 138 height 13
paste input "sk-0185"
type input "sk-0185"
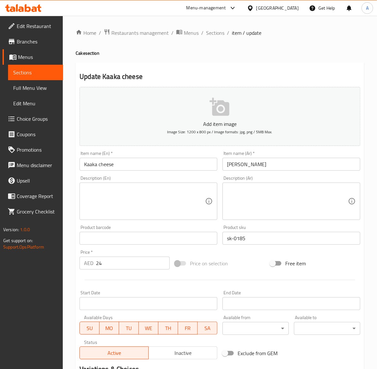
click at [255, 163] on input "[PERSON_NAME]" at bounding box center [291, 164] width 138 height 13
paste input "كعكة جبنة"
type input "كعكة جبنة"
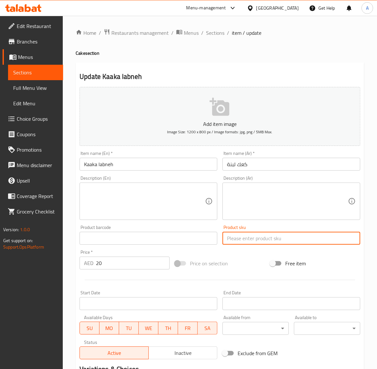
click at [252, 236] on input "text" at bounding box center [291, 238] width 138 height 13
paste input "sk-0184"
type input "sk-0184"
click at [253, 242] on input "text" at bounding box center [291, 238] width 138 height 13
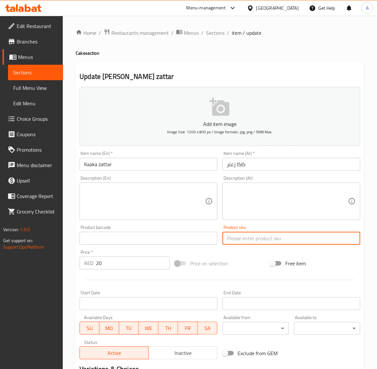
paste input "sk-0183"
type input "sk-0183"
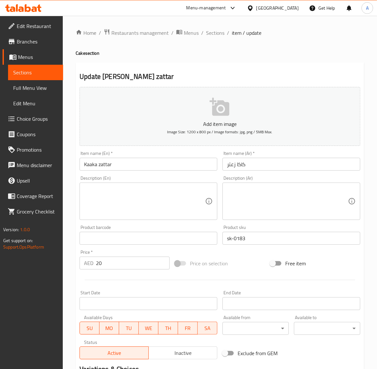
click at [260, 164] on input "كاكا زعتر" at bounding box center [291, 164] width 138 height 13
paste input "كة"
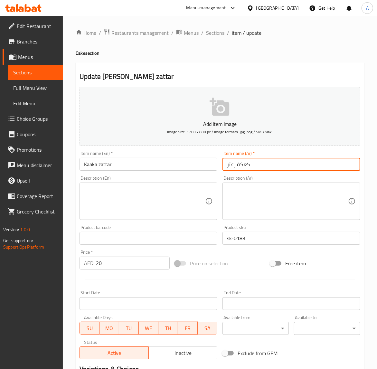
type input "كعكة زعتر"
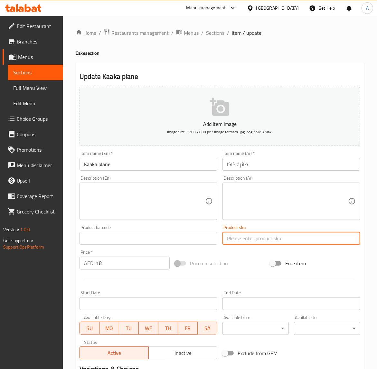
click at [318, 237] on input "text" at bounding box center [291, 238] width 138 height 13
paste input "sk-0182"
type input "sk-0182"
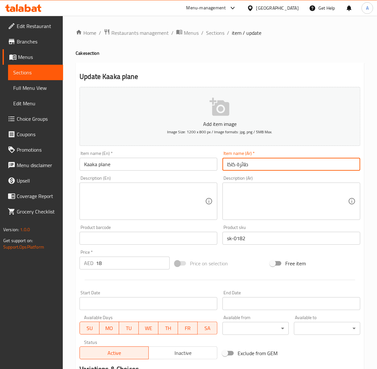
click at [270, 169] on input "طائرة كاكا" at bounding box center [291, 164] width 138 height 13
paste input "كعكة سادة"
type input "كعكة سادة"
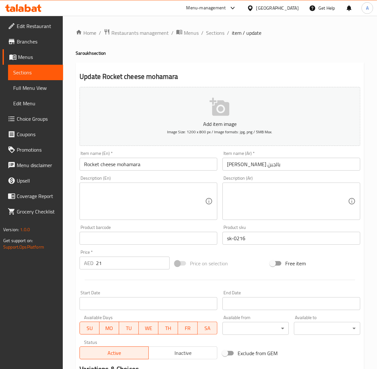
click at [308, 163] on input "جرجير محمرة بالجبن" at bounding box center [291, 164] width 138 height 13
paste input "اروخ جبنة ومحمرة"
type input "صاروخ جبنة ومحمرة"
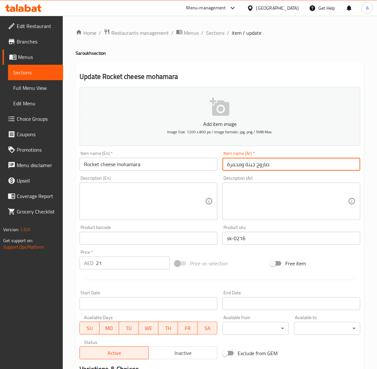
click at [207, 31] on span "Sections" at bounding box center [215, 33] width 18 height 8
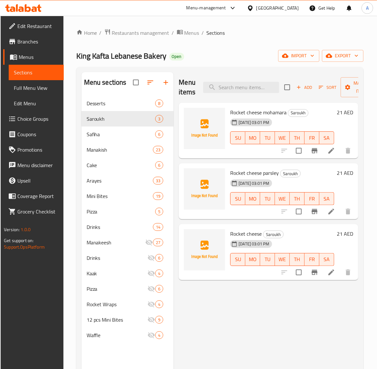
click at [71, 134] on div "Home / Restaurants management / Menus / Sections King Kafta Lebanese Bakery Ope…" at bounding box center [219, 237] width 313 height 443
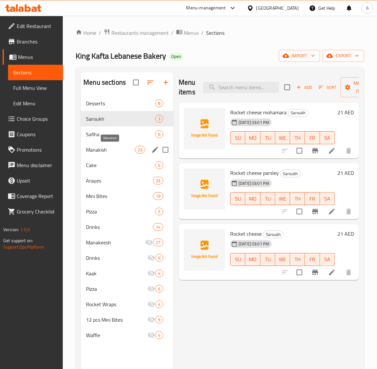
click at [103, 152] on span "Manakish" at bounding box center [110, 150] width 49 height 8
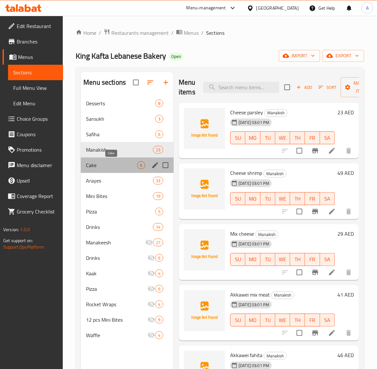
click at [102, 165] on span "Cake" at bounding box center [111, 165] width 51 height 8
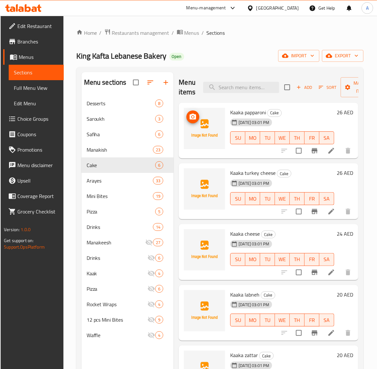
drag, startPoint x: 322, startPoint y: 152, endPoint x: 205, endPoint y: 147, distance: 117.5
click at [205, 147] on img at bounding box center [204, 128] width 41 height 41
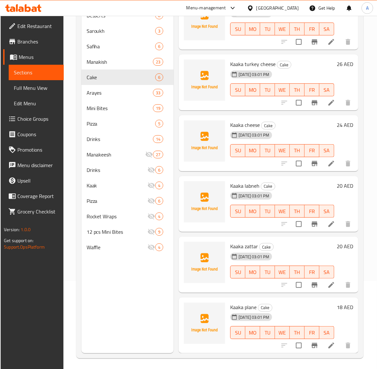
scroll to position [90, 0]
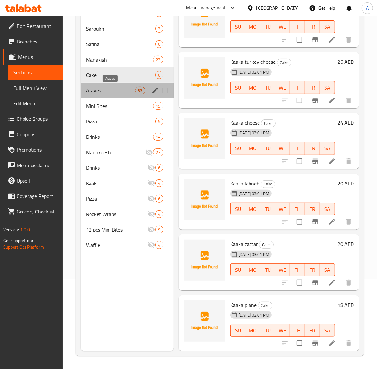
click at [95, 88] on span "Arayes" at bounding box center [110, 91] width 49 height 8
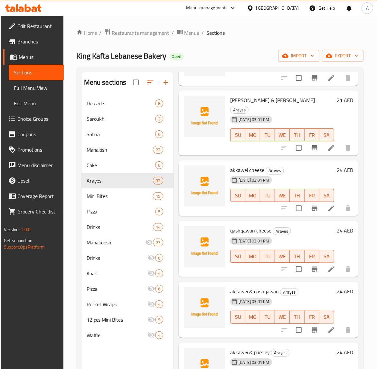
scroll to position [268, 0]
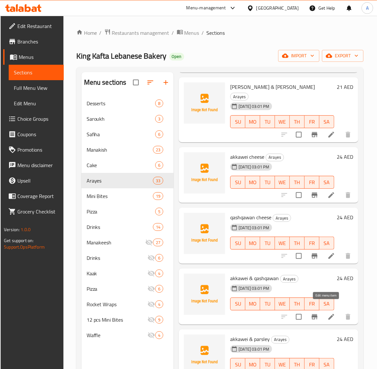
click at [259, 212] on span "qashqawan cheese" at bounding box center [250, 217] width 41 height 10
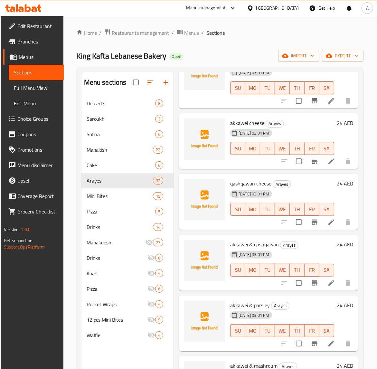
scroll to position [349, 0]
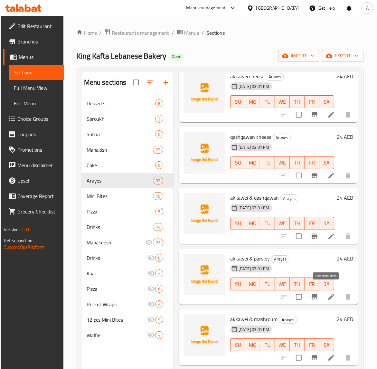
click at [269, 193] on span "akkawei & qashqawan" at bounding box center [254, 198] width 49 height 10
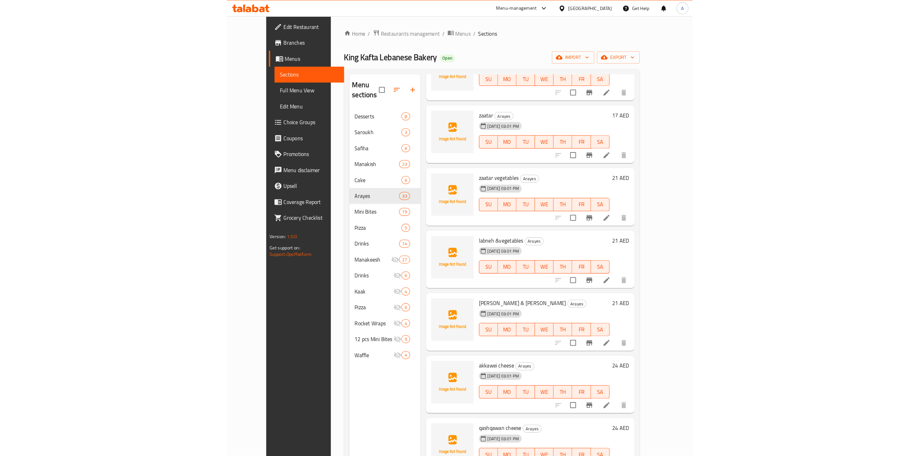
scroll to position [0, 0]
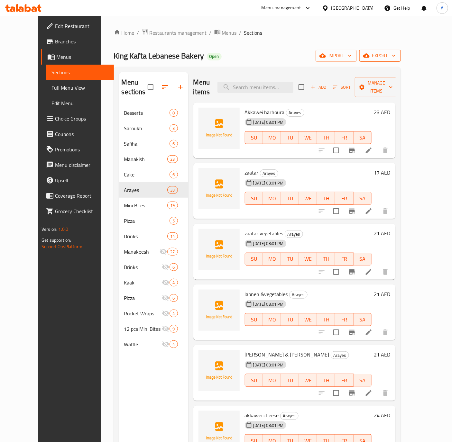
click at [377, 55] on span "export" at bounding box center [380, 56] width 31 height 8
click at [377, 54] on span "export" at bounding box center [380, 56] width 31 height 8
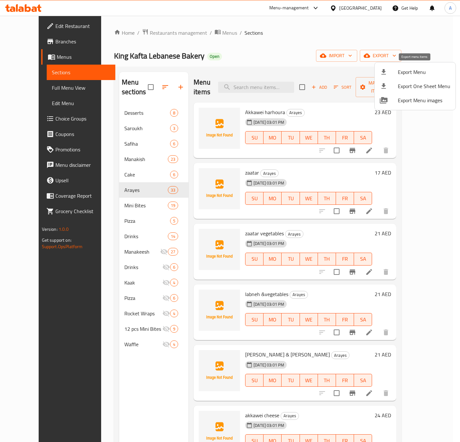
click at [377, 73] on div at bounding box center [388, 72] width 18 height 8
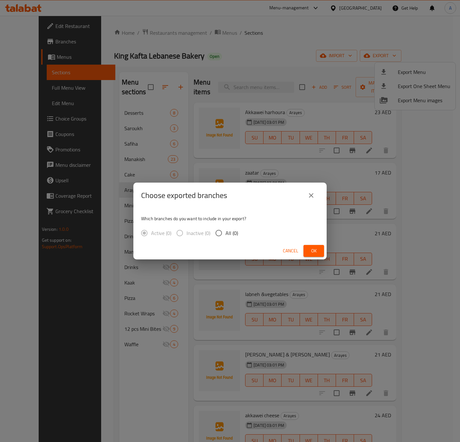
click at [76, 160] on div "Choose exported branches Which branches do you want to include in your export? …" at bounding box center [230, 221] width 460 height 442
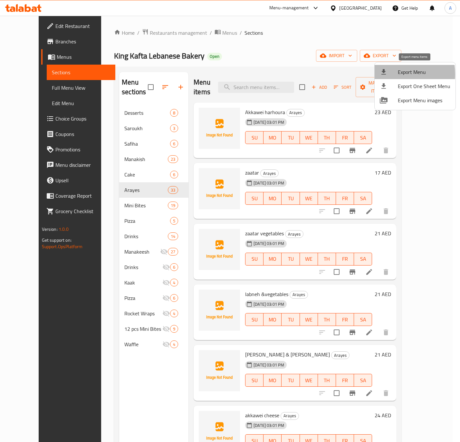
click at [377, 74] on icon at bounding box center [383, 71] width 5 height 5
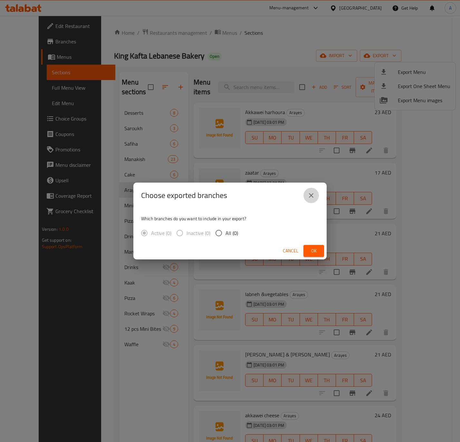
click at [311, 197] on icon "close" at bounding box center [311, 196] width 8 height 8
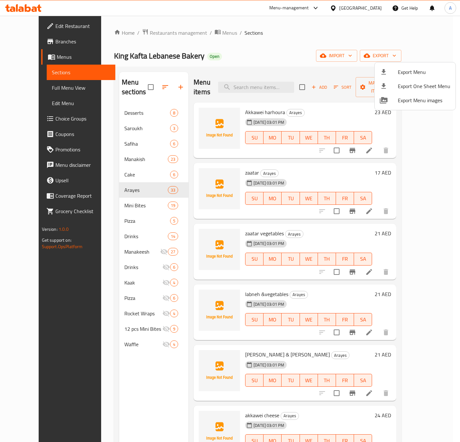
click at [284, 57] on div at bounding box center [230, 221] width 460 height 442
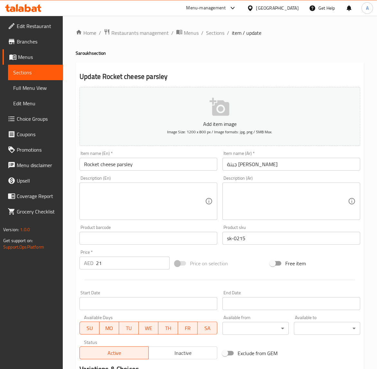
click at [282, 170] on input "جبنة [PERSON_NAME]" at bounding box center [291, 164] width 138 height 13
paste input "اروخ جبنة و"
type input "صاروخ جبنة وبقدونس"
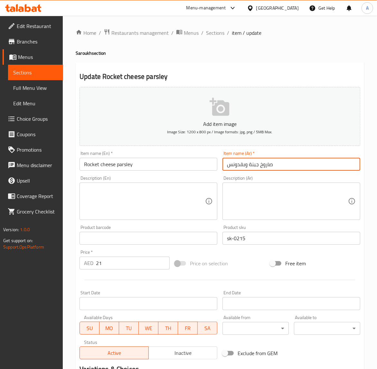
click at [215, 31] on span "Sections" at bounding box center [215, 33] width 18 height 8
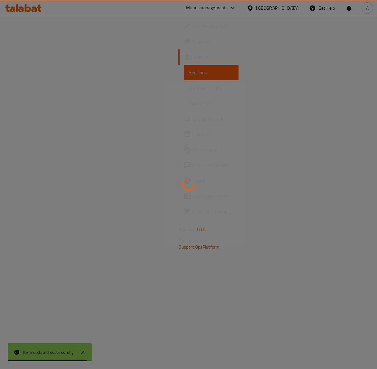
click at [215, 31] on div at bounding box center [188, 184] width 377 height 369
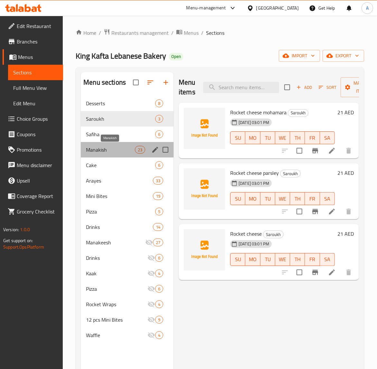
click at [121, 146] on span "Manakish" at bounding box center [110, 150] width 49 height 8
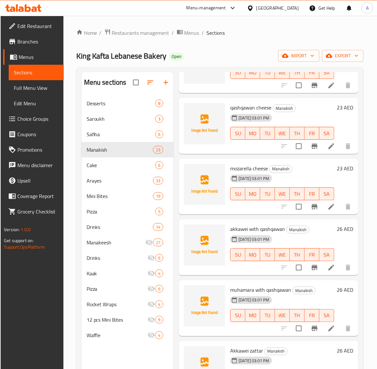
scroll to position [563, 0]
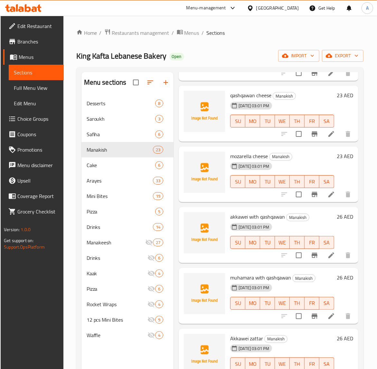
click at [281, 269] on div "muhamara with qashqawan Manakish 25-09-2025 03:01 PM SU MO TU WE TH FR SA 26 AED" at bounding box center [269, 296] width 180 height 56
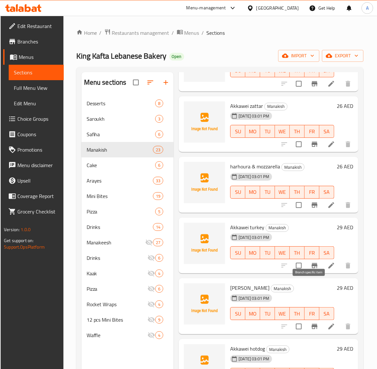
scroll to position [845, 0]
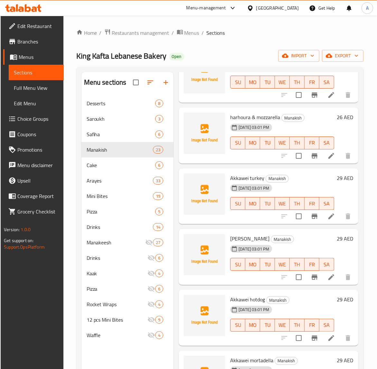
drag, startPoint x: 321, startPoint y: 277, endPoint x: 344, endPoint y: 253, distance: 34.1
click at [344, 253] on div "29 AED" at bounding box center [343, 257] width 19 height 46
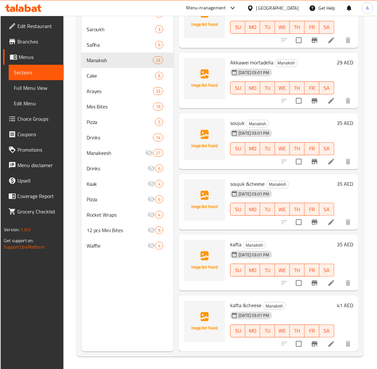
scroll to position [90, 0]
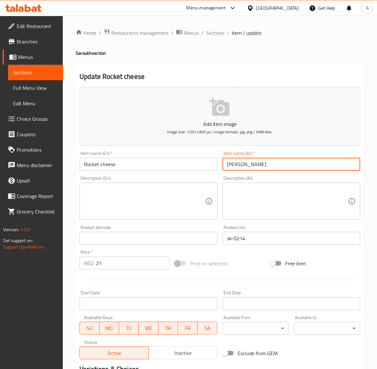
click at [271, 166] on input "[PERSON_NAME]" at bounding box center [291, 164] width 138 height 13
paste input "اروخ جبنة"
type input "صاروخ جبنة"
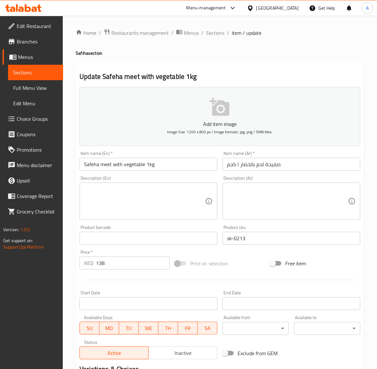
click at [255, 164] on input "صفيحة لحم بالخضار ١ كجم" at bounding box center [291, 164] width 138 height 13
click at [108, 163] on input "Safeha meet with vegetable 1kg" at bounding box center [148, 164] width 138 height 13
type input "Safeha meat with vegetable 1kg"
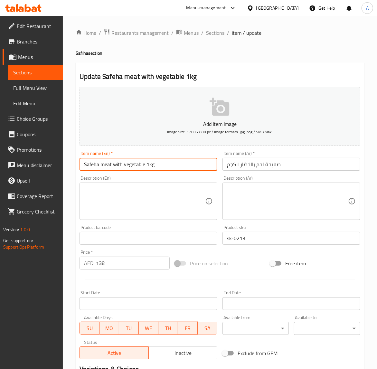
click at [169, 159] on input "Safeha meat with vegetable 1kg" at bounding box center [148, 164] width 138 height 13
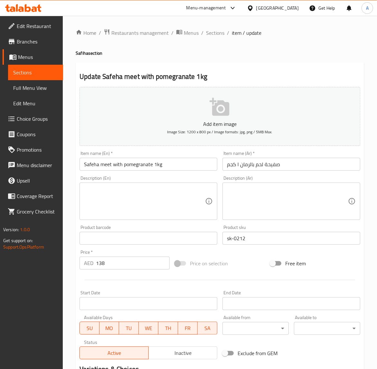
drag, startPoint x: 109, startPoint y: 163, endPoint x: 108, endPoint y: 166, distance: 3.6
click at [109, 163] on input "Safeha meet with pomegranate 1kg" at bounding box center [148, 164] width 138 height 13
type input "Safeha meat with pomegranate 1kg"
click at [107, 162] on input "Safeha meet with vegetable half kg" at bounding box center [148, 164] width 138 height 13
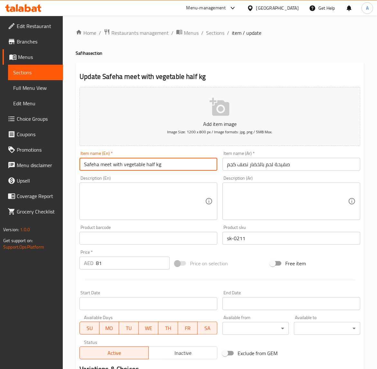
click at [109, 164] on input "Safeha meet with vegetable half kg" at bounding box center [148, 164] width 138 height 13
click at [182, 159] on input "Safeha meat with vegetable half kg" at bounding box center [148, 164] width 138 height 13
type input "Safeha meat with vegetable half kg"
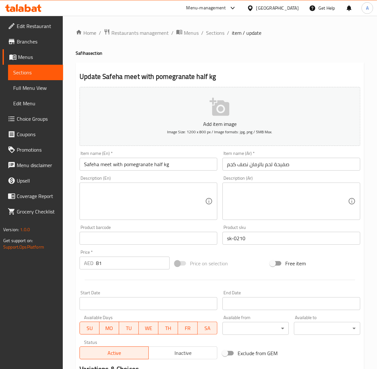
click at [110, 166] on input "Safeha meet with pomegranate half kg" at bounding box center [148, 164] width 138 height 13
click at [110, 168] on input "Safeha meet with pomegranate half kg" at bounding box center [148, 164] width 138 height 13
click at [179, 161] on input "Safeha meat with pomegranate half kg" at bounding box center [148, 164] width 138 height 13
type input "Safeha meat with pomegranate half kg"
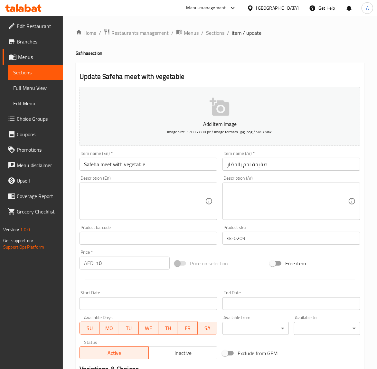
click at [110, 164] on input "Safeha meet with vegetable" at bounding box center [148, 164] width 138 height 13
click at [158, 167] on input "Safeha meat with vegetable" at bounding box center [148, 164] width 138 height 13
type input "Safeha meat with vegetable"
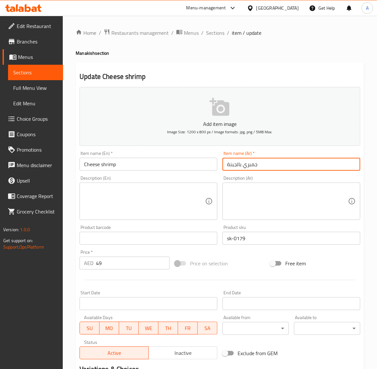
click at [266, 166] on input "جمبري بالجبنة" at bounding box center [291, 164] width 138 height 13
paste input "بنة وروبيان"
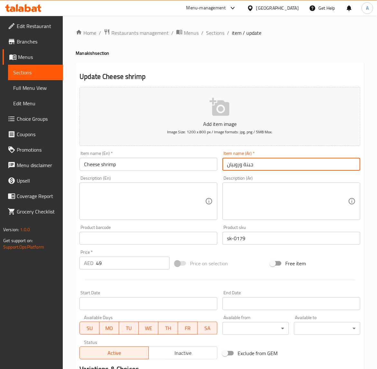
type input "جبنة وروبيان"
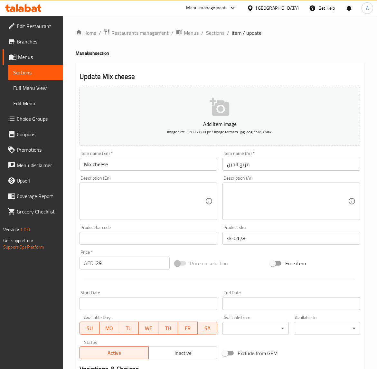
click at [259, 171] on div "Item name (Ar)   * مزيج الجبن Item name (Ar) *" at bounding box center [291, 160] width 143 height 25
click at [260, 163] on input "مزيج الجبن" at bounding box center [291, 164] width 138 height 13
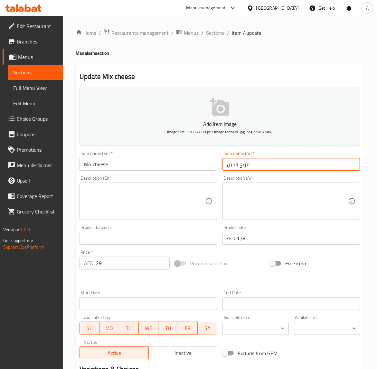
paste input "جبنة مشكلة"
type input "جبنة مشكلة"
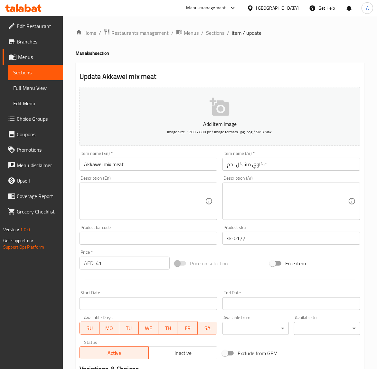
click at [273, 164] on input "عكاوي مشكل لحم" at bounding box center [291, 164] width 138 height 13
paste input "لحوم مشكلة"
type input "عكاوي و لحوم مشكلة"
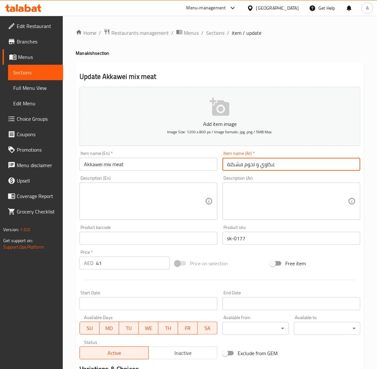
click at [261, 165] on input "[PERSON_NAME]" at bounding box center [291, 164] width 138 height 13
click at [261, 165] on input "عكاوي ساسيجو" at bounding box center [291, 164] width 138 height 13
paste input "و نقانق"
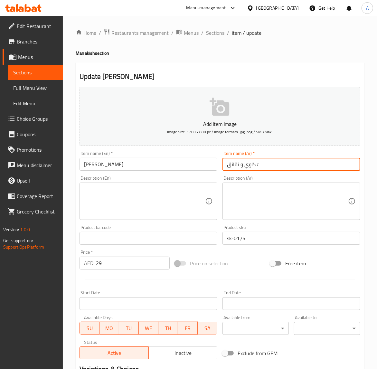
type input "عكاوي و نقانق"
click at [272, 169] on input "عكاوي باسترمي" at bounding box center [291, 164] width 138 height 13
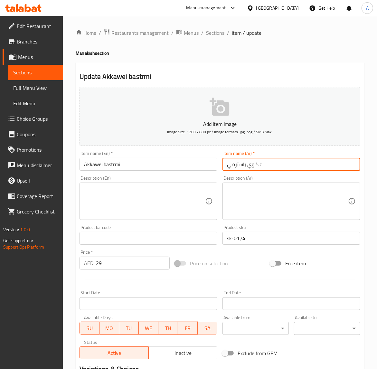
paste input "و بسطرما"
type input "عكاوي و بسطرما"
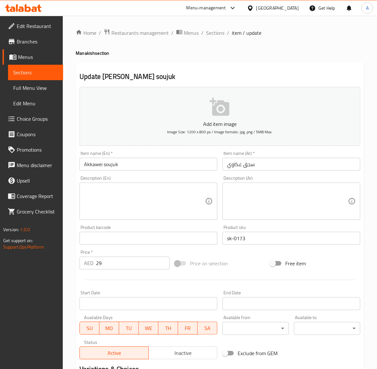
click at [271, 163] on input "سجق عكاوي" at bounding box center [291, 164] width 138 height 13
paste input "كاوي وسجق"
type input "عكاوي وسجق"
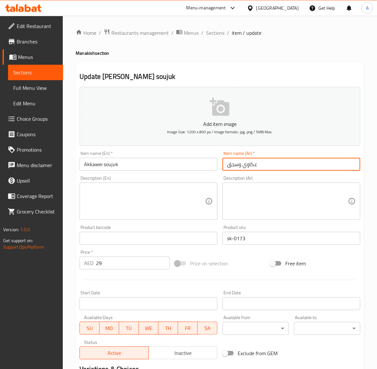
click at [262, 163] on input "جبنة عكاوي" at bounding box center [291, 164] width 138 height 13
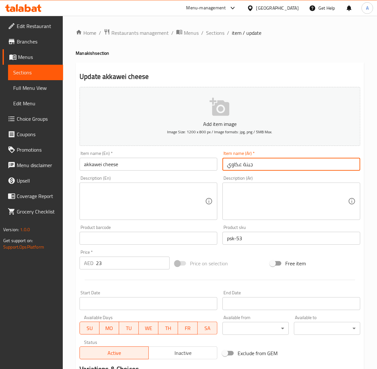
click at [262, 163] on input "جبنة عكاوي" at bounding box center [291, 164] width 138 height 13
click at [263, 163] on input "[PERSON_NAME]" at bounding box center [291, 164] width 138 height 13
click at [263, 163] on input "جبن قشقوان" at bounding box center [291, 164] width 138 height 13
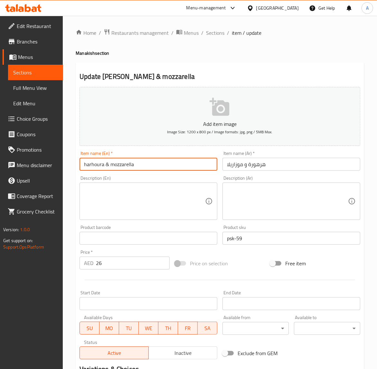
click at [145, 160] on input "harhoura & mozzarella" at bounding box center [148, 164] width 138 height 13
type input "harhoura & mozzarella Cheese"
click at [243, 166] on input "هرهورة و موزاريلا" at bounding box center [291, 164] width 138 height 13
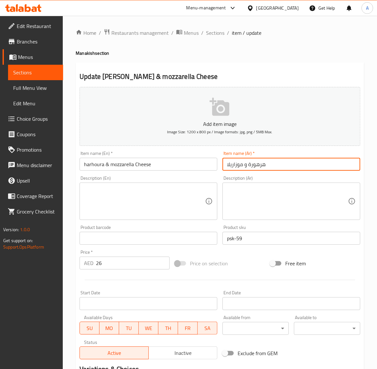
click at [283, 164] on input "هرهورة و موزاريلا" at bounding box center [291, 164] width 138 height 13
paste input "جبنة و حرحورة"
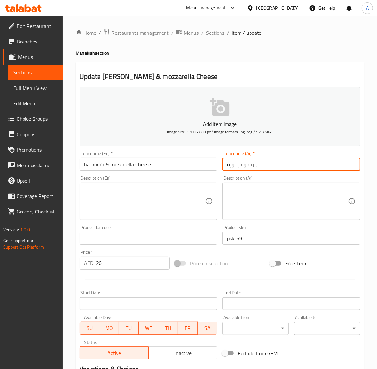
click at [246, 163] on input "جبنة و حرحورة" at bounding box center [291, 164] width 138 height 13
drag, startPoint x: 246, startPoint y: 163, endPoint x: 244, endPoint y: 178, distance: 14.7
click at [246, 163] on input "جبنة و حرحورة" at bounding box center [291, 164] width 138 height 13
click at [265, 170] on input "جبنة و حرحورة" at bounding box center [291, 164] width 138 height 13
click at [240, 164] on input "هرهورة و موزاريلا" at bounding box center [291, 164] width 138 height 13
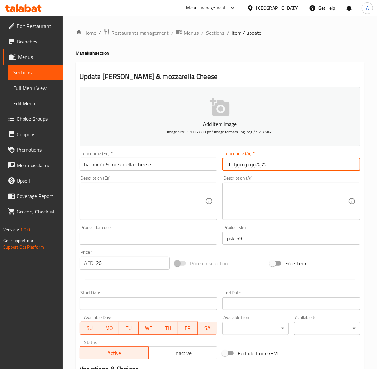
click at [240, 164] on input "هرهورة و موزاريلا" at bounding box center [291, 164] width 138 height 13
click at [242, 167] on input "هرهورة و موزاريلا" at bounding box center [291, 164] width 138 height 13
click at [295, 159] on input "هرهورة و جبنة موزاريلا" at bounding box center [291, 164] width 138 height 13
drag, startPoint x: 273, startPoint y: 166, endPoint x: 279, endPoint y: 167, distance: 6.3
click at [279, 167] on input "هرهورة و جبنة موزاريلا" at bounding box center [291, 164] width 138 height 13
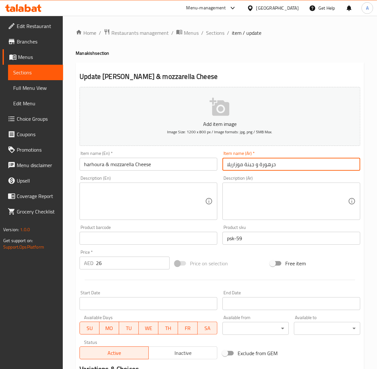
click at [266, 165] on input "حرهورة و جبنة موزاريلا" at bounding box center [291, 164] width 138 height 13
click at [288, 168] on input "حرحورة و جبنة موزاريلا" at bounding box center [291, 164] width 138 height 13
type input "حرحورة و جبنة موزاريلا"
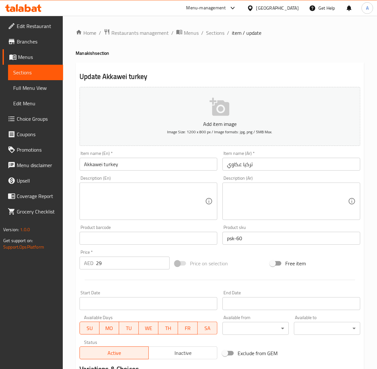
drag, startPoint x: 258, startPoint y: 171, endPoint x: 259, endPoint y: 168, distance: 3.7
click at [258, 171] on div "Item name (Ar)   * [GEOGRAPHIC_DATA] عكاوي Item name (Ar) *" at bounding box center [291, 160] width 143 height 25
click at [259, 167] on input "تركيا عكاوي" at bounding box center [291, 164] width 138 height 13
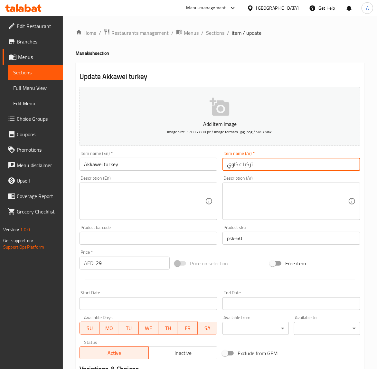
paste input "بنة وترك"
click at [274, 158] on input "جبنة وتركي" at bounding box center [291, 164] width 138 height 13
click at [272, 163] on input "تركيا عكاوي" at bounding box center [291, 164] width 138 height 13
click at [242, 165] on input "تركيا عكاوي" at bounding box center [291, 164] width 138 height 13
click at [275, 158] on input "[PERSON_NAME]" at bounding box center [291, 164] width 138 height 13
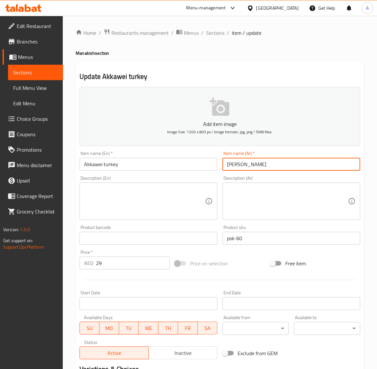
type input "[PERSON_NAME]"
click at [248, 166] on input "نقانق عكاوي" at bounding box center [291, 164] width 138 height 13
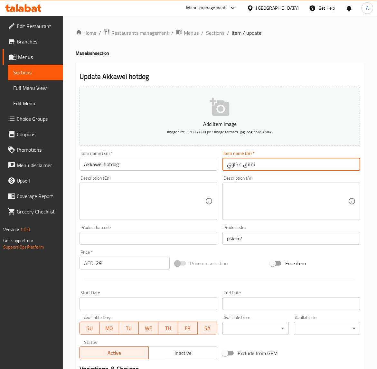
paste input "جبنة وهوت دوغ"
type input "نقانق عكاوي"
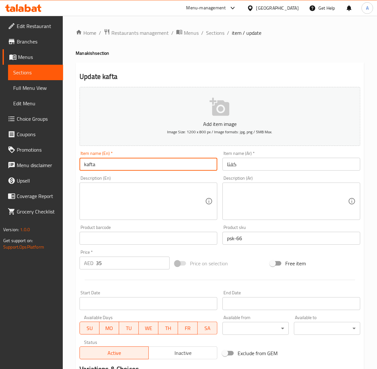
click at [89, 163] on input "kafta" at bounding box center [148, 164] width 138 height 13
click at [89, 166] on input "kafta" at bounding box center [148, 164] width 138 height 13
click at [89, 165] on input "kafta" at bounding box center [148, 164] width 138 height 13
click at [238, 168] on input "كفتا" at bounding box center [291, 164] width 138 height 13
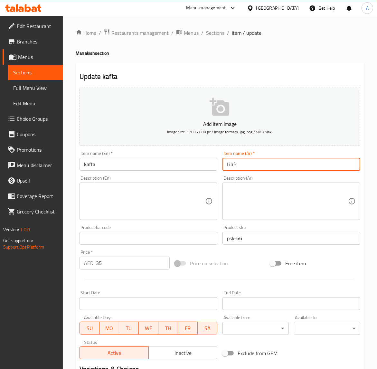
click at [238, 168] on input "كفتا" at bounding box center [291, 164] width 138 height 13
paste input "text"
type input "كفتة"
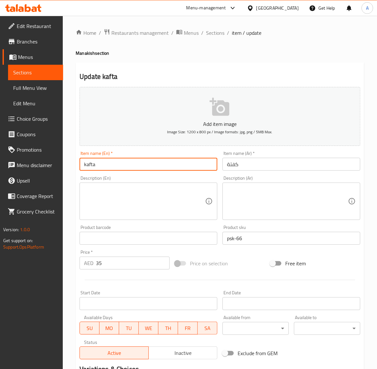
click at [89, 168] on input "kafta" at bounding box center [148, 164] width 138 height 13
click at [86, 163] on input "kofta" at bounding box center [148, 164] width 138 height 13
click at [112, 164] on input "Kofta" at bounding box center [148, 164] width 138 height 13
type input "Kofta"
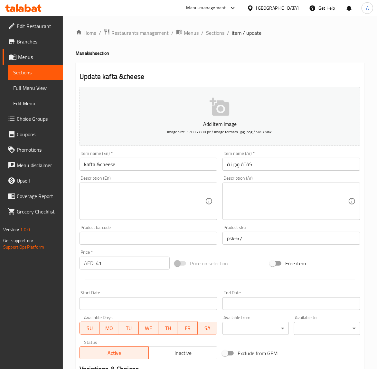
click at [88, 163] on input "kafta &cheese" at bounding box center [148, 164] width 138 height 13
type input "Kofta &cheese"
click at [256, 165] on input "كفتة وجبنة" at bounding box center [291, 164] width 138 height 13
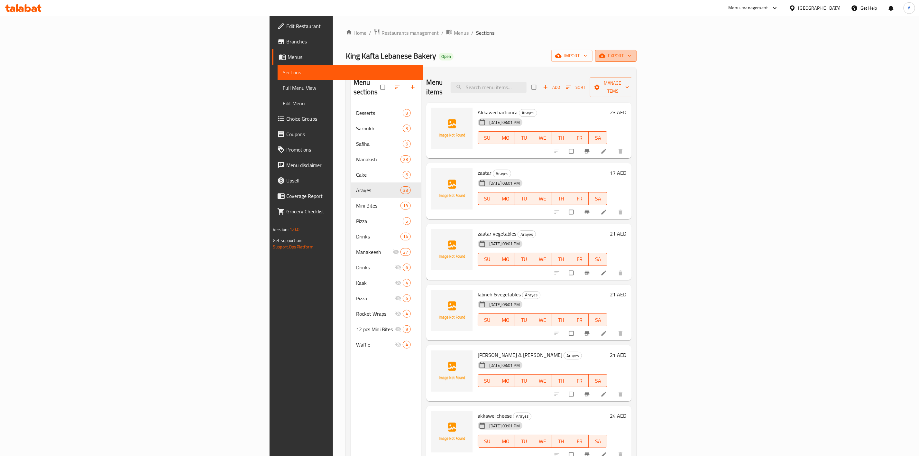
click at [632, 56] on span "export" at bounding box center [616, 56] width 31 height 8
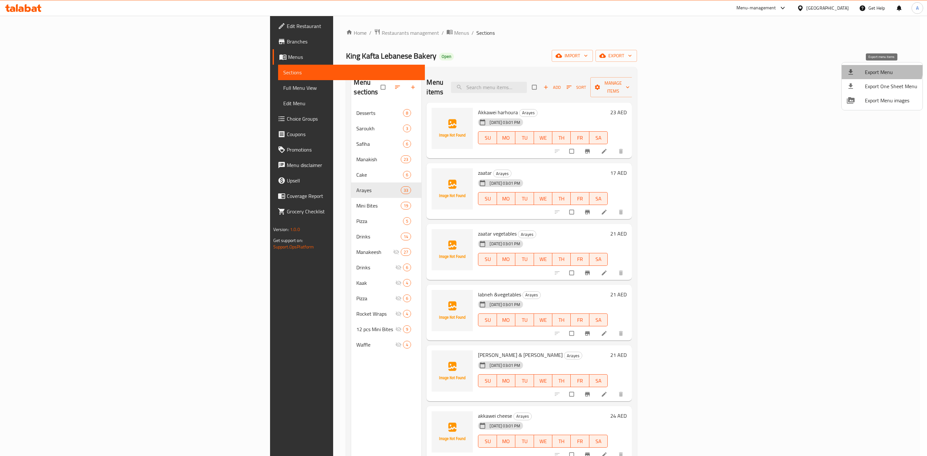
click at [861, 66] on li "Export Menu" at bounding box center [882, 72] width 81 height 14
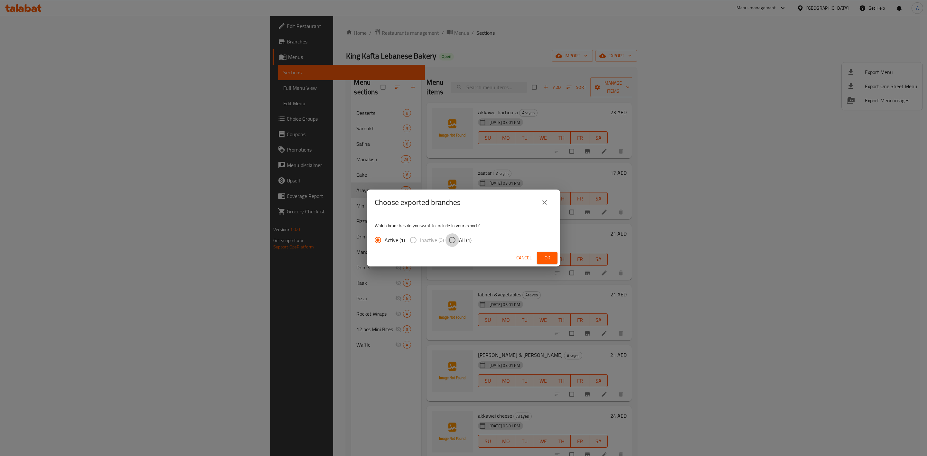
click at [452, 241] on input "All (1)" at bounding box center [452, 240] width 14 height 14
radio input "true"
click at [548, 258] on span "Ok" at bounding box center [547, 258] width 10 height 8
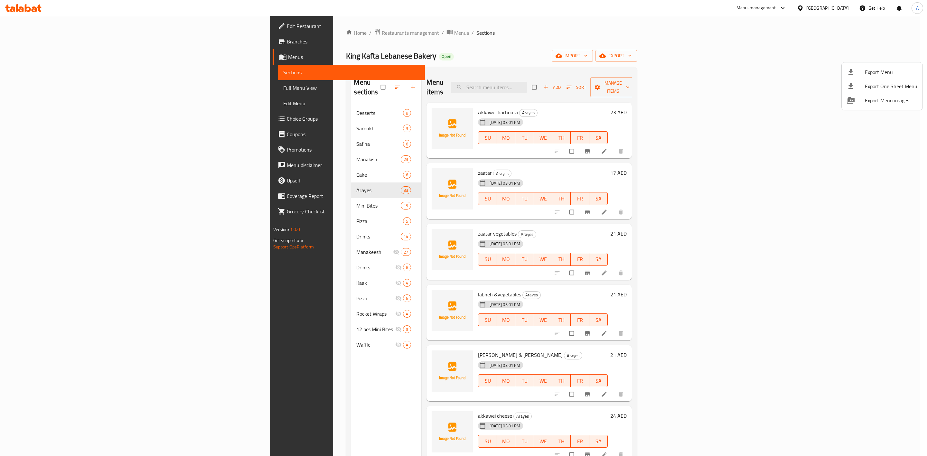
click at [513, 44] on div at bounding box center [463, 228] width 927 height 456
click at [513, 44] on div "Home / Restaurants management / Menus / Sections King Kafta Lebanese Bakery Ope…" at bounding box center [491, 281] width 291 height 505
